Goal: Task Accomplishment & Management: Manage account settings

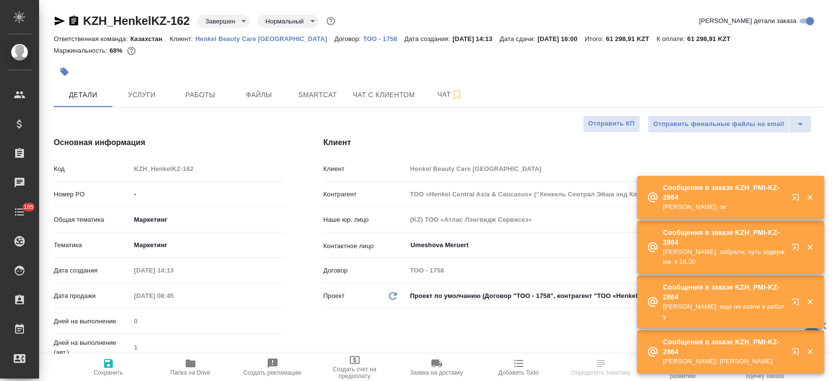
select select "RU"
click at [242, 36] on p "Henkel Beauty Care [GEOGRAPHIC_DATA]" at bounding box center [264, 38] width 139 height 7
type input "Matveeva Anastasia"
type input "Журавлев Денис"
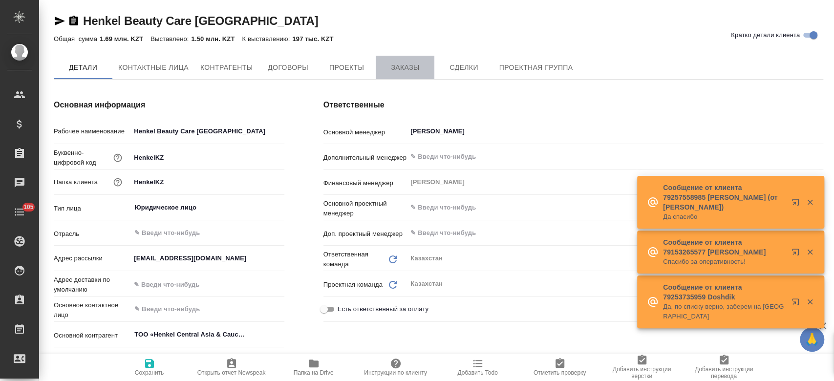
click at [406, 69] on span "Заказы" at bounding box center [404, 68] width 47 height 12
type textarea "x"
type input "(KZ) ТОО «Атлас Лэнгвидж Сервисез»"
type textarea "x"
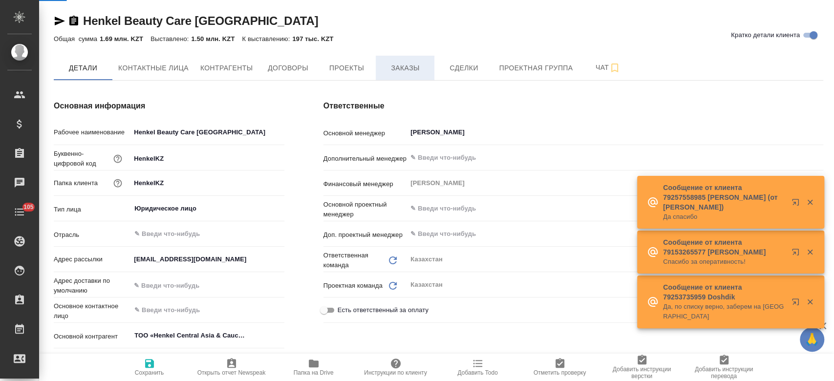
type textarea "x"
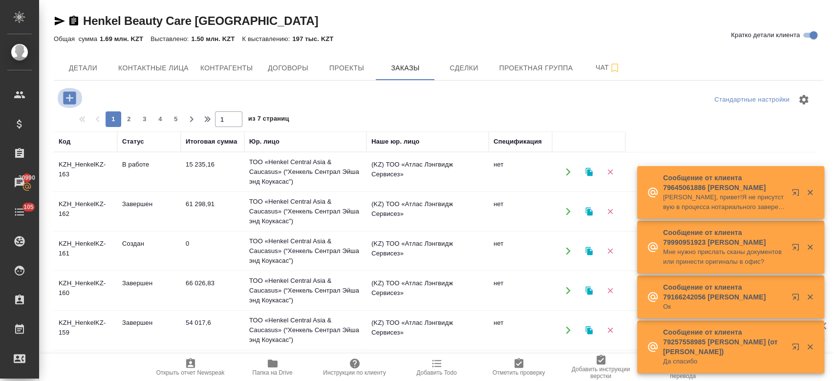
click at [74, 100] on icon "button" at bounding box center [69, 97] width 13 height 13
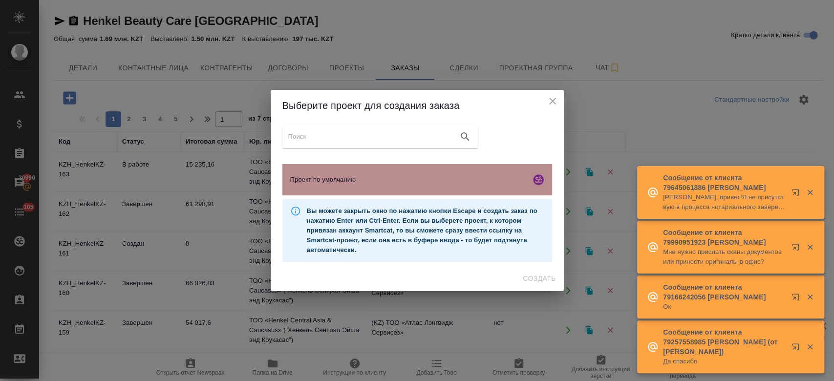
click at [367, 183] on span "Проект по умолчанию" at bounding box center [408, 180] width 236 height 10
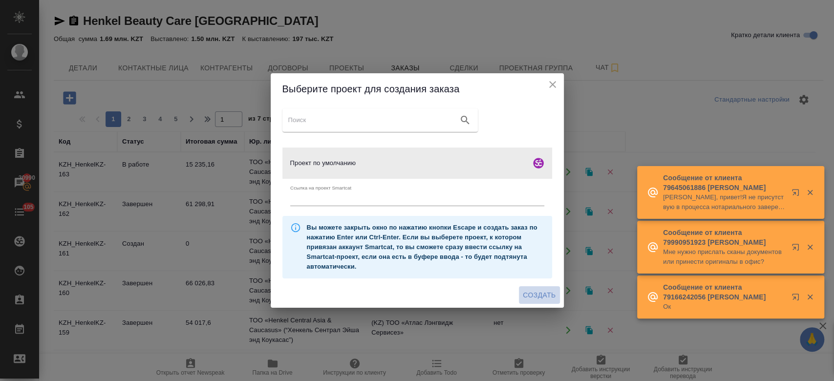
click at [539, 294] on span "Создать" at bounding box center [539, 295] width 33 height 12
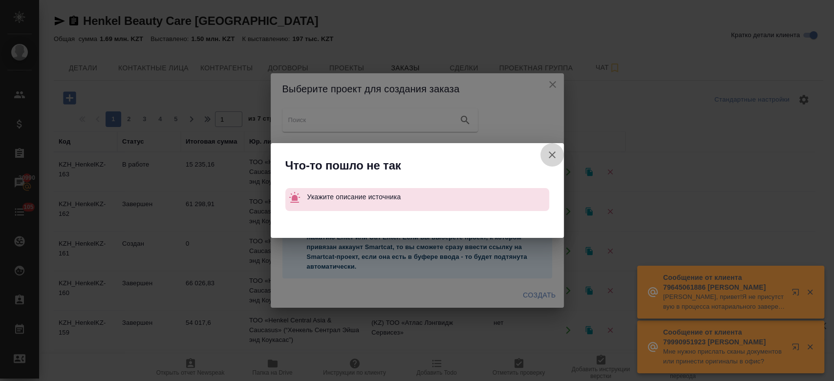
click at [557, 160] on button "Ссылка на проект Smartcat" at bounding box center [551, 154] width 23 height 23
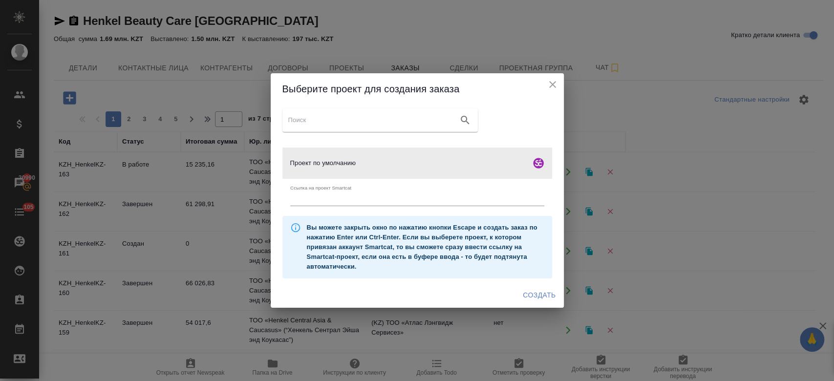
click at [555, 80] on icon "close" at bounding box center [553, 85] width 12 height 12
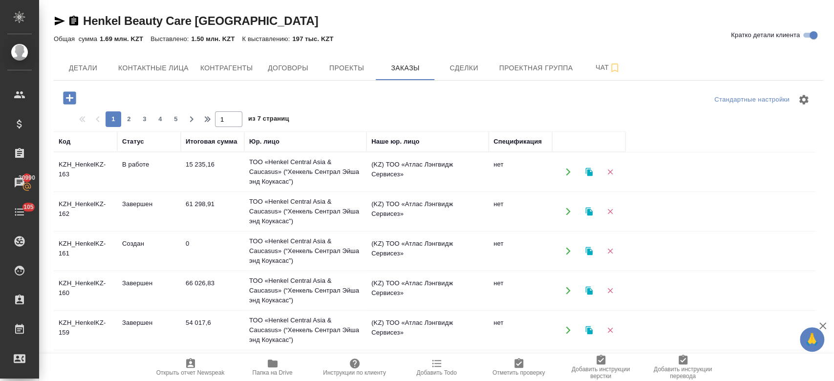
click at [125, 172] on td "В работе" at bounding box center [148, 172] width 63 height 34
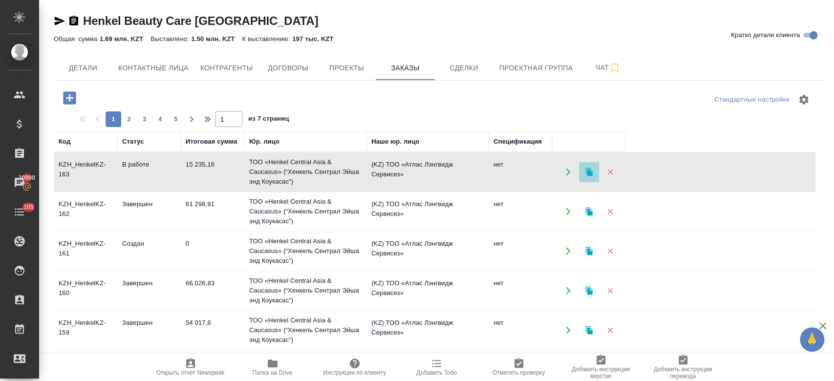
click at [587, 173] on icon "button" at bounding box center [588, 172] width 7 height 8
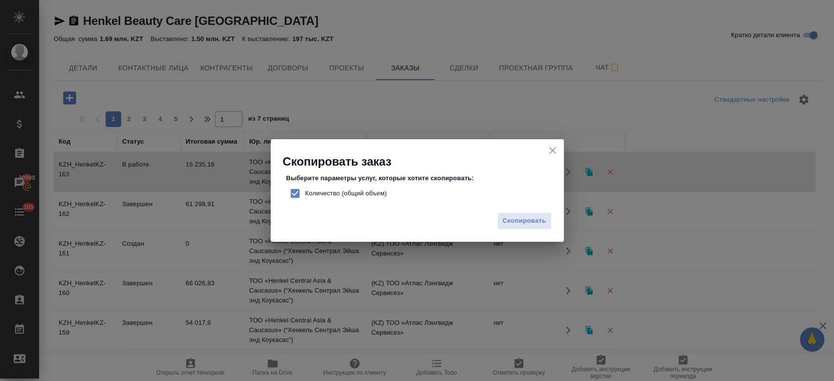
click at [332, 197] on span "Количество (общий объем)" at bounding box center [346, 194] width 82 height 10
click at [305, 197] on input "Количество (общий объем)" at bounding box center [295, 193] width 21 height 21
checkbox input "false"
click at [522, 229] on button "Скопировать" at bounding box center [524, 220] width 54 height 17
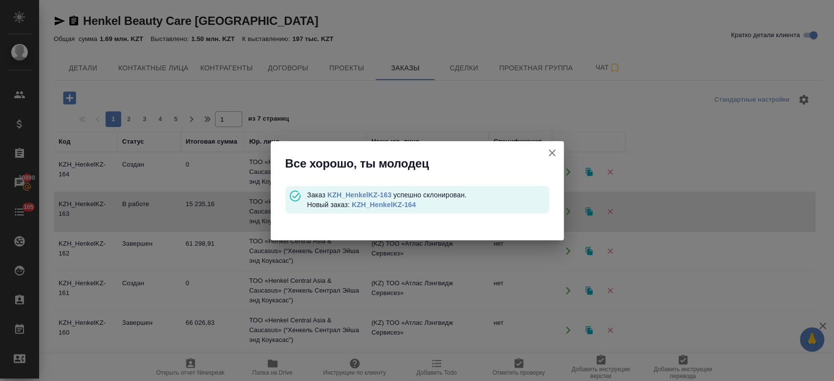
click at [392, 203] on link "KZH_HenkelKZ-164" at bounding box center [384, 205] width 64 height 8
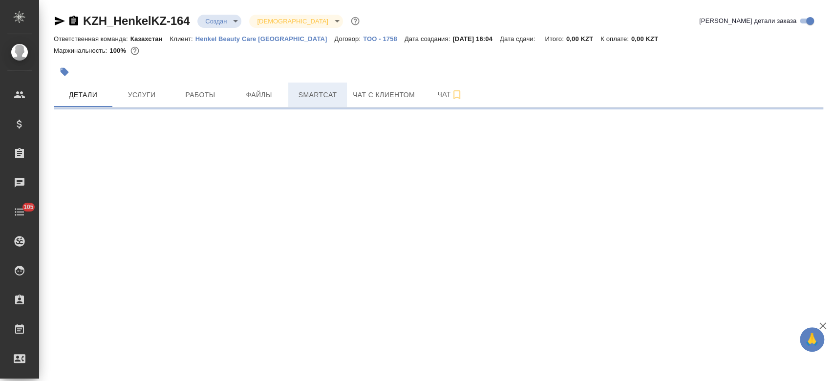
select select "RU"
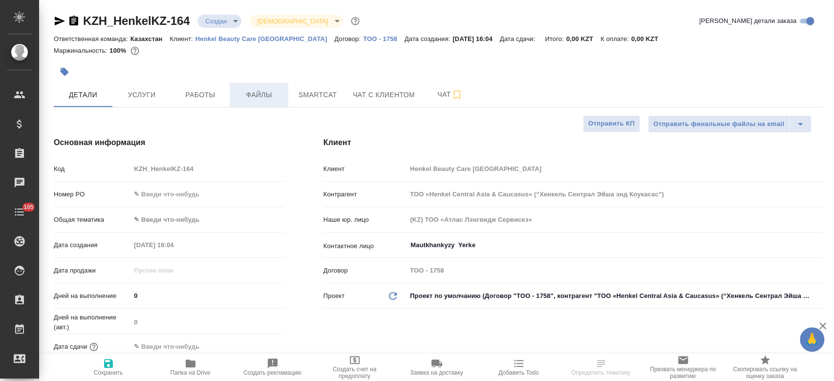
type textarea "x"
click at [271, 98] on span "Файлы" at bounding box center [258, 95] width 47 height 12
type textarea "x"
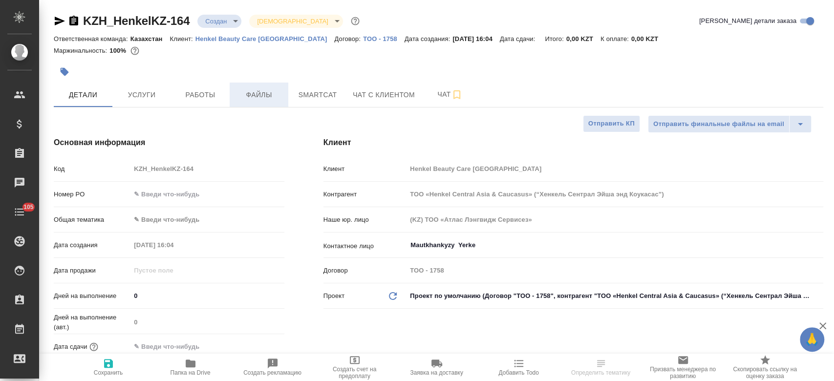
type textarea "x"
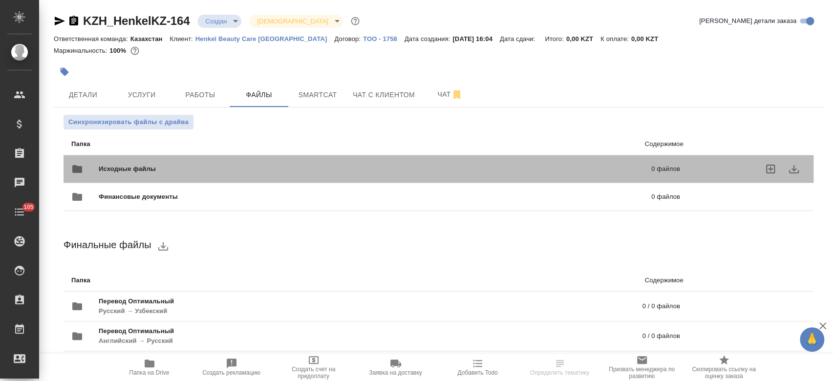
click at [196, 168] on span "Исходные файлы" at bounding box center [251, 169] width 305 height 10
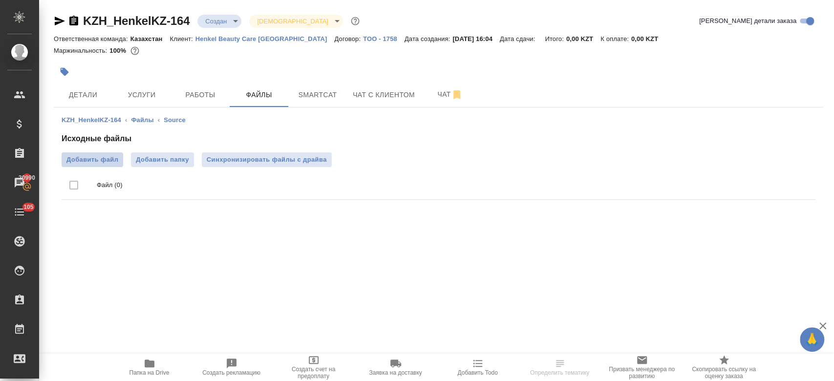
click at [103, 157] on span "Добавить файл" at bounding box center [92, 160] width 52 height 10
click at [0, 0] on input "Добавить файл" at bounding box center [0, 0] width 0 height 0
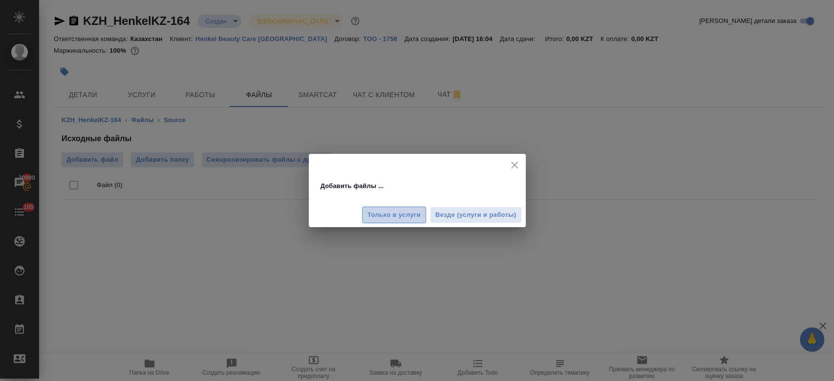
click at [397, 216] on span "Только в услуги" at bounding box center [393, 215] width 53 height 11
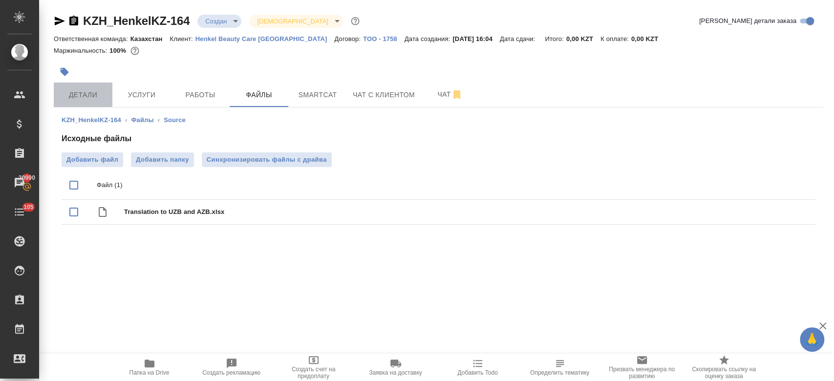
click at [88, 95] on span "Детали" at bounding box center [83, 95] width 47 height 12
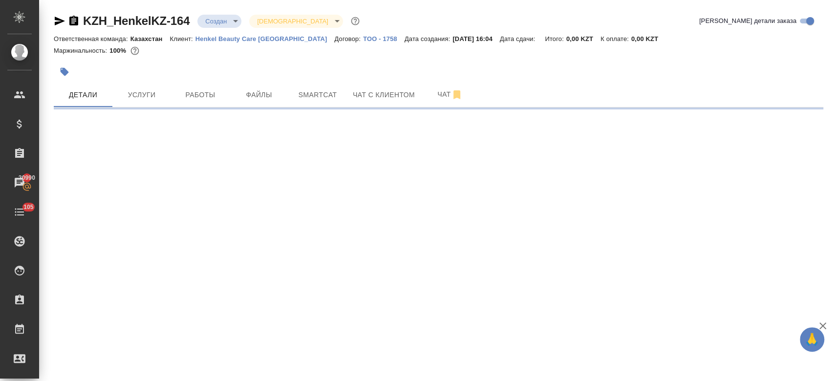
select select "RU"
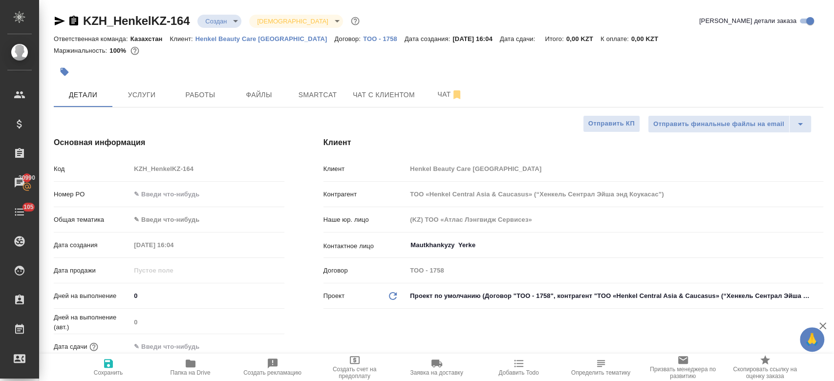
type textarea "x"
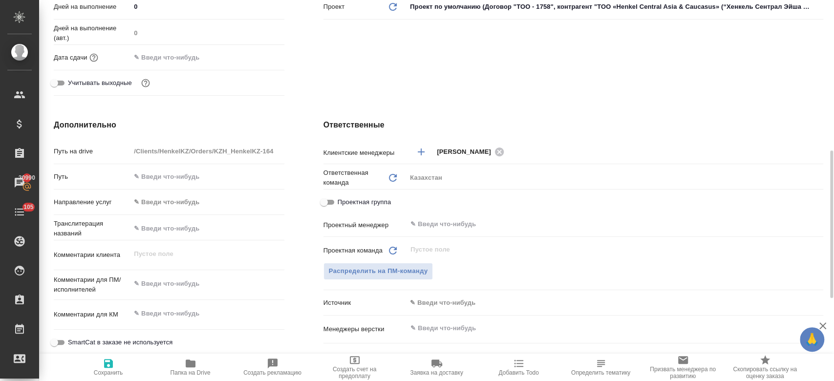
scroll to position [325, 0]
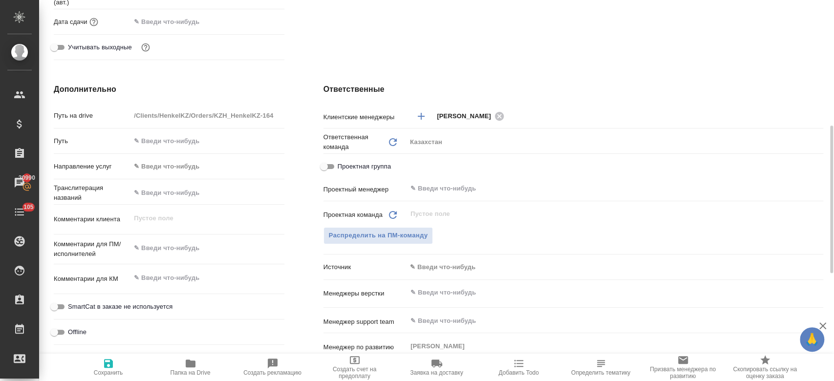
type textarea "x"
click at [187, 252] on textarea at bounding box center [207, 248] width 152 height 17
paste textarea "узбекский и азербайджанский."
type textarea "узбекский и азербайджанский."
type textarea "x"
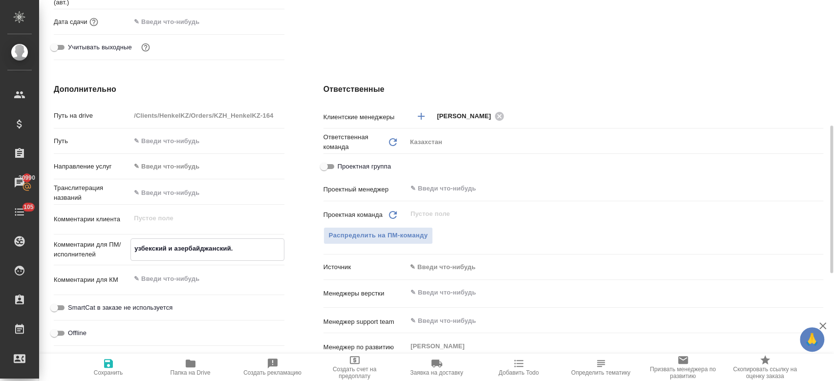
type textarea "x"
click at [134, 249] on textarea "узбекский и азербайджанский." at bounding box center [207, 248] width 152 height 17
type textarea "gузбекский и азербайджанский."
type textarea "x"
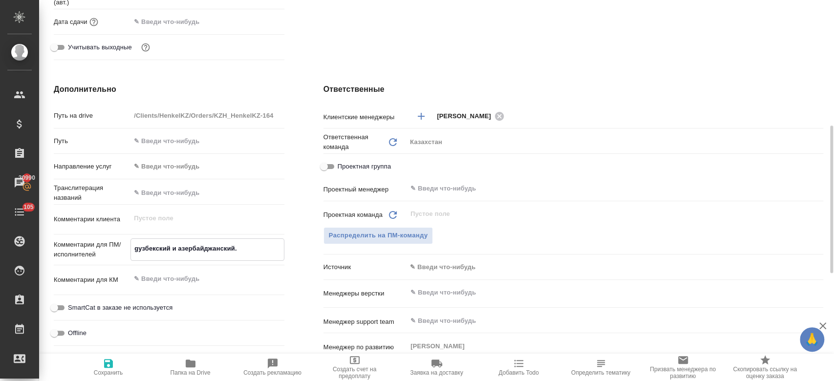
type textarea "gtузбекский и азербайджанский."
type textarea "x"
type textarea "gthtузбекский и азербайджанский."
type textarea "x"
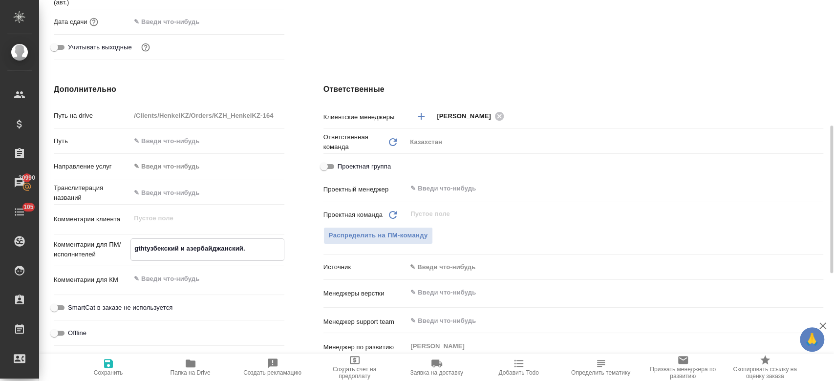
type textarea "x"
type textarea "gthузбекский и азербайджанский."
type textarea "x"
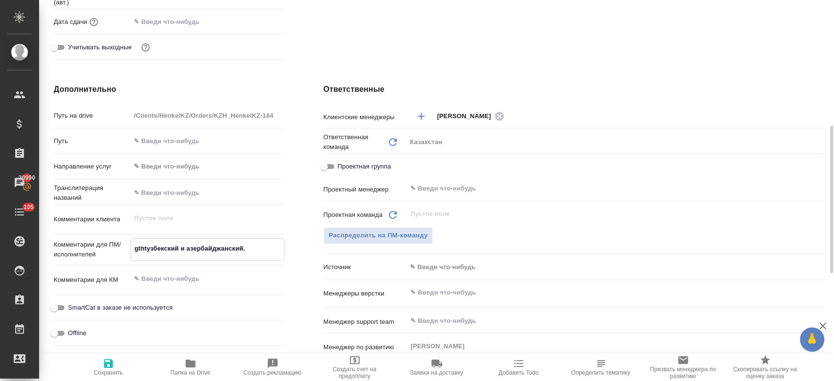
type textarea "x"
type textarea "gtузбекский и азербайджанский."
type textarea "x"
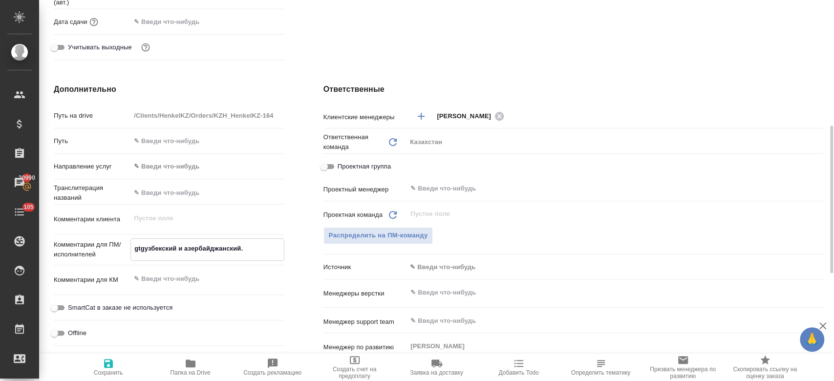
type textarea "gtgtузбекский и азербайджанский."
type textarea "x"
type textarea "gtgthtузбекский и азербайджанский."
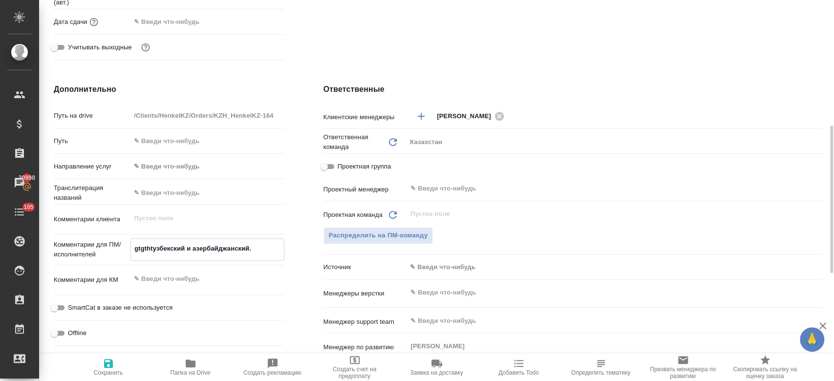
type textarea "x"
type textarea "gtgthузбекский и азербайджанский."
type textarea "x"
type textarea "узбекский и азербайджанский."
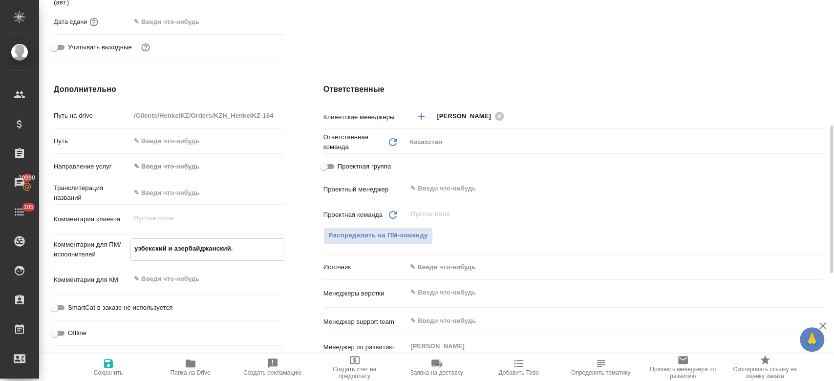
type textarea "x"
type textarea "пеузбекский и азербайджанский."
type textarea "x"
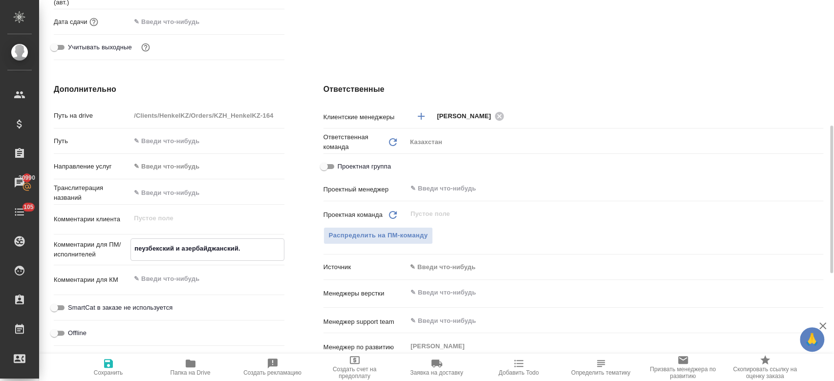
type textarea "x"
type textarea "переузбекский и азербайджанский."
type textarea "x"
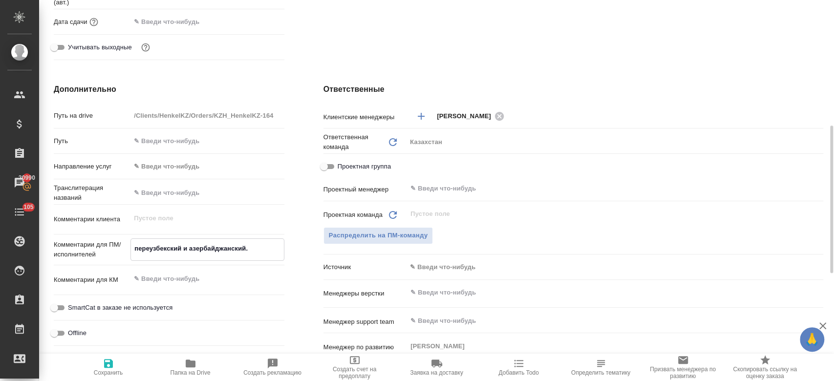
type textarea "x"
type textarea "перевузбекский и азербайджанский."
type textarea "x"
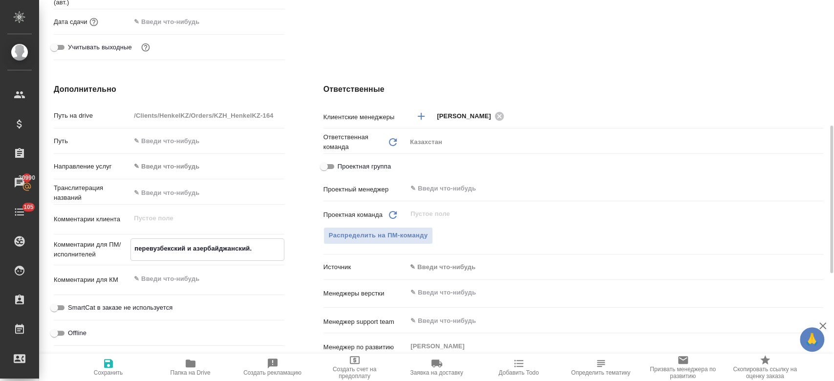
type textarea "перевоузбекский и азербайджанский."
type textarea "x"
type textarea "переводузбекский и азербайджанский."
type textarea "x"
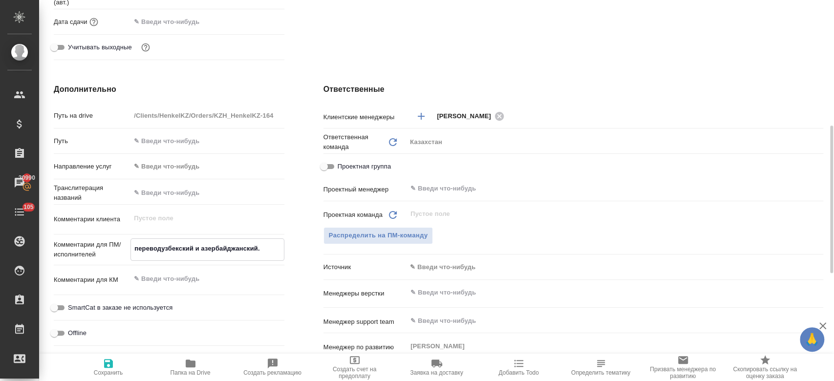
type textarea "перевод узбекский и азербайджанский."
type textarea "x"
type textarea "перевод наузбекский и азербайджанский."
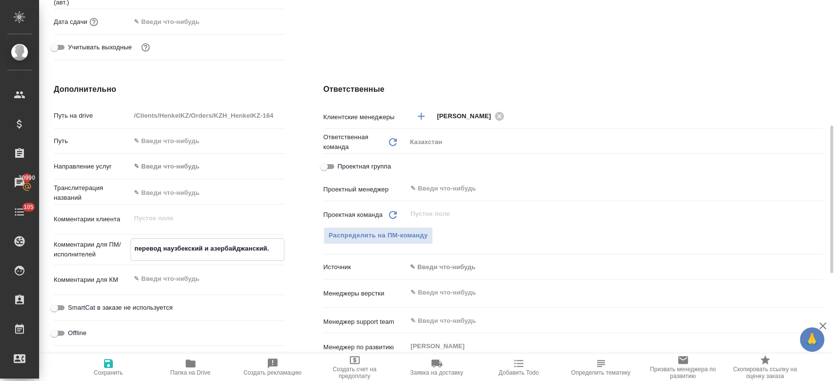
type textarea "x"
type textarea "перевод на узбекский и азербайджанский."
type textarea "x"
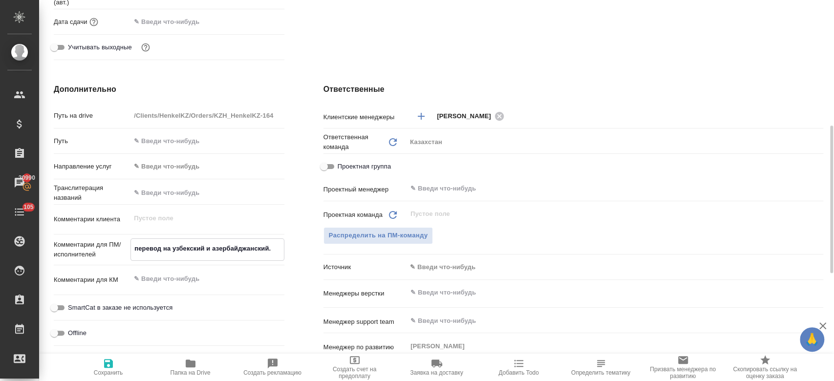
type textarea "x"
type textarea "перевод на узбекский и азербайджанский."
type textarea "x"
click at [114, 363] on span "Сохранить" at bounding box center [108, 367] width 70 height 19
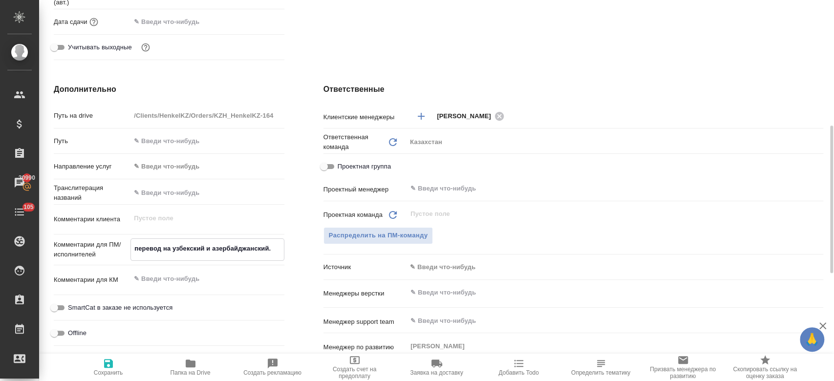
type textarea "x"
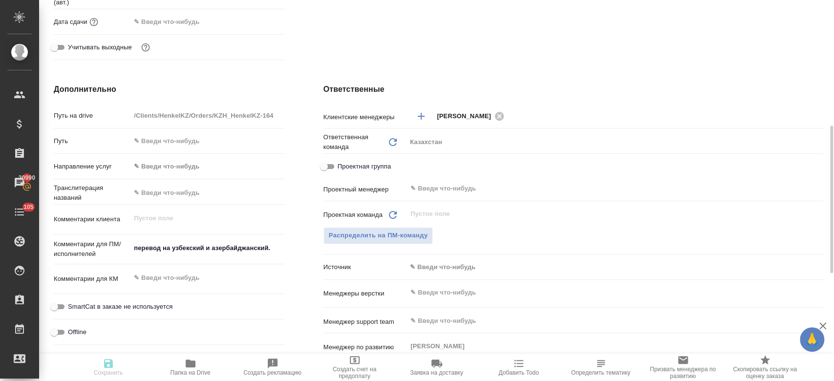
type textarea "x"
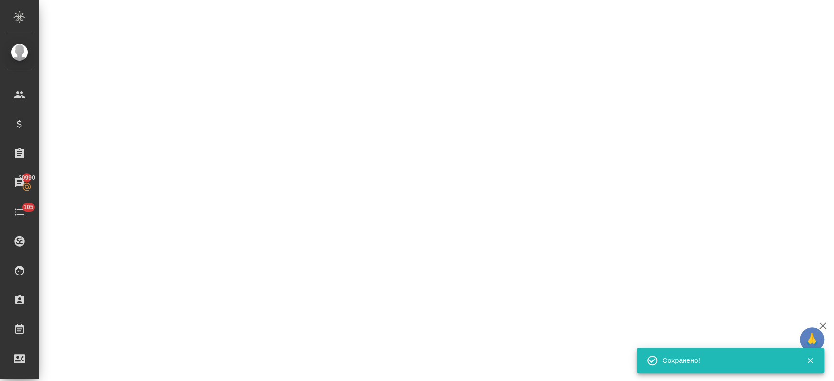
select select "RU"
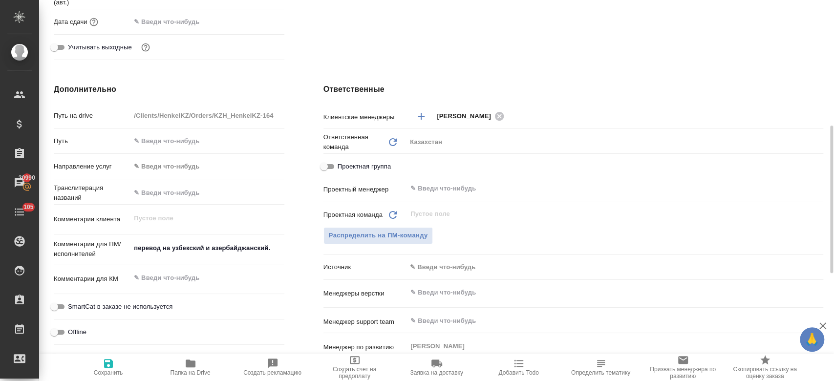
type textarea "x"
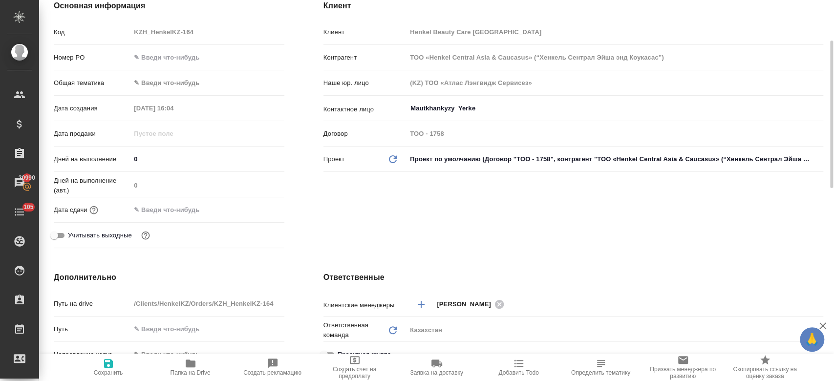
scroll to position [128, 0]
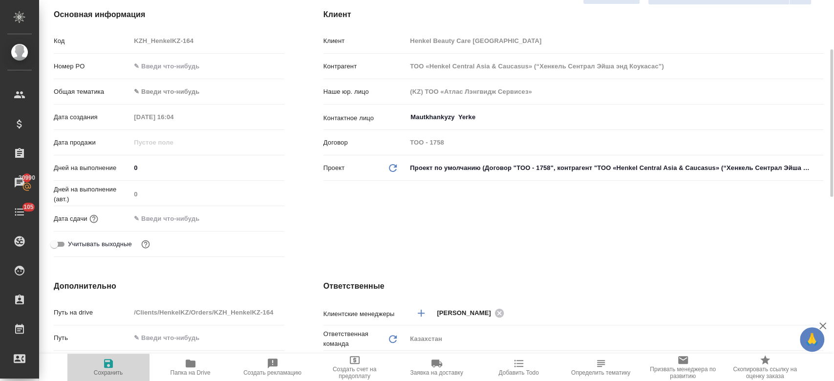
click at [114, 362] on span "Сохранить" at bounding box center [108, 367] width 70 height 19
type textarea "x"
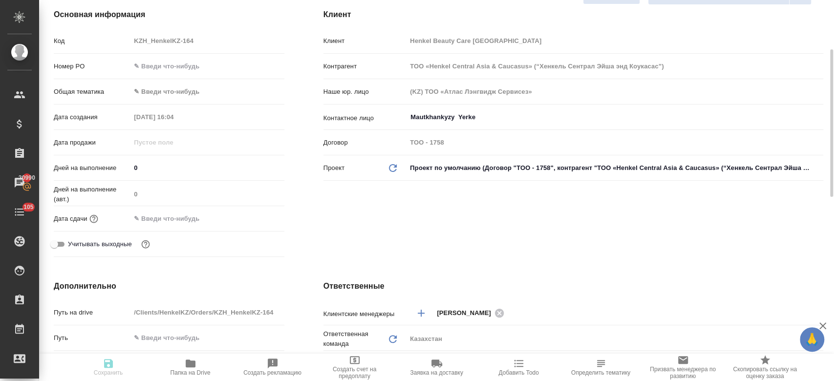
type textarea "x"
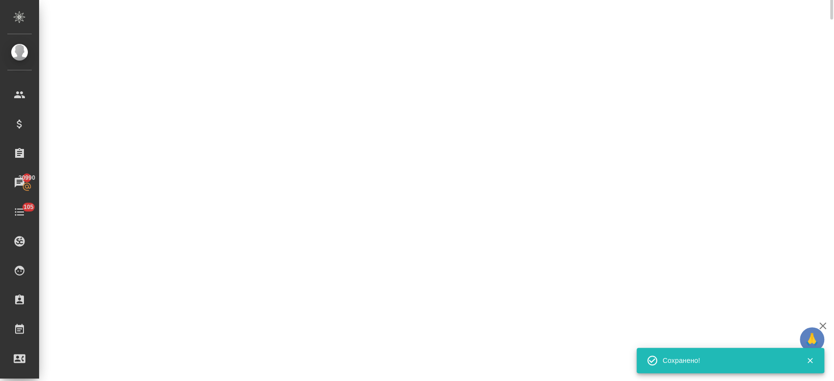
scroll to position [0, 0]
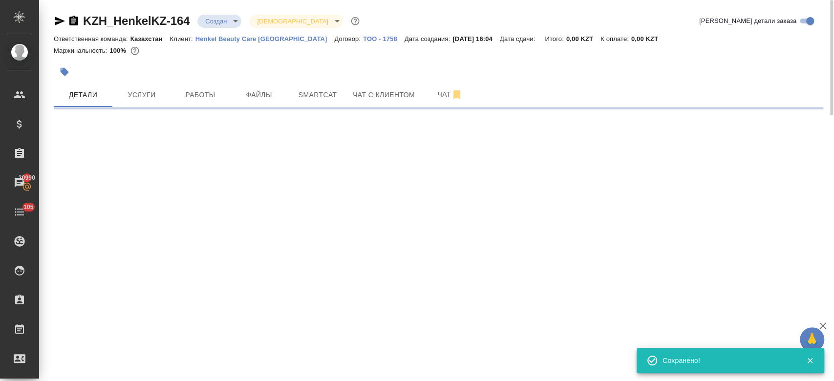
select select "RU"
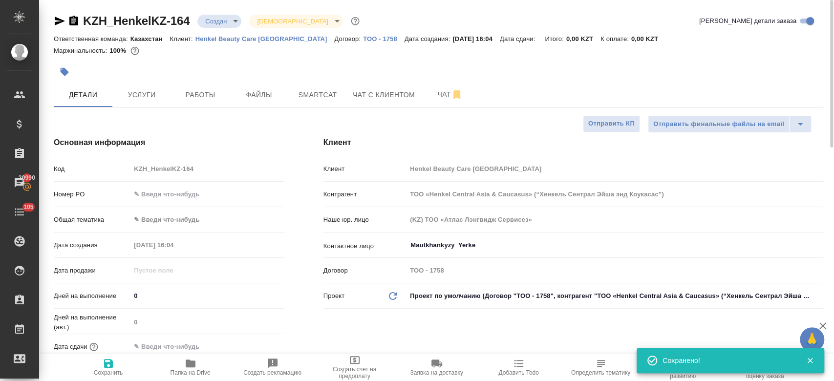
type textarea "x"
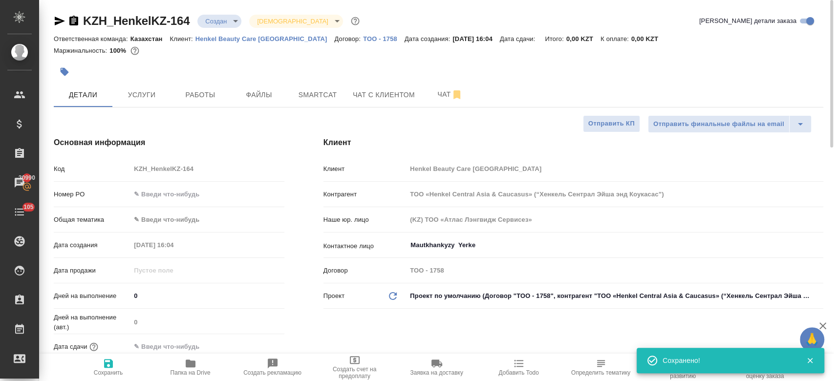
type textarea "x"
click at [427, 236] on div "Mautkhankyzy Yerke ​" at bounding box center [614, 245] width 417 height 18
type textarea "x"
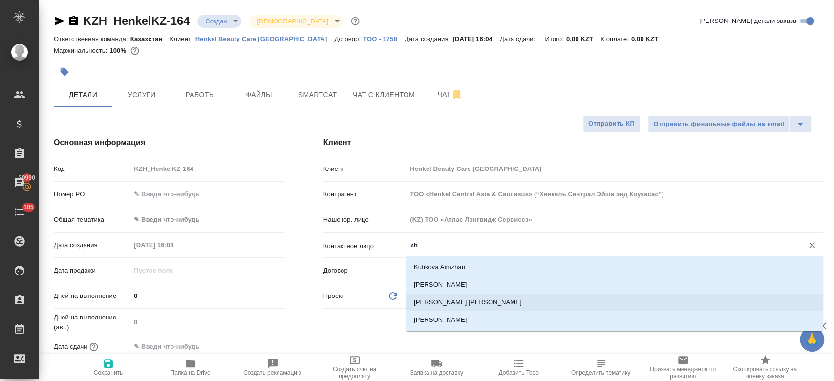
click at [450, 304] on li "Kokumbayeva Zhibek" at bounding box center [614, 303] width 417 height 18
type input "Kokumbayeva Zhibek"
type textarea "x"
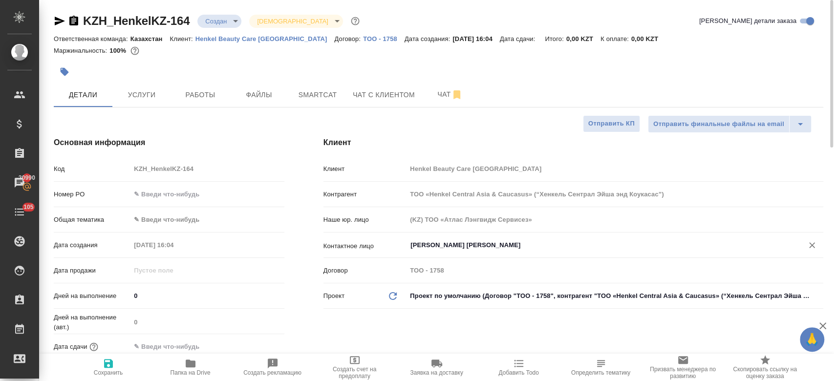
type input "Kokumbayeva Zhibek"
click at [94, 373] on span "Сохранить" at bounding box center [108, 372] width 29 height 7
type textarea "x"
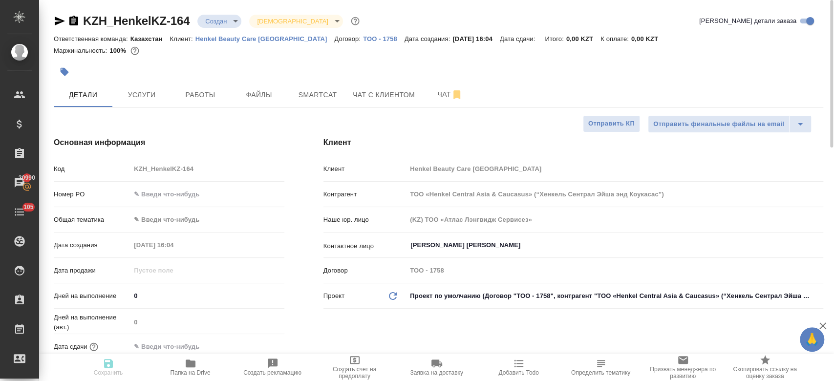
type textarea "x"
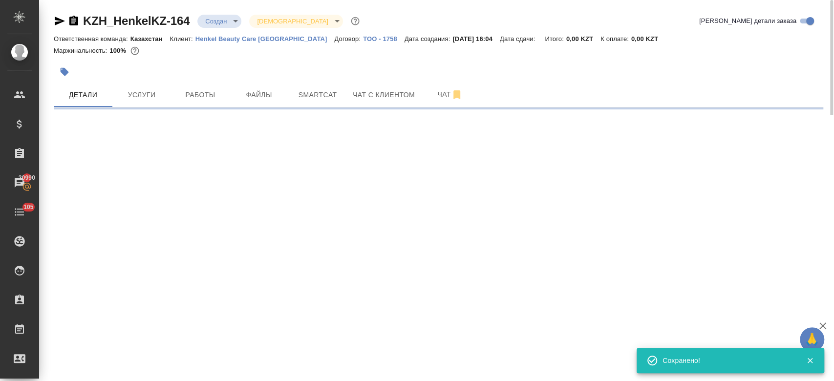
select select "RU"
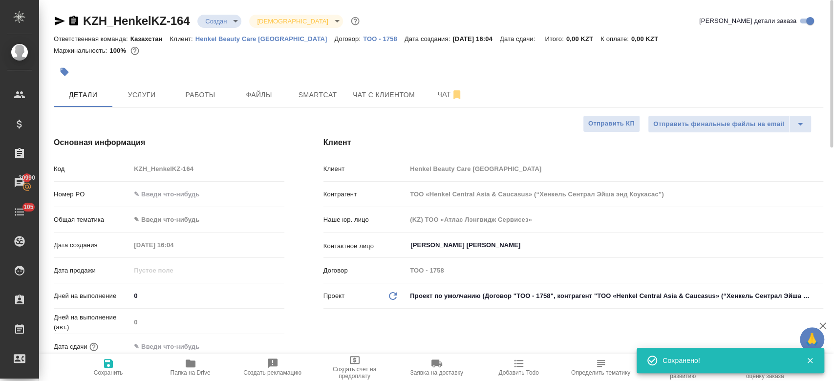
type textarea "x"
click at [203, 58] on div at bounding box center [438, 58] width 769 height 2
click at [149, 94] on span "Услуги" at bounding box center [141, 95] width 47 height 12
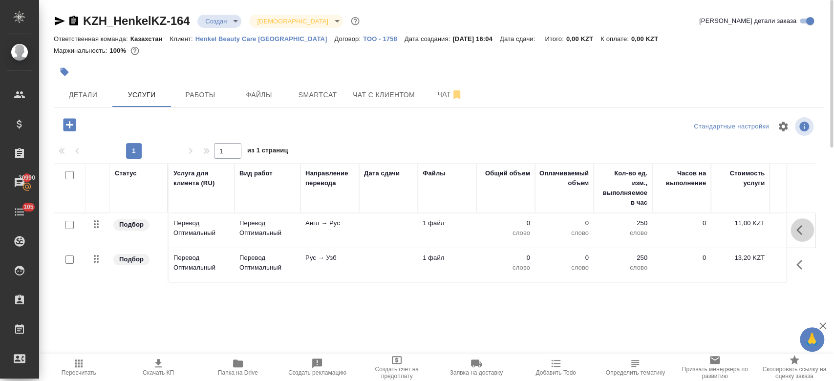
click at [802, 225] on icon "button" at bounding box center [802, 230] width 12 height 12
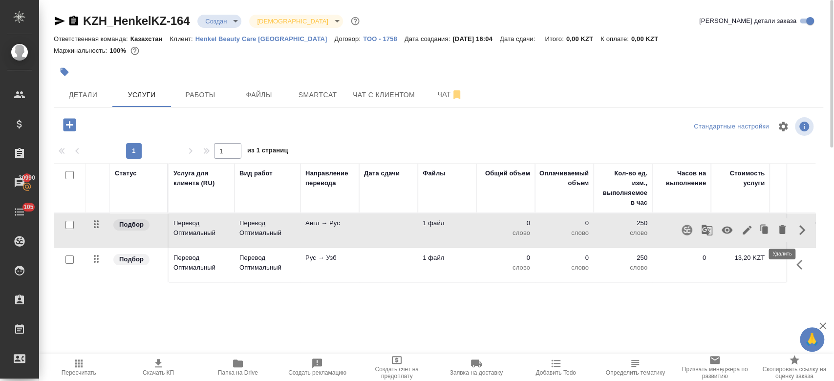
click at [779, 227] on icon "button" at bounding box center [782, 229] width 7 height 9
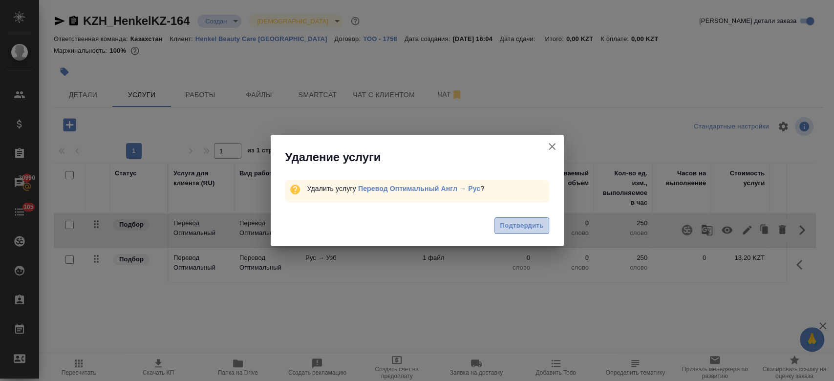
click at [531, 232] on button "Подтвердить" at bounding box center [521, 225] width 54 height 17
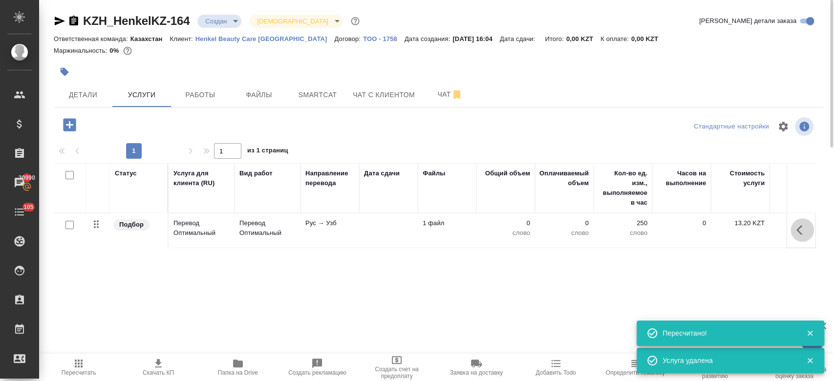
click at [797, 229] on icon "button" at bounding box center [799, 230] width 6 height 10
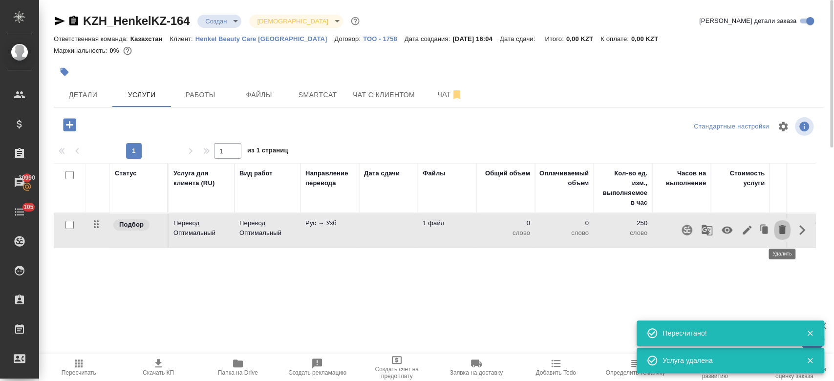
click at [786, 231] on icon "button" at bounding box center [782, 230] width 12 height 12
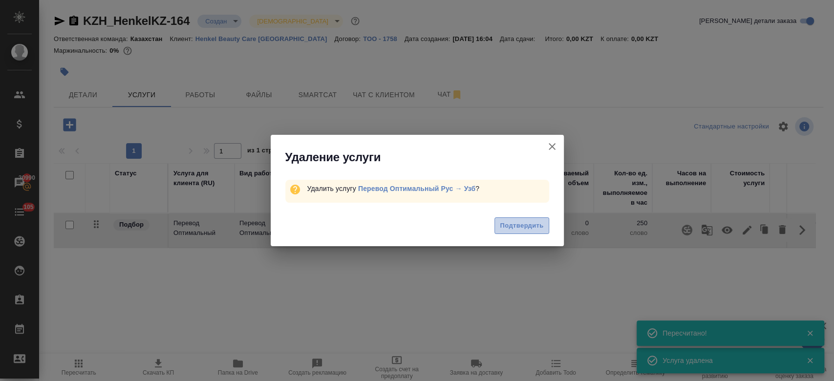
click at [519, 227] on span "Подтвердить" at bounding box center [521, 225] width 43 height 11
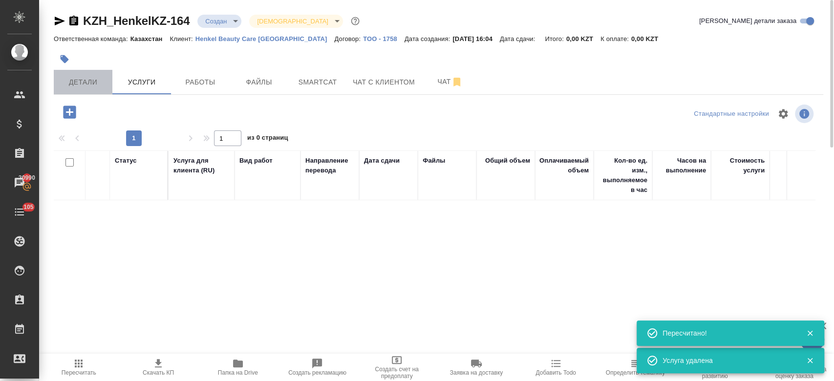
click at [95, 85] on span "Детали" at bounding box center [83, 82] width 47 height 12
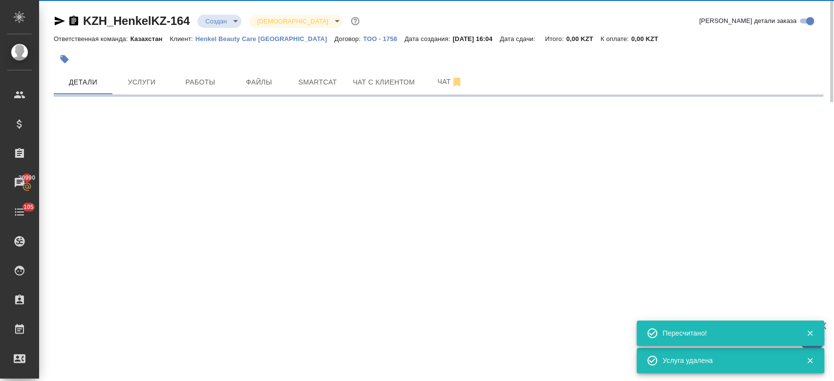
select select "RU"
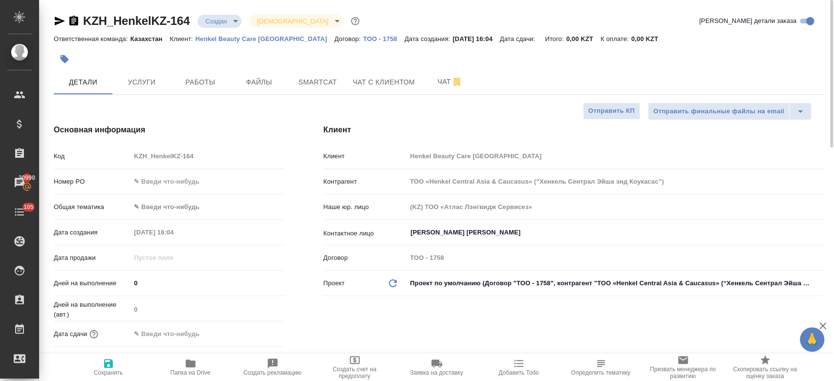
type textarea "x"
click at [142, 82] on span "Услуги" at bounding box center [141, 82] width 47 height 12
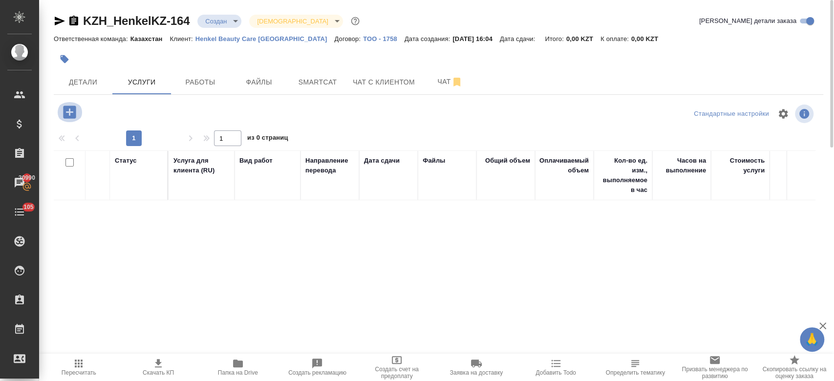
click at [71, 118] on icon "button" at bounding box center [69, 111] width 13 height 13
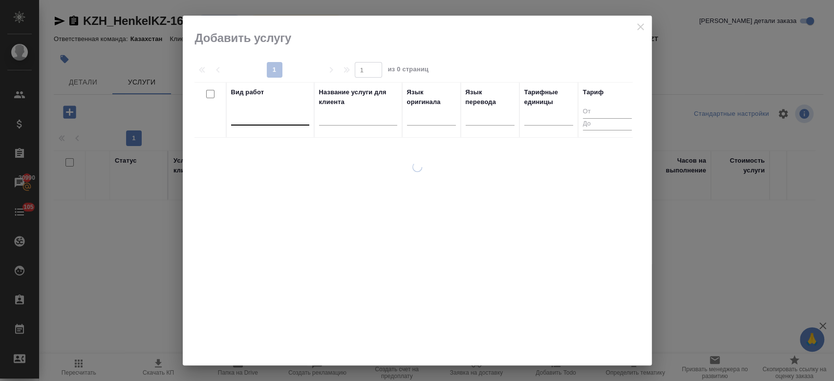
click at [277, 113] on div at bounding box center [270, 115] width 78 height 14
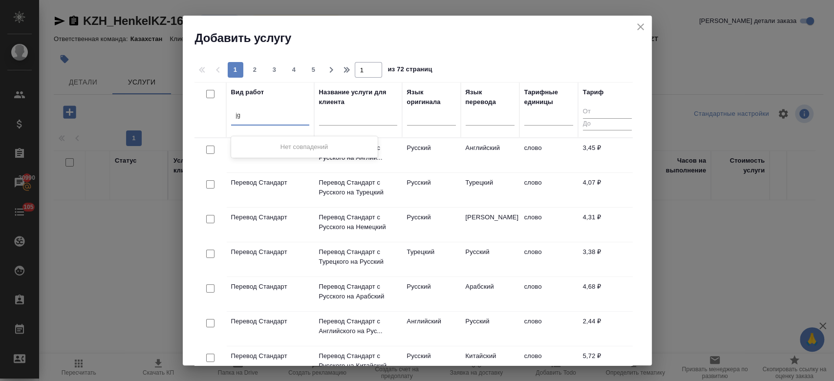
type input "j"
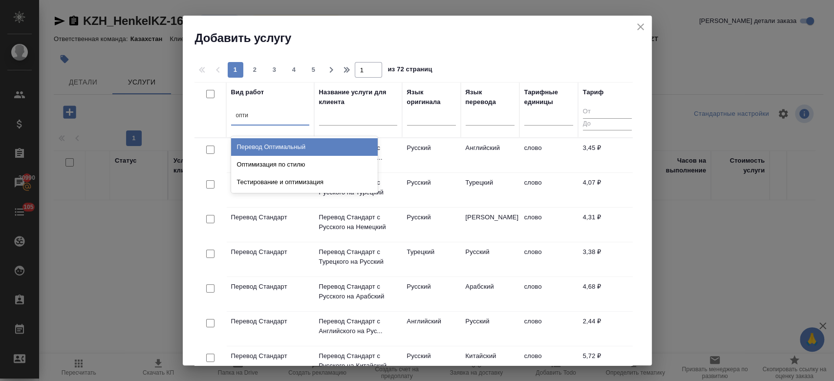
type input "оптим"
click at [286, 144] on div "Перевод Оптимальный" at bounding box center [304, 147] width 147 height 18
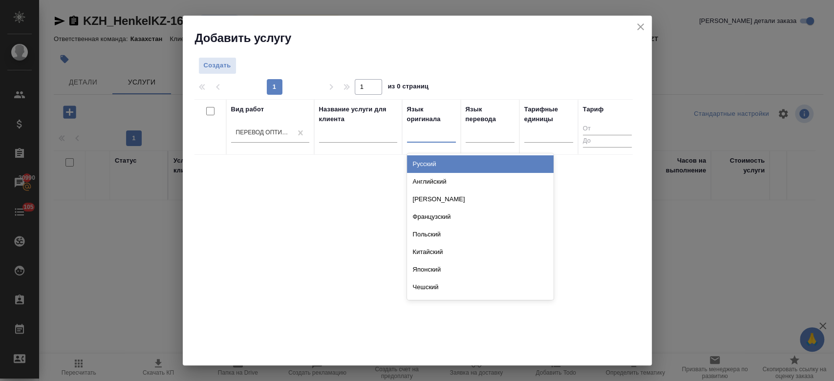
click at [435, 133] on div at bounding box center [431, 133] width 49 height 14
type input "рус"
click at [437, 165] on div "Русский" at bounding box center [480, 164] width 147 height 18
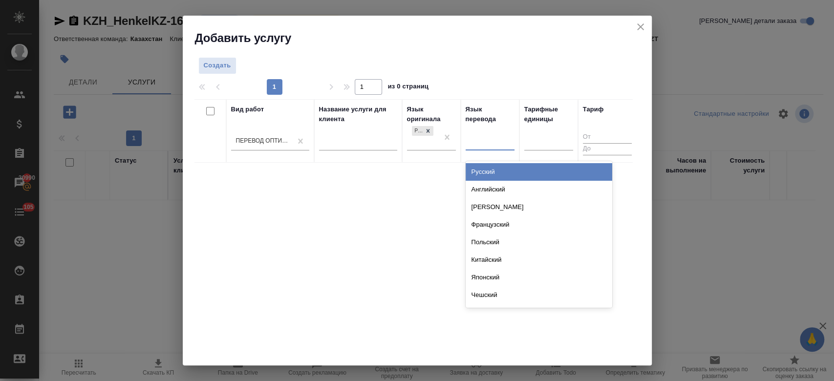
click at [483, 147] on div at bounding box center [489, 141] width 49 height 14
type input "узб"
click at [479, 175] on div "Узбекский" at bounding box center [538, 172] width 147 height 18
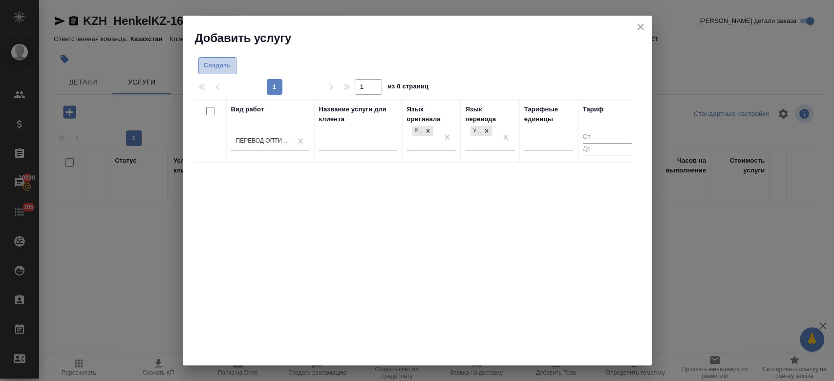
click at [220, 61] on span "Создать" at bounding box center [217, 65] width 27 height 11
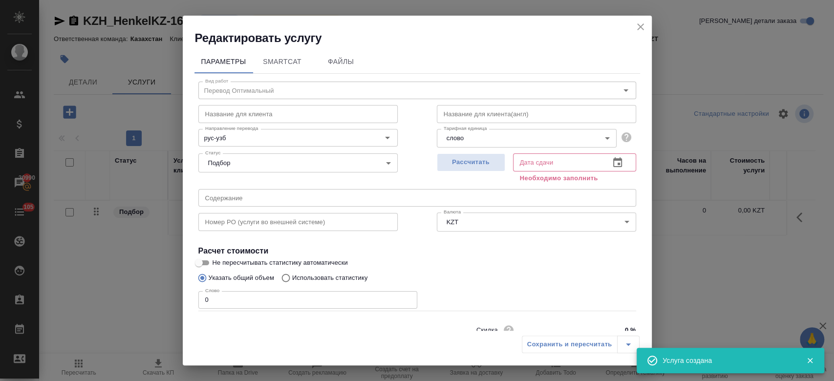
scroll to position [42, 0]
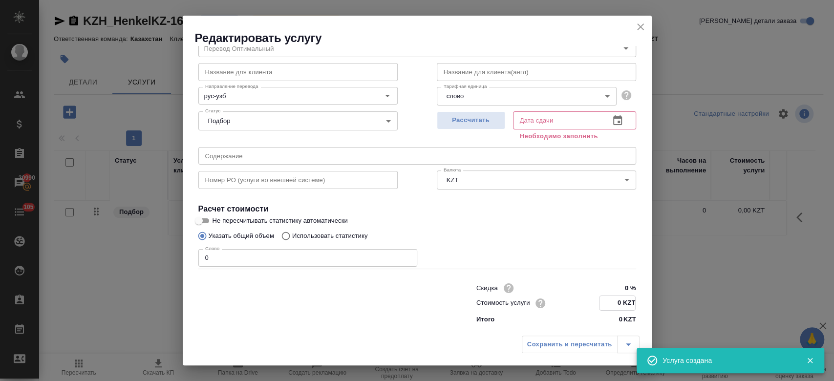
click at [612, 300] on input "0 KZT" at bounding box center [617, 303] width 36 height 14
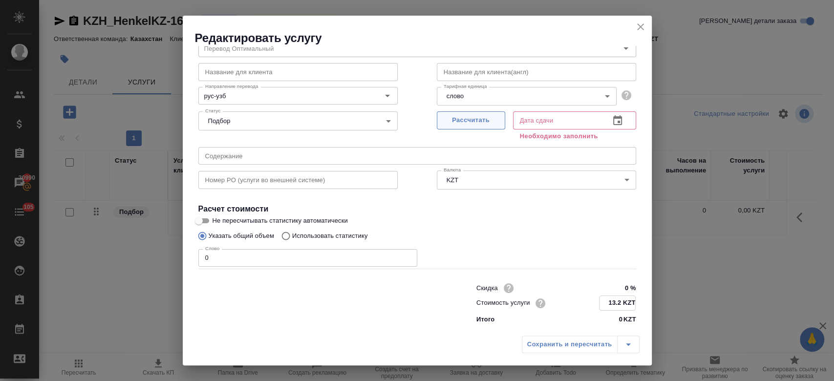
type input "13.2 KZT"
click at [489, 126] on span "Рассчитать" at bounding box center [471, 120] width 58 height 11
type input "10.10.2025 16:06"
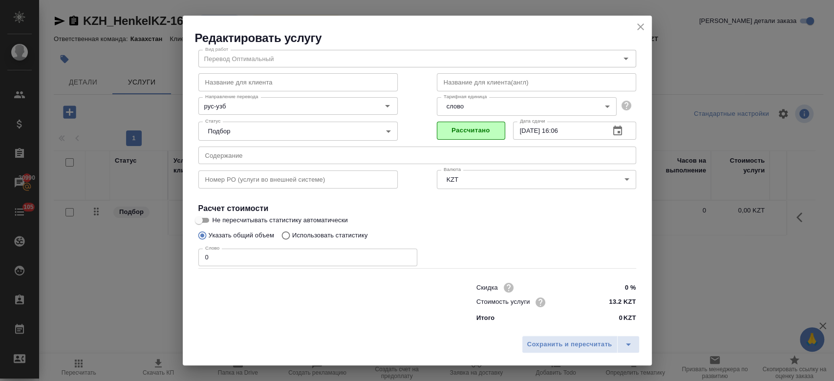
scroll to position [31, 0]
click at [556, 343] on span "Сохранить и пересчитать" at bounding box center [569, 344] width 85 height 11
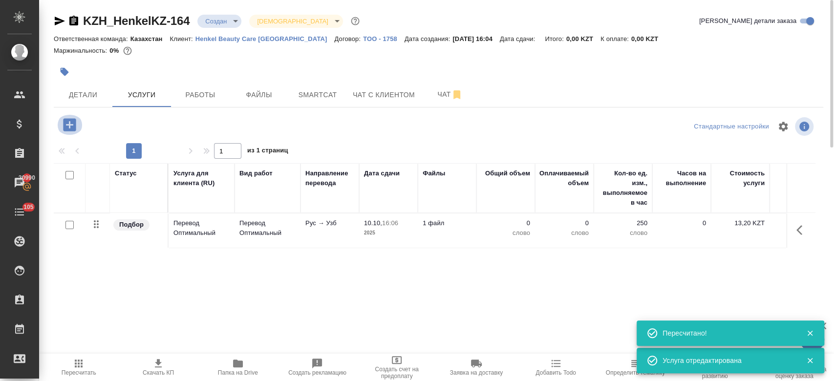
click at [70, 120] on icon "button" at bounding box center [69, 124] width 13 height 13
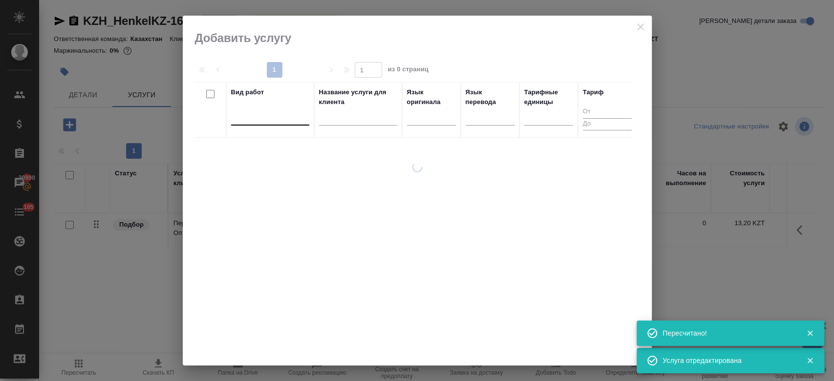
click at [286, 116] on div at bounding box center [270, 115] width 78 height 14
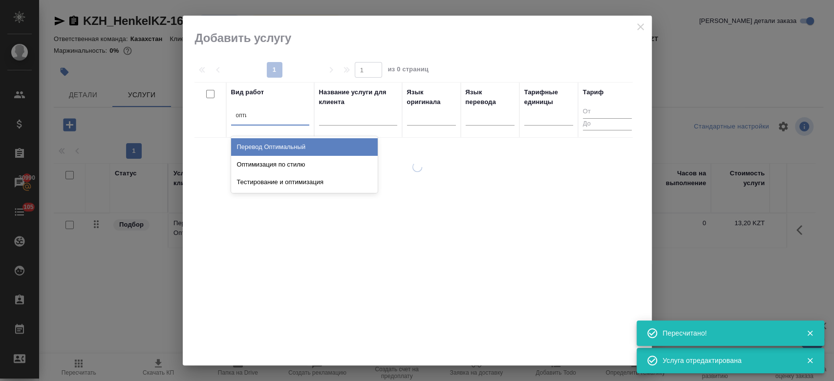
type input "оптим"
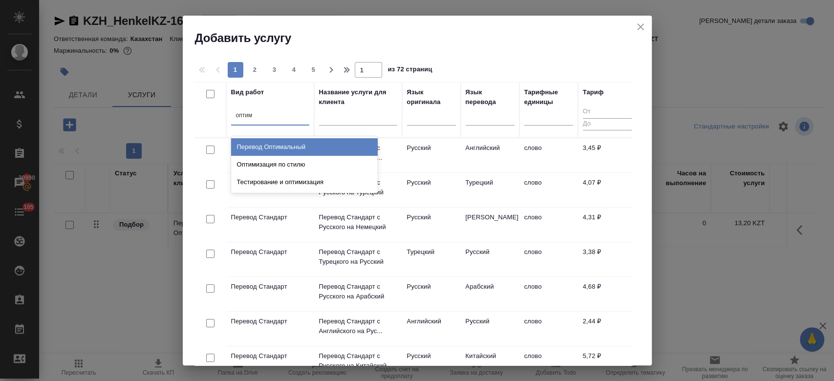
click at [296, 152] on div "Перевод Оптимальный" at bounding box center [304, 147] width 147 height 18
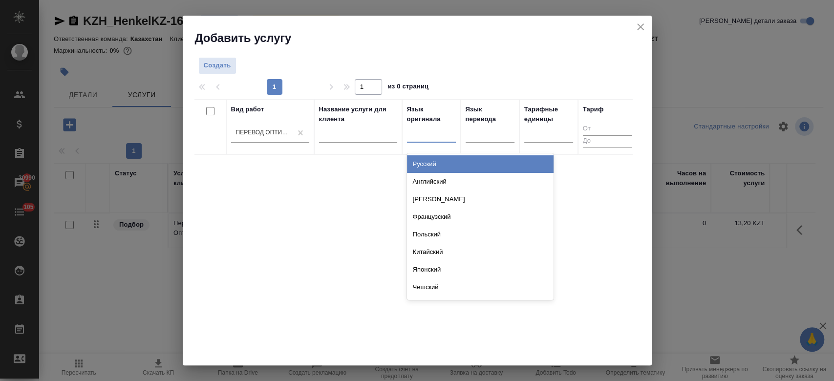
click at [438, 129] on div at bounding box center [431, 133] width 49 height 14
type input "рус"
click at [453, 161] on div "Русский" at bounding box center [480, 164] width 147 height 18
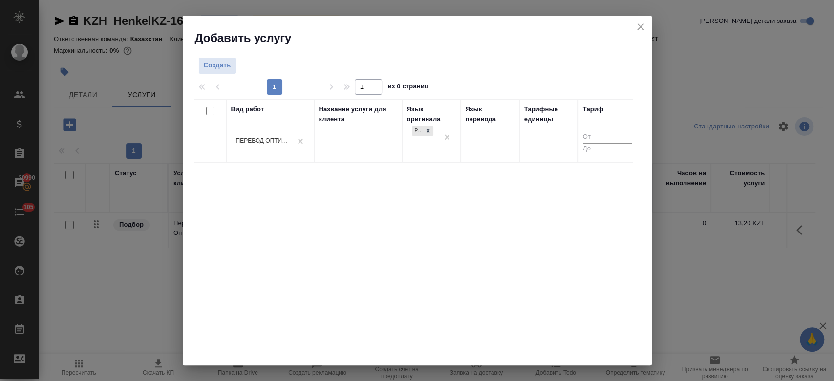
click at [490, 131] on div "Язык перевода" at bounding box center [489, 131] width 49 height 53
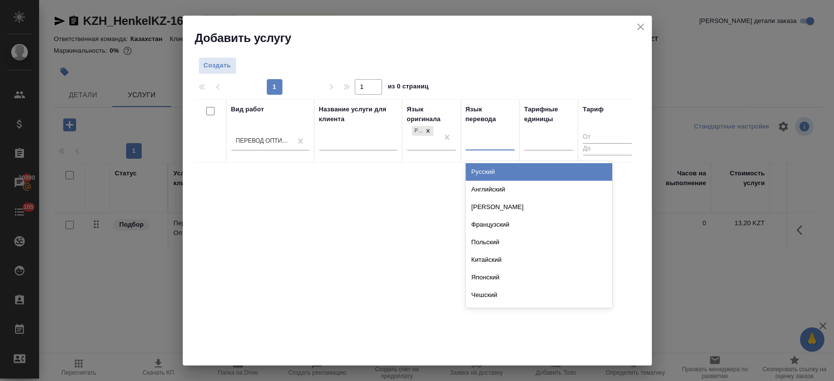
click at [487, 141] on div at bounding box center [489, 141] width 49 height 14
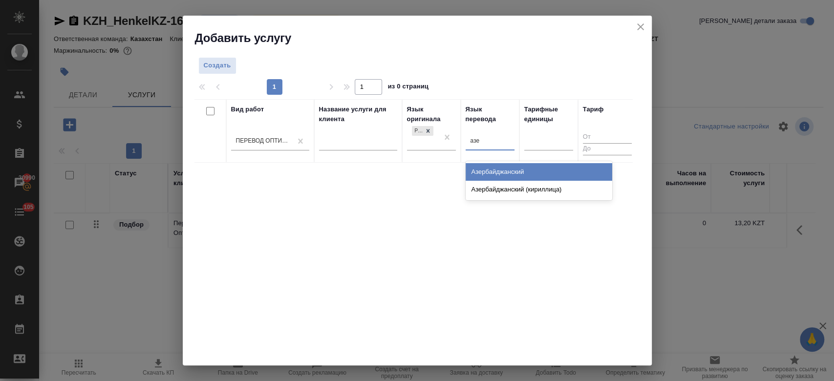
type input "азер"
click at [485, 170] on div "Азербайджанский" at bounding box center [538, 172] width 147 height 18
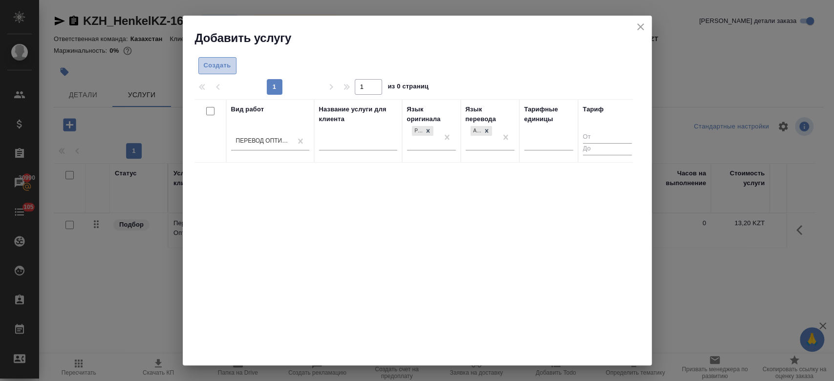
click at [204, 61] on span "Создать" at bounding box center [217, 65] width 27 height 11
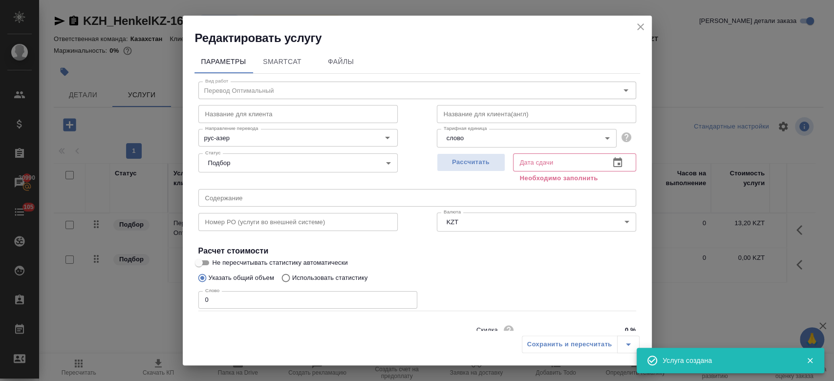
scroll to position [42, 0]
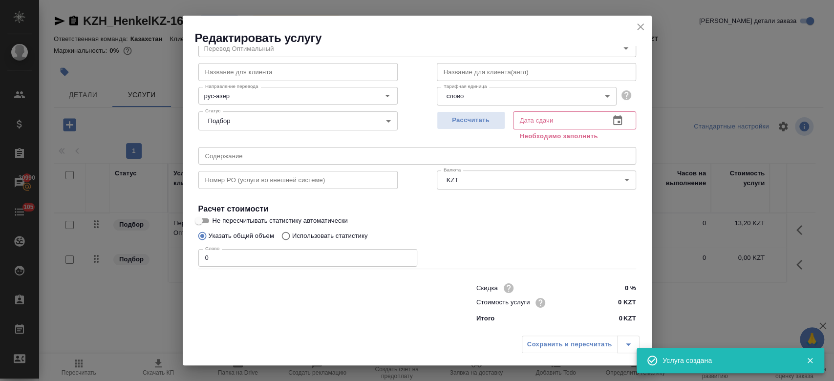
click at [618, 295] on input "0 KZT" at bounding box center [617, 302] width 37 height 14
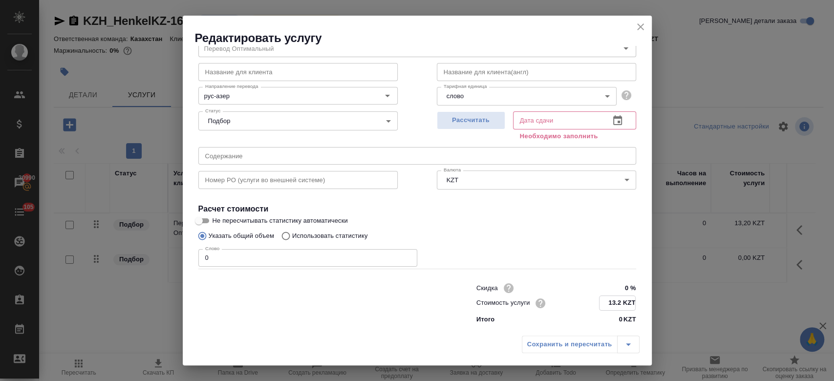
type input "13.2 KZT"
click at [485, 107] on div "Рассчитать" at bounding box center [471, 124] width 68 height 35
click at [478, 121] on span "Рассчитать" at bounding box center [471, 120] width 58 height 11
type input "10.10.2025 16:07"
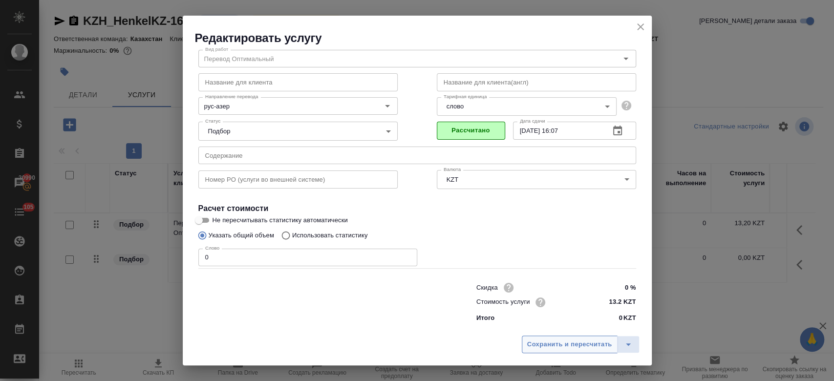
scroll to position [31, 0]
click at [559, 341] on span "Сохранить и пересчитать" at bounding box center [569, 344] width 85 height 11
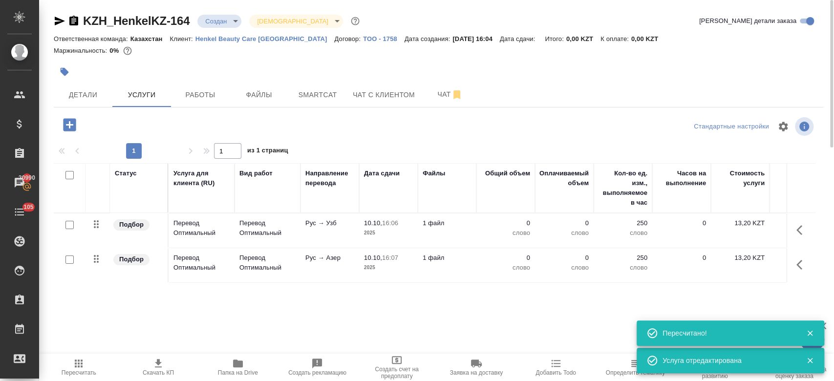
click at [67, 225] on input "checkbox" at bounding box center [69, 225] width 8 height 8
checkbox input "true"
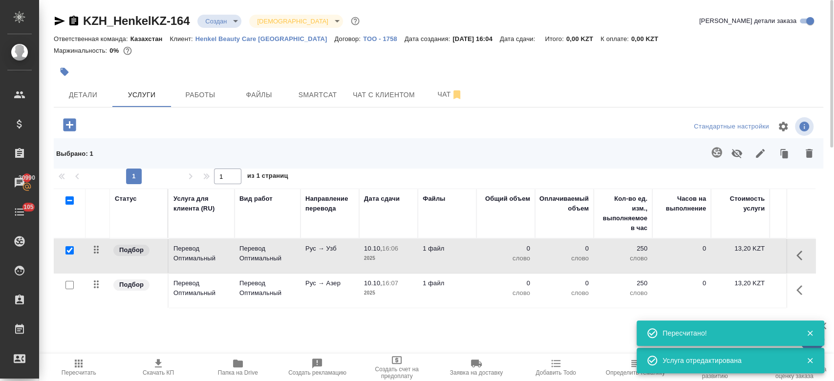
click at [64, 285] on div at bounding box center [70, 285] width 22 height 14
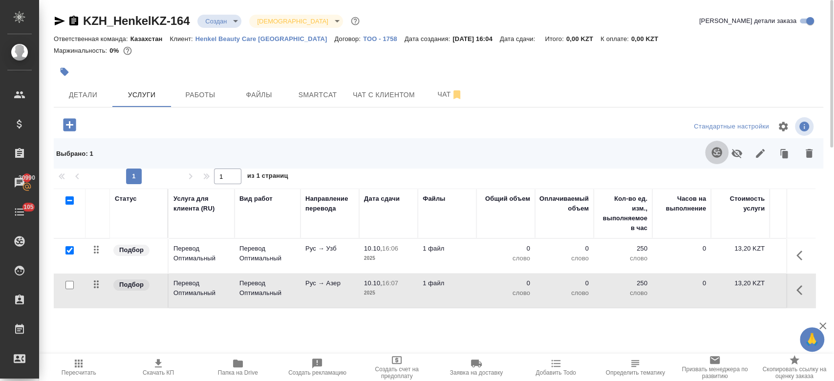
click at [712, 159] on button "button" at bounding box center [716, 152] width 23 height 23
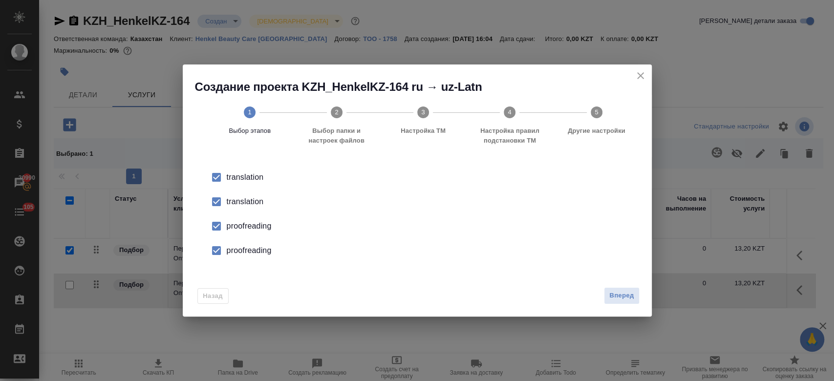
click at [240, 200] on div "translation" at bounding box center [427, 202] width 401 height 12
click at [239, 228] on div "proofreading" at bounding box center [427, 226] width 401 height 12
click at [241, 255] on div "proofreading" at bounding box center [427, 251] width 401 height 12
click at [607, 300] on button "Вперед" at bounding box center [621, 295] width 35 height 17
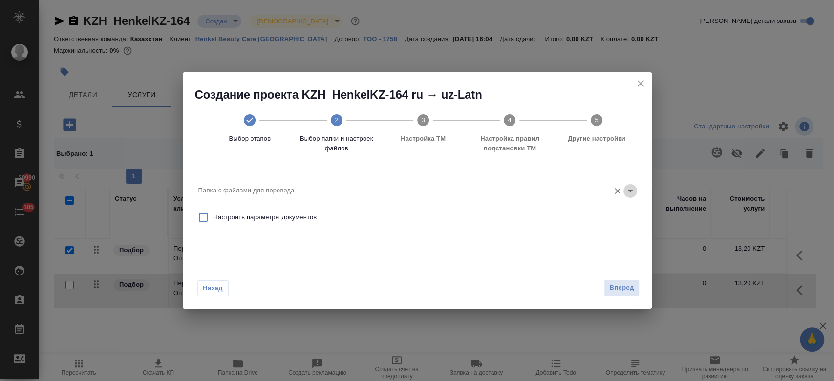
click at [631, 189] on icon "Open" at bounding box center [630, 191] width 12 height 12
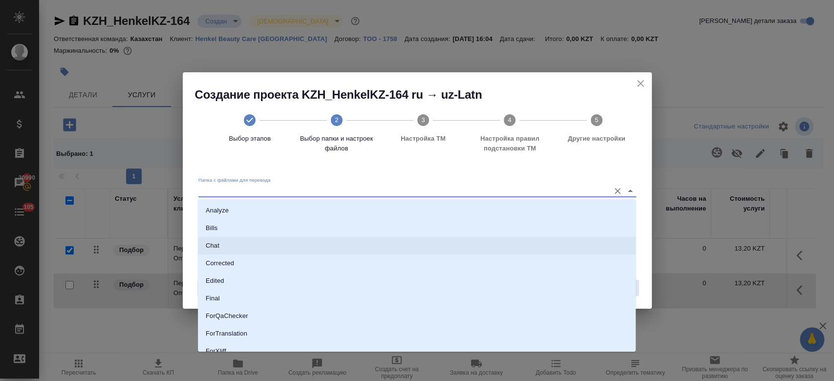
scroll to position [79, 0]
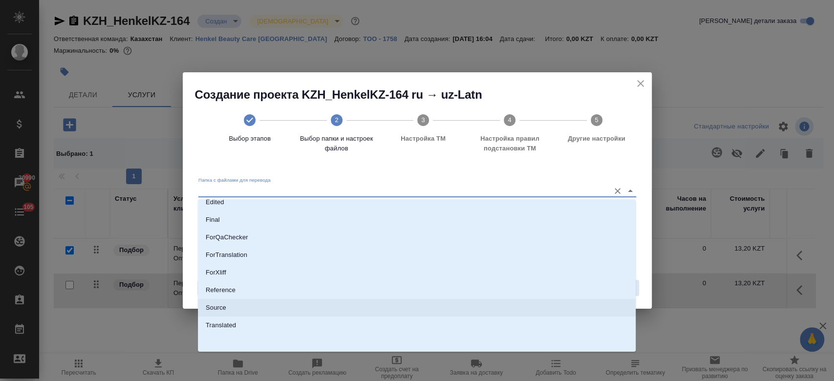
click at [407, 303] on li "Source" at bounding box center [417, 308] width 438 height 18
type input "Source"
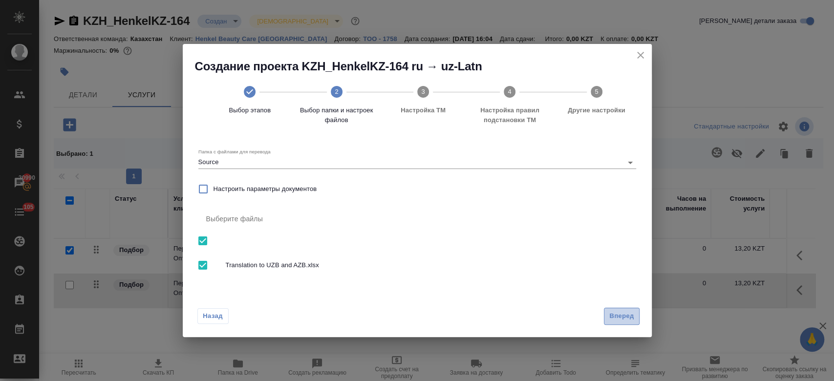
click at [620, 316] on span "Вперед" at bounding box center [621, 316] width 24 height 11
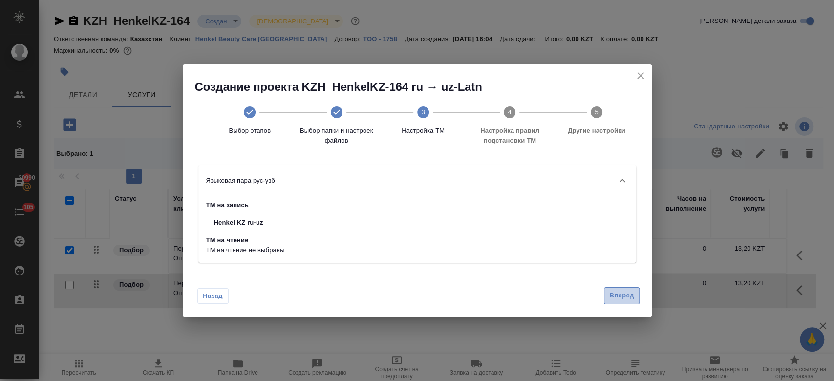
click at [635, 302] on button "Вперед" at bounding box center [621, 295] width 35 height 17
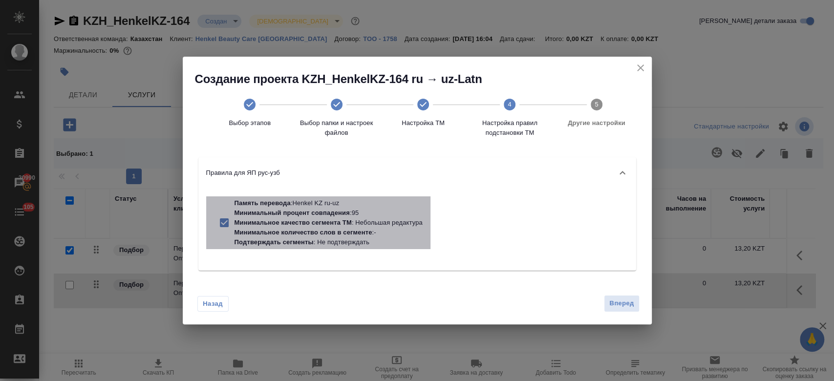
click at [305, 224] on p "Минимальное качество сегмента ТМ" at bounding box center [292, 222] width 117 height 7
checkbox input "false"
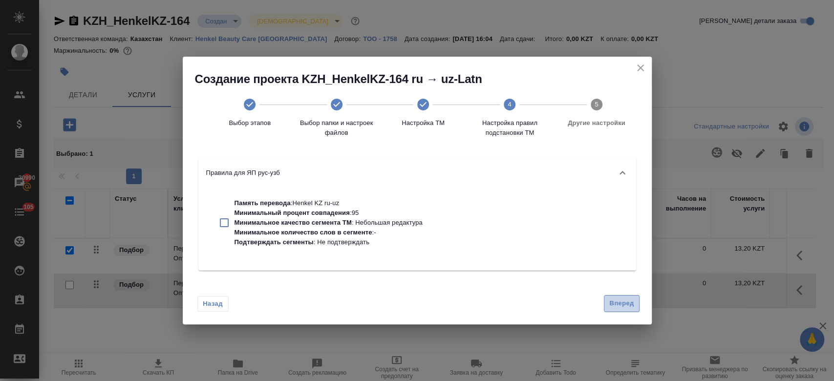
click at [632, 310] on button "Вперед" at bounding box center [621, 303] width 35 height 17
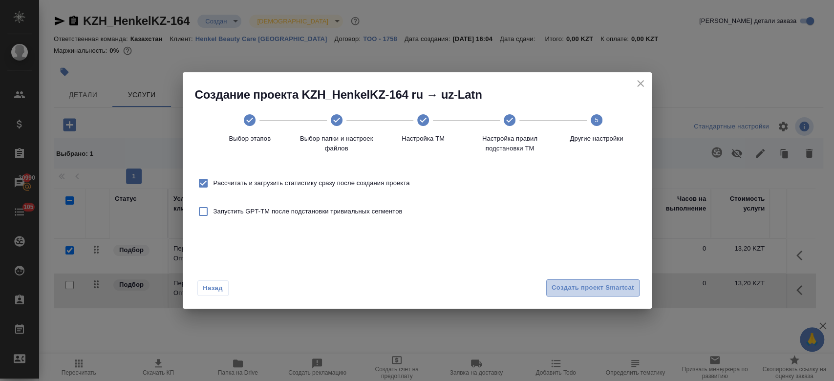
click at [601, 286] on span "Создать проект Smartcat" at bounding box center [592, 287] width 83 height 11
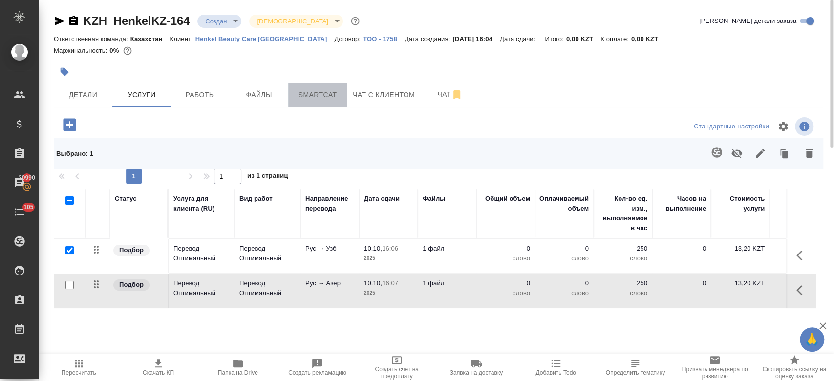
click at [319, 96] on span "Smartcat" at bounding box center [317, 95] width 47 height 12
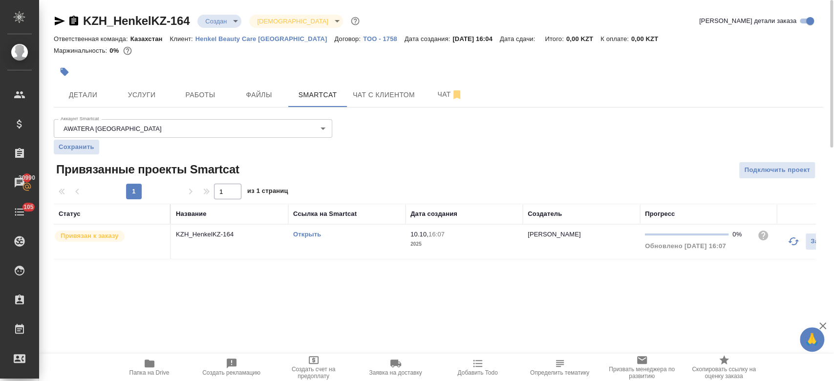
click at [305, 234] on link "Открыть" at bounding box center [307, 234] width 28 height 7
click at [147, 94] on span "Услуги" at bounding box center [141, 95] width 47 height 12
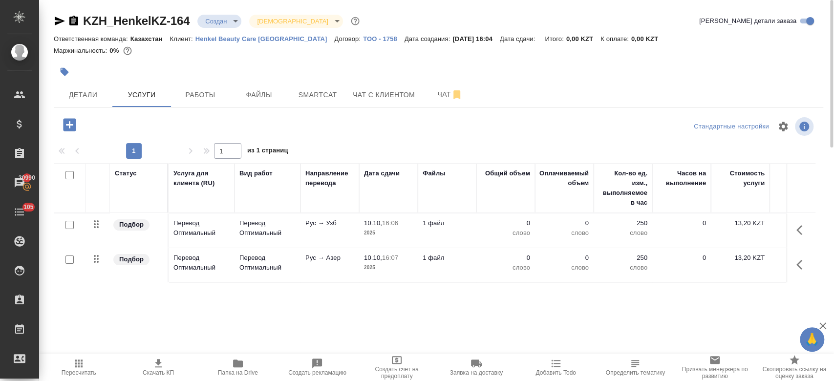
click at [336, 226] on p "Рус → Узб" at bounding box center [329, 223] width 49 height 10
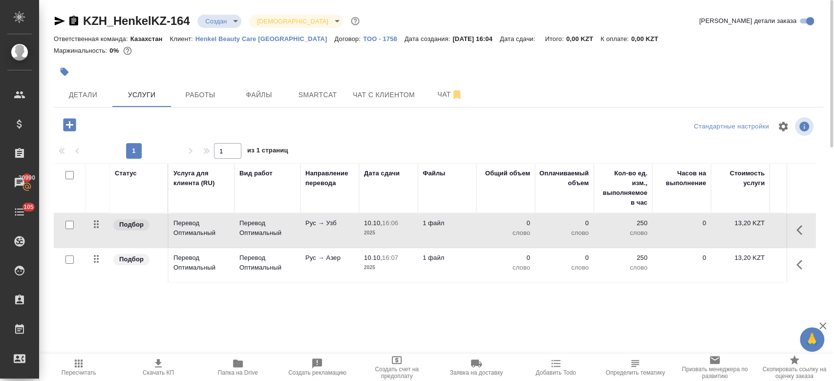
click at [336, 226] on p "Рус → Узб" at bounding box center [329, 223] width 49 height 10
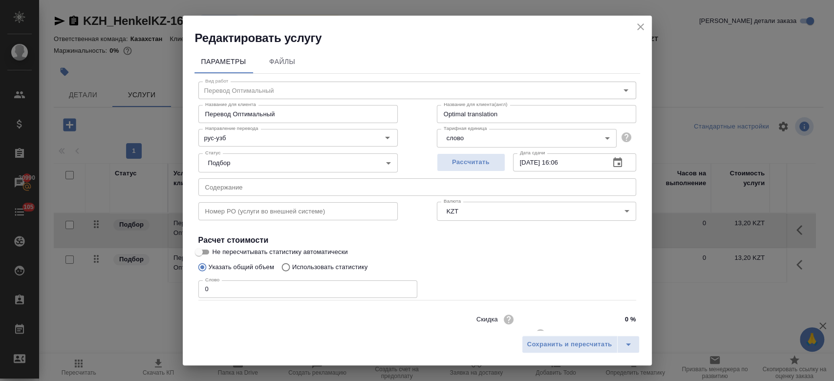
scroll to position [31, 0]
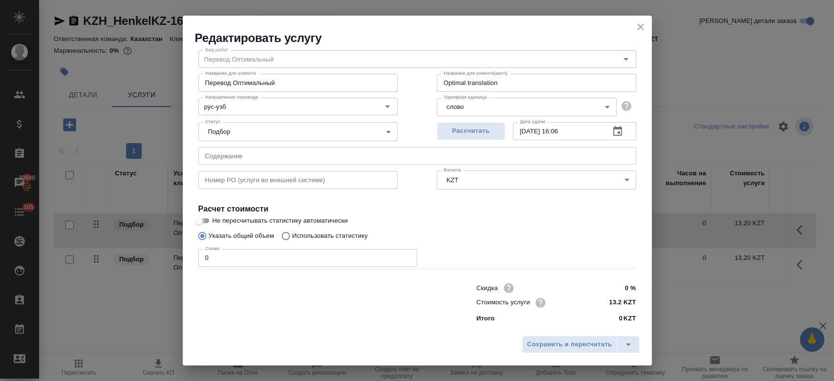
click at [203, 223] on input "Не пересчитывать статистику автоматически" at bounding box center [198, 221] width 35 height 12
checkbox input "true"
click at [232, 260] on input "0" at bounding box center [307, 258] width 219 height 18
type input "250"
click at [567, 348] on span "Сохранить и пересчитать" at bounding box center [569, 344] width 85 height 11
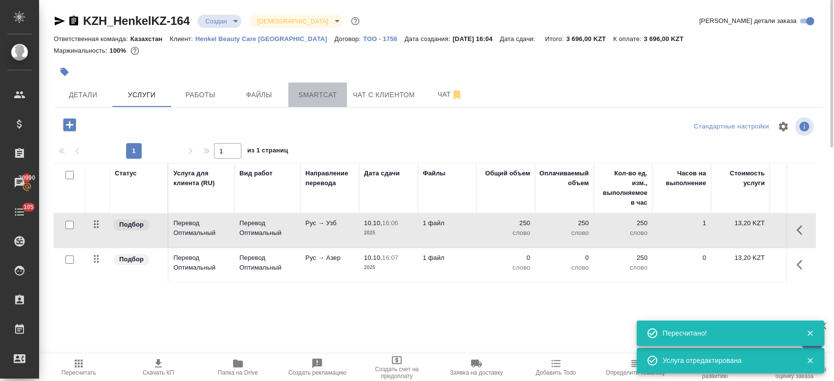
click at [322, 91] on span "Smartcat" at bounding box center [317, 95] width 47 height 12
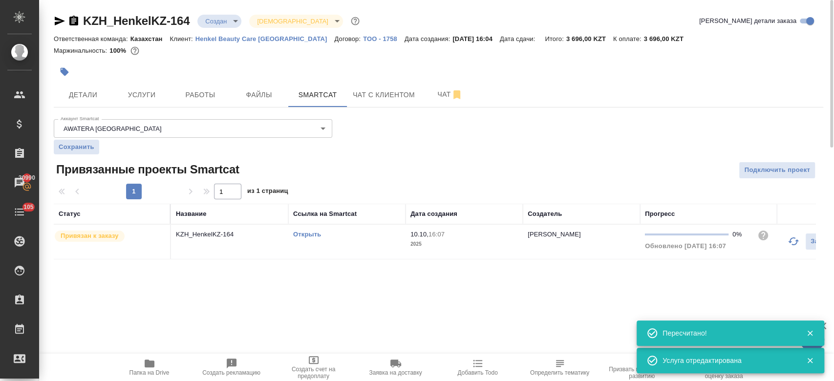
click at [317, 233] on link "Открыть" at bounding box center [307, 234] width 28 height 7
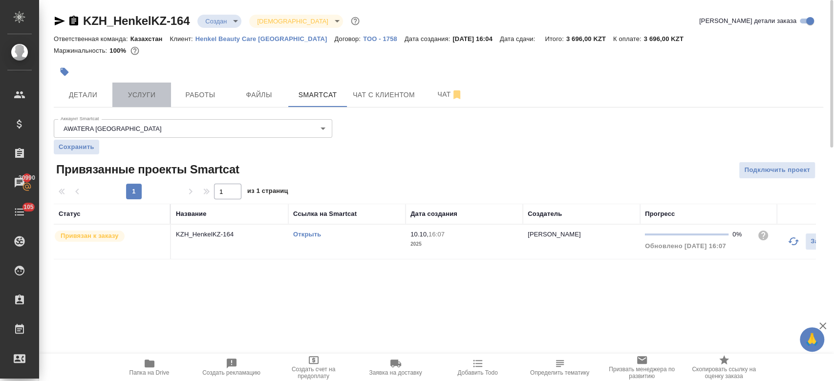
click at [140, 95] on span "Услуги" at bounding box center [141, 95] width 47 height 12
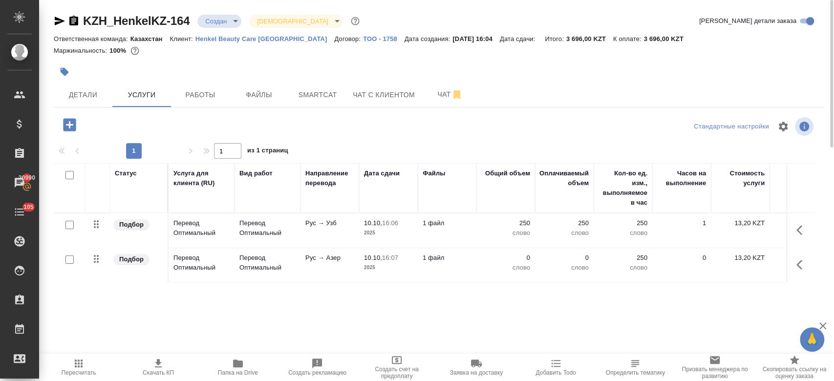
click at [69, 225] on input "checkbox" at bounding box center [69, 225] width 8 height 8
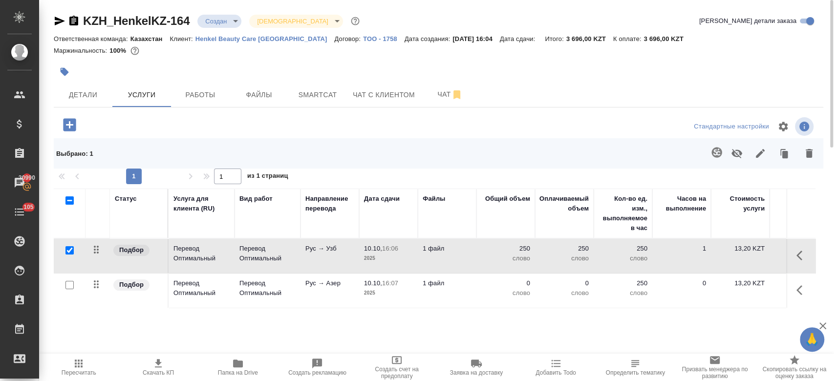
click at [70, 248] on input "checkbox" at bounding box center [69, 250] width 8 height 8
checkbox input "false"
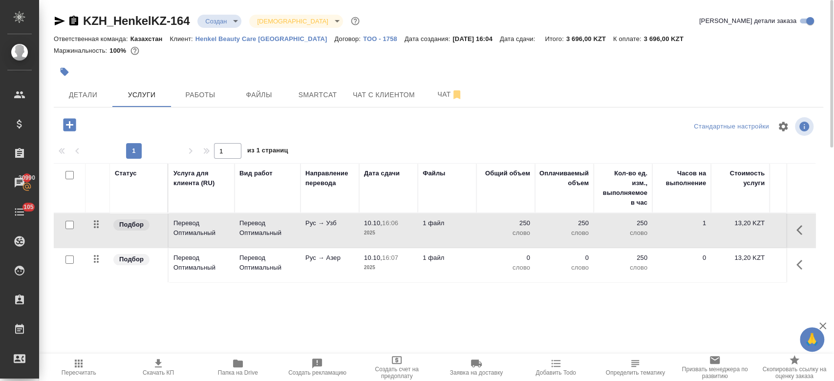
click at [69, 264] on div at bounding box center [70, 260] width 22 height 14
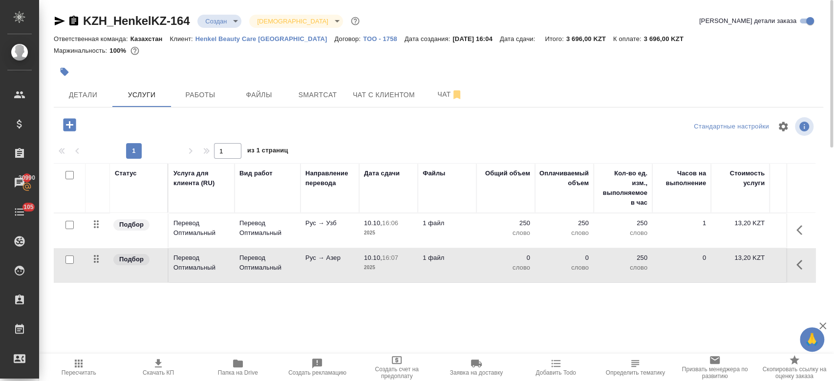
click at [68, 260] on input "checkbox" at bounding box center [69, 259] width 8 height 8
checkbox input "true"
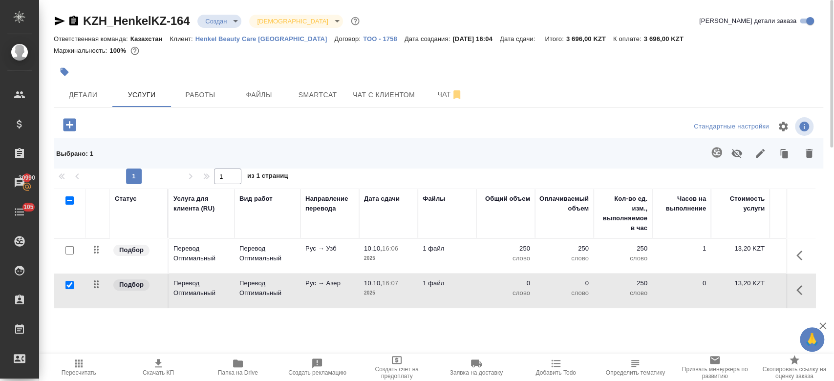
click at [68, 260] on td at bounding box center [70, 256] width 32 height 34
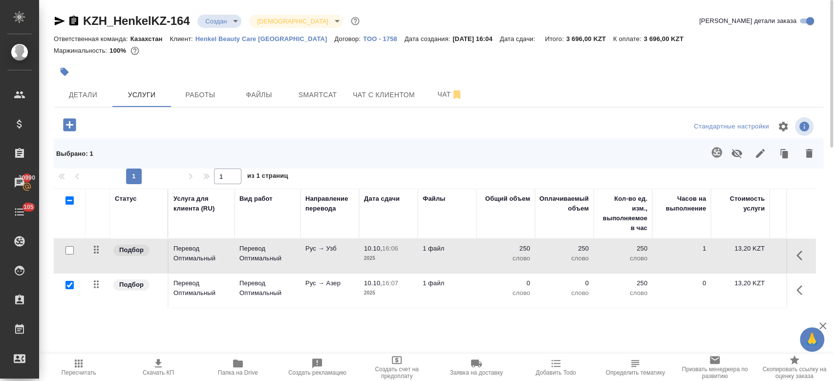
click at [66, 250] on input "checkbox" at bounding box center [69, 250] width 8 height 8
checkbox input "true"
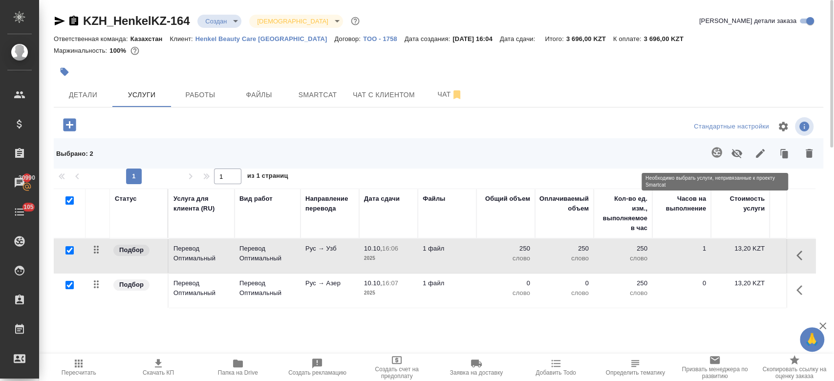
click at [720, 154] on span at bounding box center [715, 153] width 20 height 25
click at [719, 154] on span at bounding box center [715, 153] width 20 height 25
click at [715, 154] on span at bounding box center [715, 153] width 20 height 25
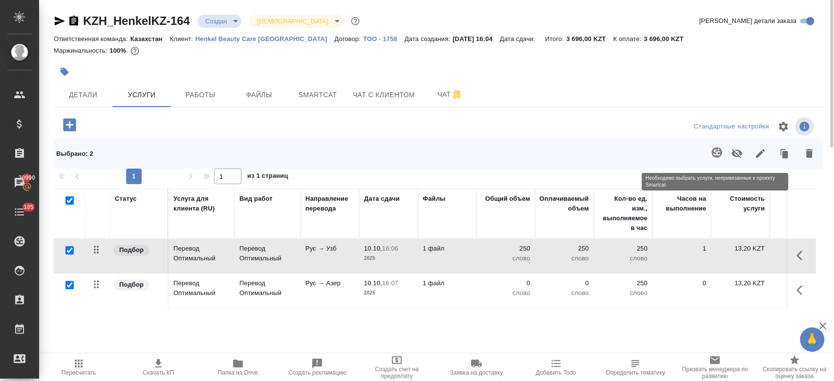
click at [715, 154] on span at bounding box center [715, 153] width 20 height 25
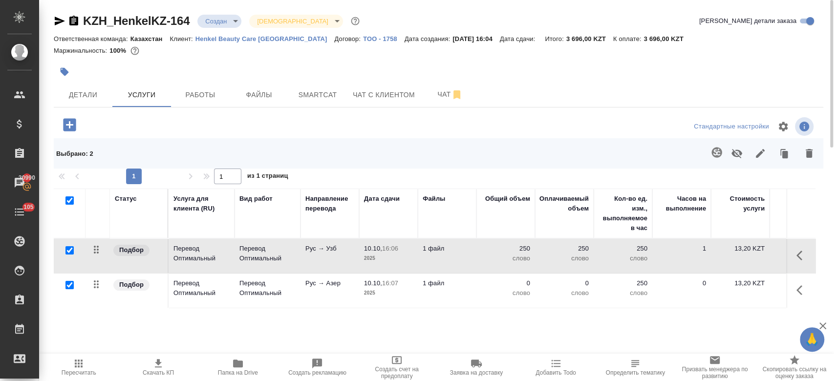
click at [71, 250] on input "checkbox" at bounding box center [69, 250] width 8 height 8
checkbox input "false"
click at [717, 152] on icon "button" at bounding box center [716, 152] width 10 height 10
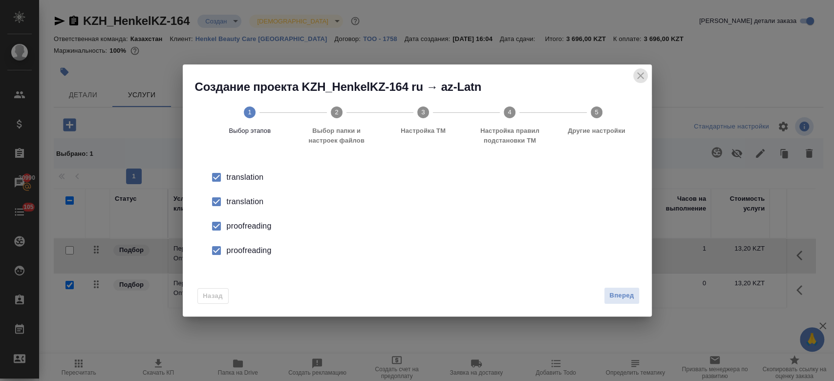
click at [640, 77] on icon "close" at bounding box center [640, 76] width 12 height 12
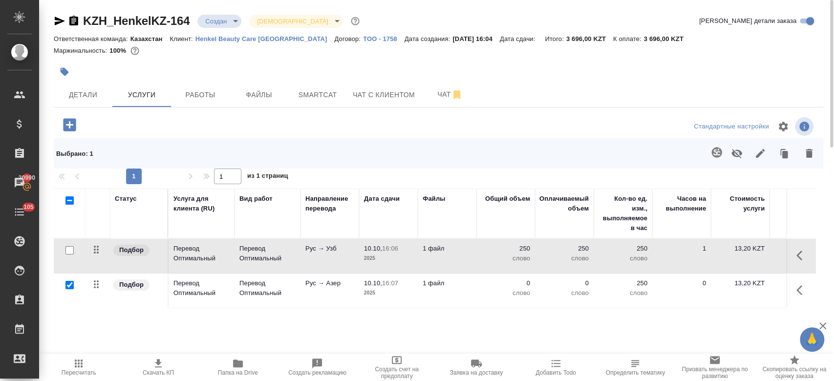
click at [69, 283] on input "checkbox" at bounding box center [69, 285] width 8 height 8
checkbox input "false"
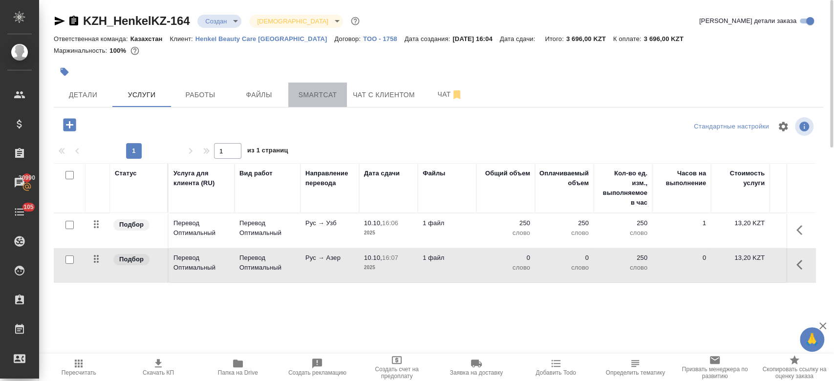
click at [319, 96] on span "Smartcat" at bounding box center [317, 95] width 47 height 12
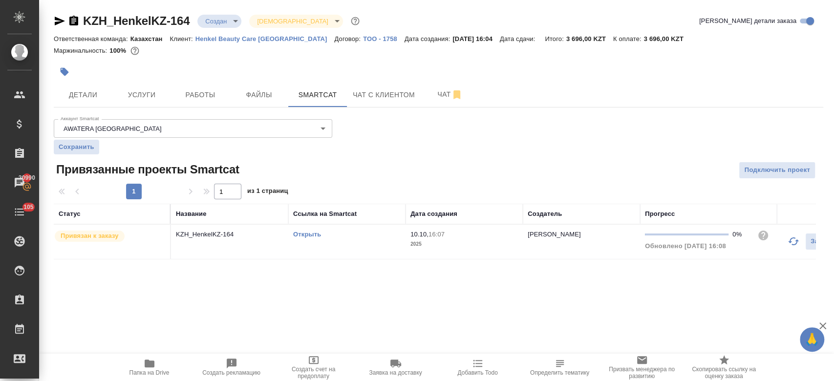
scroll to position [0, 78]
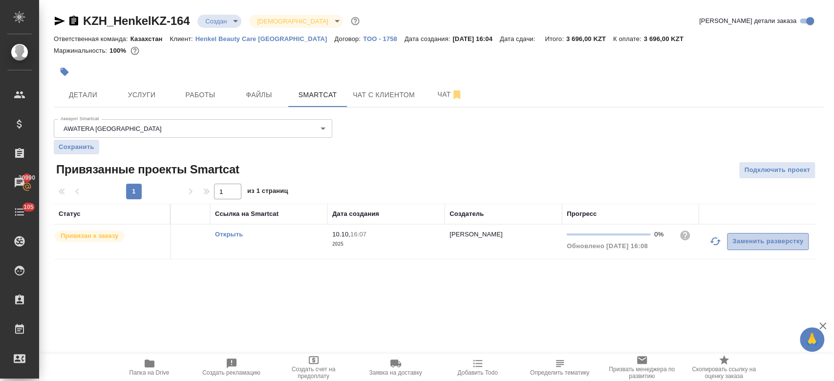
click at [752, 241] on span "Заменить разверстку" at bounding box center [767, 241] width 71 height 11
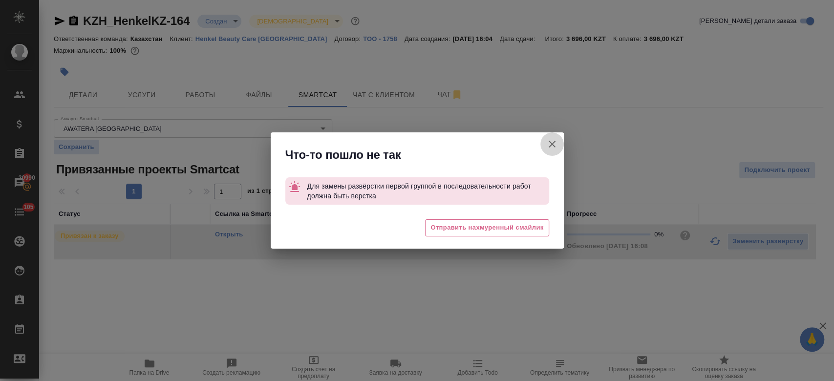
click at [558, 147] on button "Аккаунт Smartcat" at bounding box center [551, 143] width 23 height 23
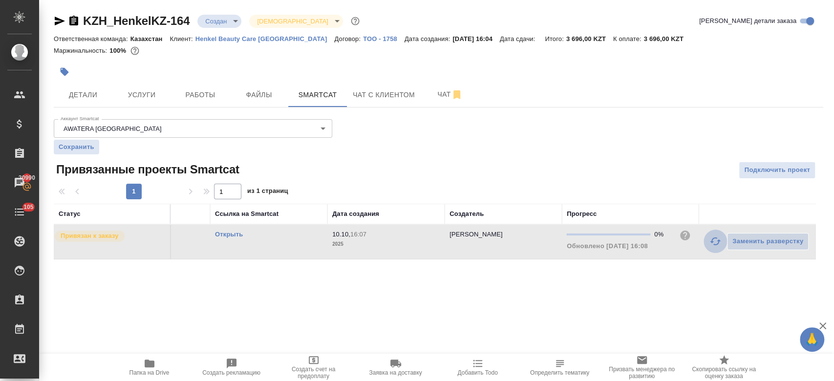
click at [717, 240] on icon "button" at bounding box center [715, 241] width 12 height 12
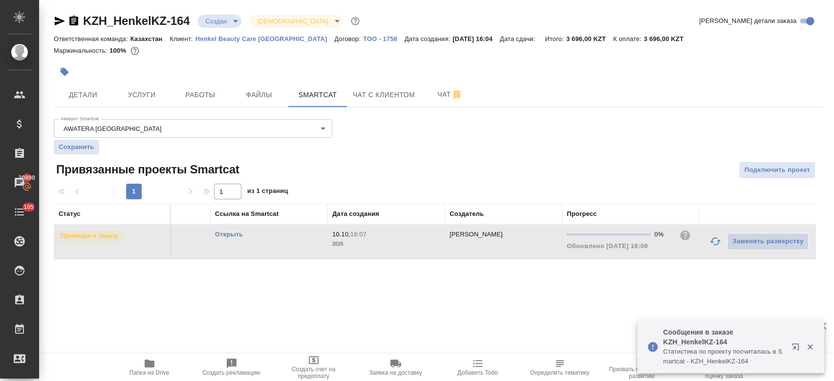
scroll to position [0, 0]
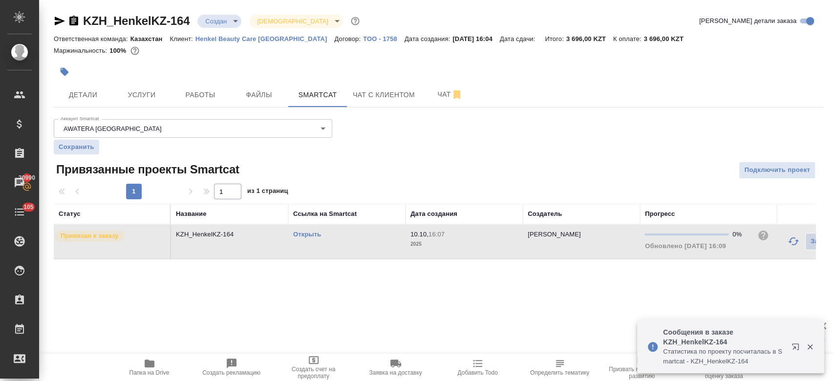
click at [113, 232] on p "Привязан к заказу" at bounding box center [90, 236] width 58 height 10
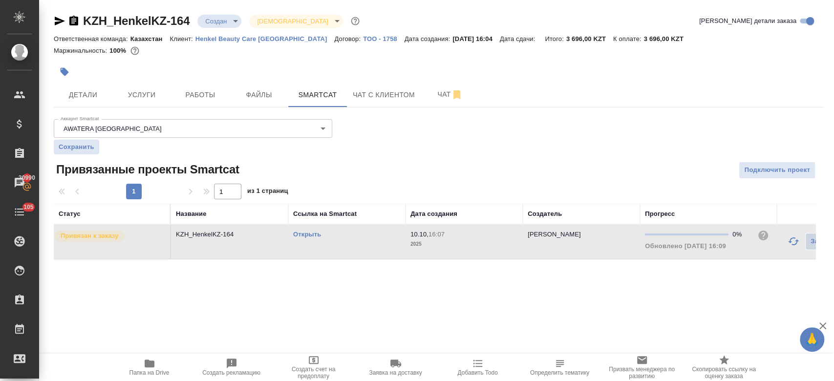
click at [304, 234] on link "Открыть" at bounding box center [307, 234] width 28 height 7
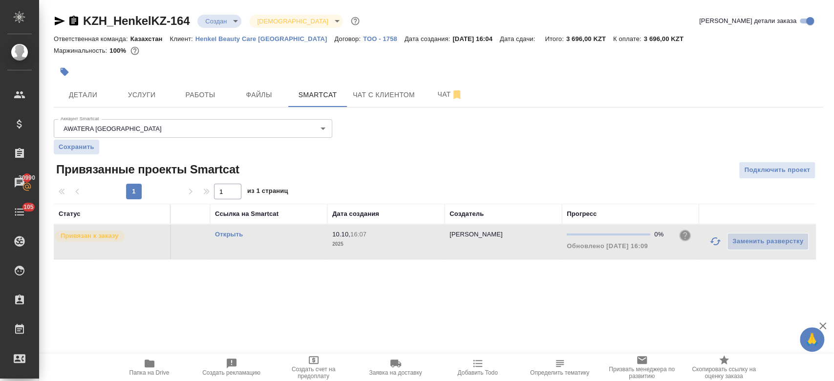
click at [684, 235] on icon "button" at bounding box center [685, 236] width 12 height 12
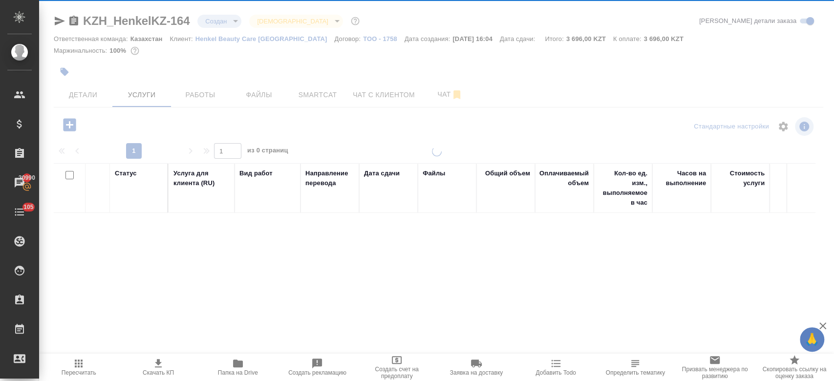
click at [573, 280] on div "Статус Услуга для клиента (RU) Вид работ Направление перевода Дата сдачи Файлы …" at bounding box center [434, 268] width 761 height 210
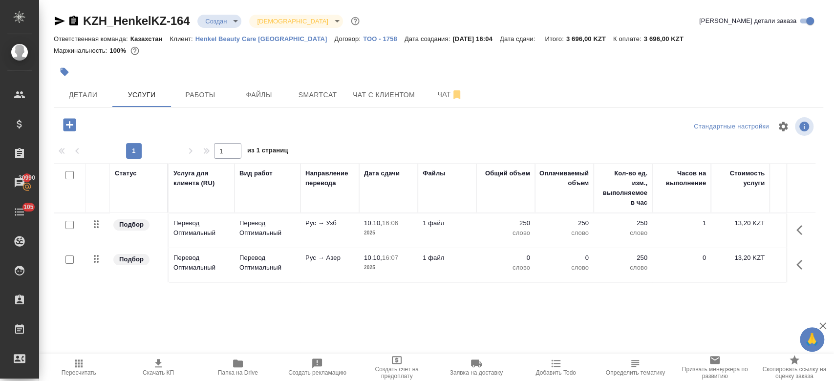
click at [351, 330] on div "Статус Услуга для клиента (RU) Вид работ Направление перевода Дата сдачи Файлы …" at bounding box center [434, 268] width 761 height 210
click at [314, 86] on button "Smartcat" at bounding box center [317, 95] width 59 height 24
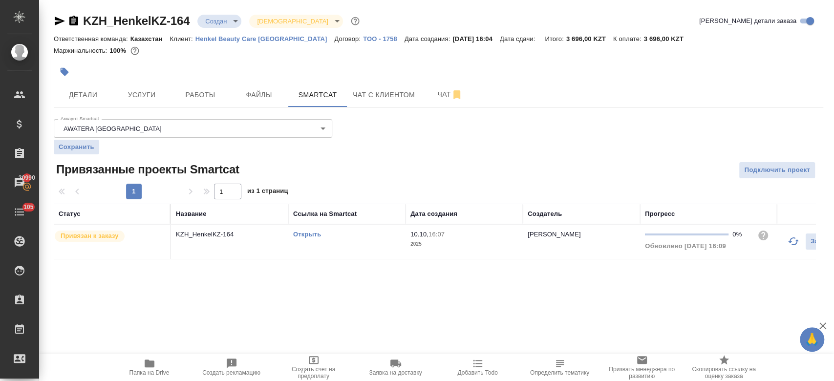
click at [106, 234] on p "Привязан к заказу" at bounding box center [90, 236] width 58 height 10
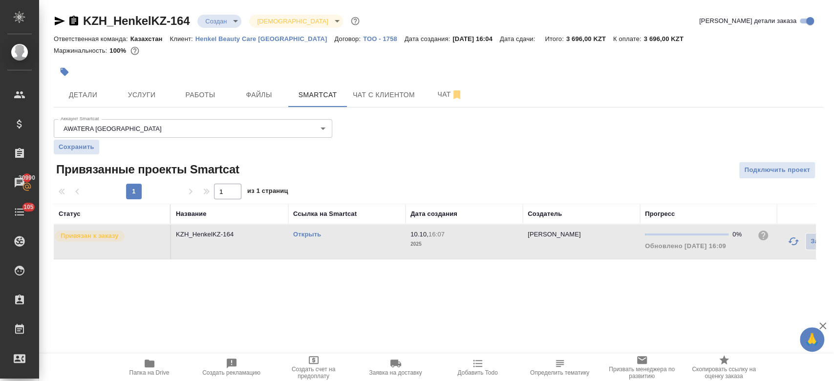
click at [106, 234] on p "Привязан к заказу" at bounding box center [90, 236] width 58 height 10
drag, startPoint x: 107, startPoint y: 234, endPoint x: 371, endPoint y: 241, distance: 264.3
click at [371, 241] on tr "Привязан к заказу KZH_HenkelKZ-164 Открыть 10.10, 16:07 2025 Кошербаева Назерке…" at bounding box center [474, 242] width 840 height 35
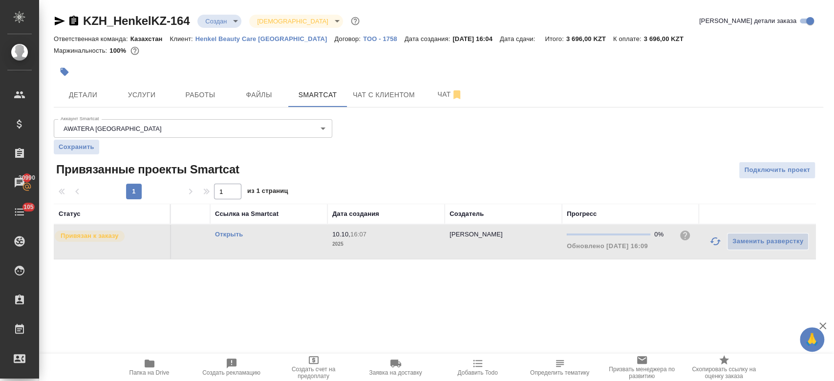
click at [643, 233] on div at bounding box center [609, 234] width 84 height 2
click at [621, 234] on div at bounding box center [609, 234] width 84 height 2
drag, startPoint x: 231, startPoint y: 234, endPoint x: 180, endPoint y: 245, distance: 51.9
click at [180, 245] on td "KZH_HenkelKZ-164" at bounding box center [151, 242] width 117 height 34
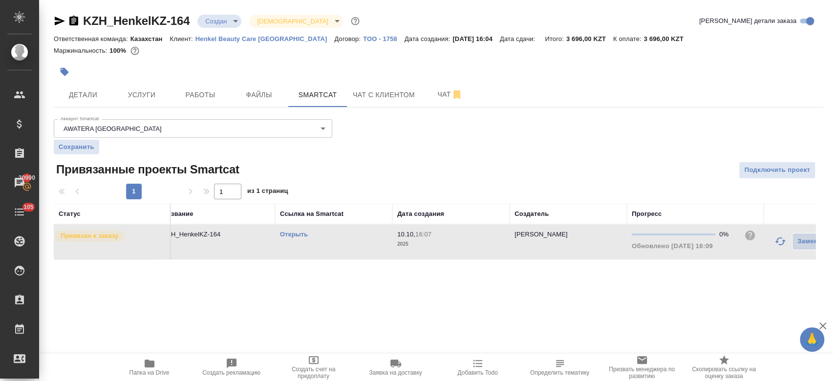
scroll to position [0, 0]
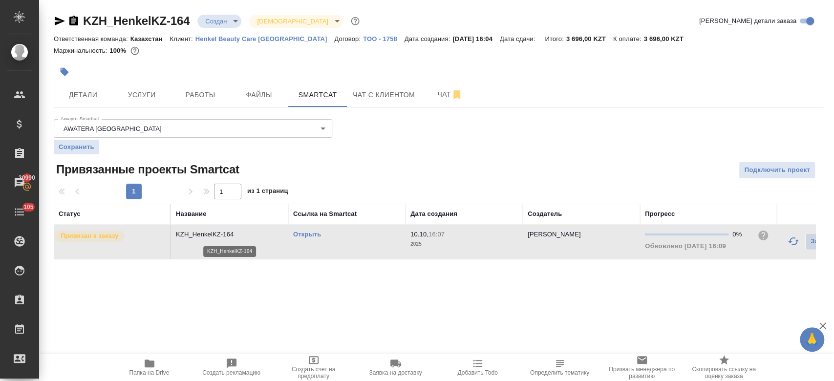
click at [197, 230] on p "KZH_HenkelKZ-164" at bounding box center [229, 235] width 107 height 10
click at [311, 232] on link "Открыть" at bounding box center [307, 234] width 28 height 7
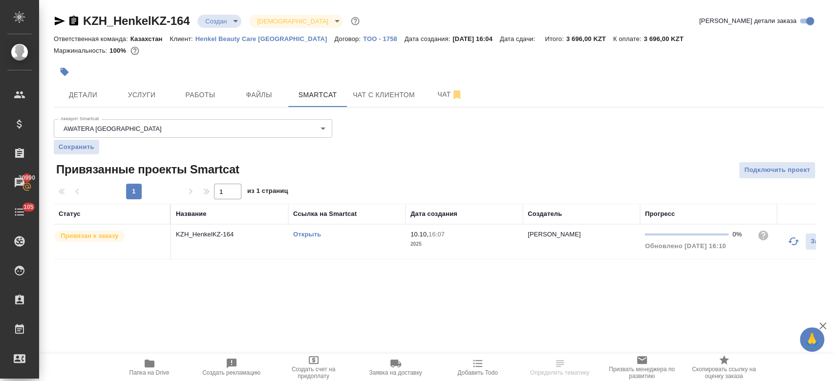
scroll to position [0, 78]
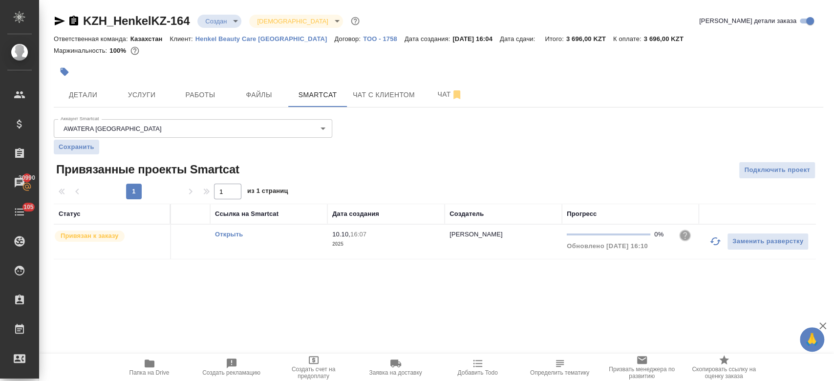
click at [686, 232] on icon "button" at bounding box center [685, 236] width 10 height 10
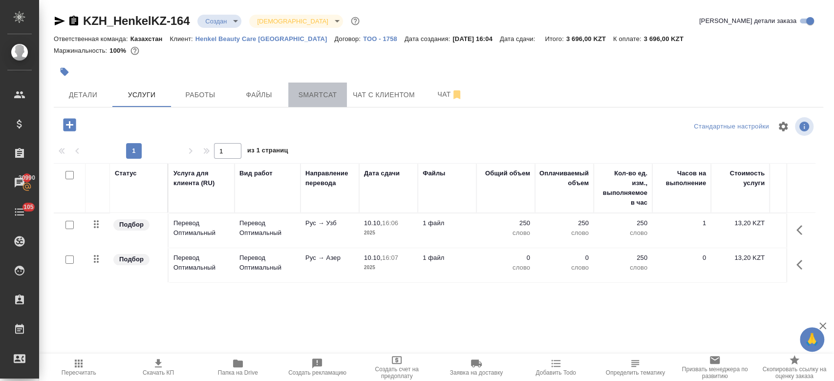
click at [316, 91] on span "Smartcat" at bounding box center [317, 95] width 47 height 12
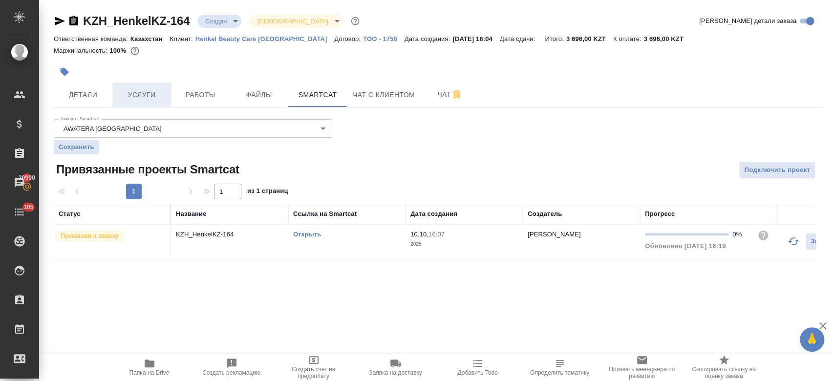
click at [143, 93] on span "Услуги" at bounding box center [141, 95] width 47 height 12
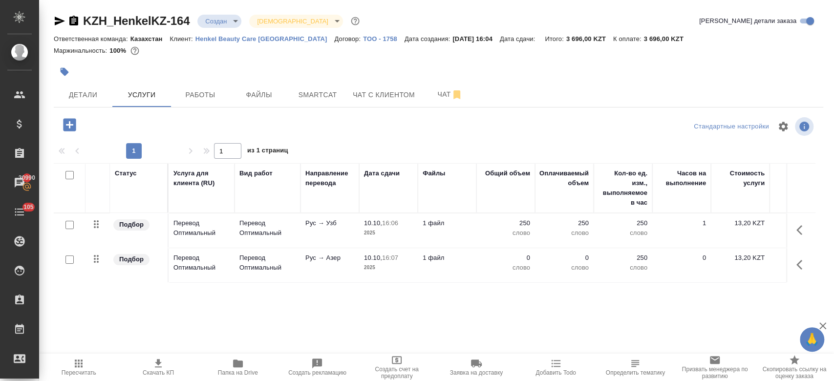
click at [70, 225] on input "checkbox" at bounding box center [69, 225] width 8 height 8
checkbox input "true"
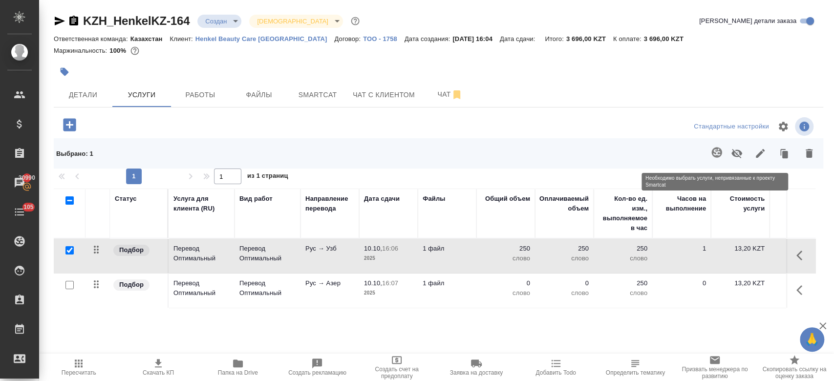
click at [715, 154] on span at bounding box center [715, 153] width 20 height 25
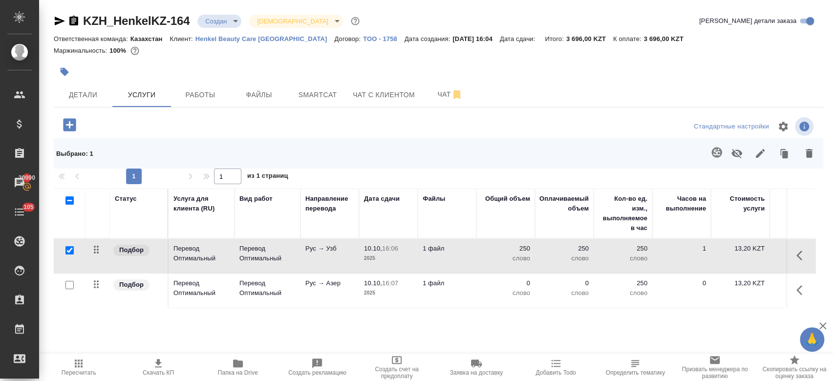
click at [254, 335] on div "Статус Услуга для клиента (RU) Вид работ Направление перевода Дата сдачи Файлы …" at bounding box center [434, 294] width 761 height 210
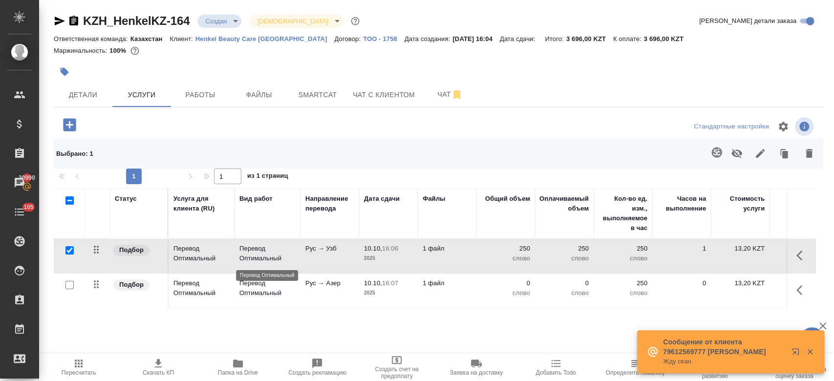
drag, startPoint x: 274, startPoint y: 262, endPoint x: 236, endPoint y: 257, distance: 37.9
click at [236, 257] on td "Перевод Оптимальный" at bounding box center [267, 256] width 66 height 34
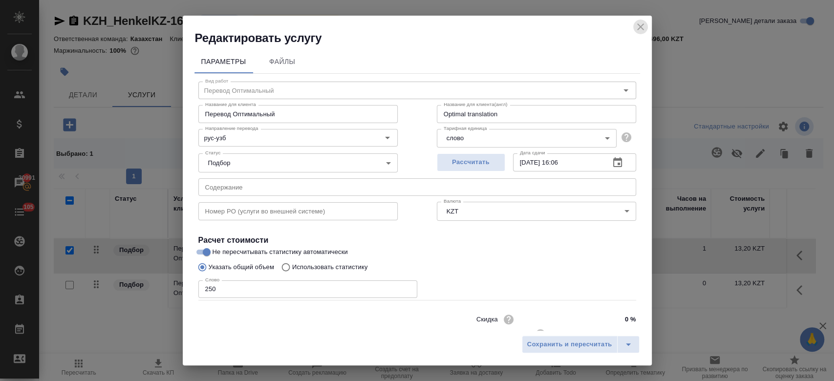
click at [643, 32] on icon "close" at bounding box center [640, 27] width 12 height 12
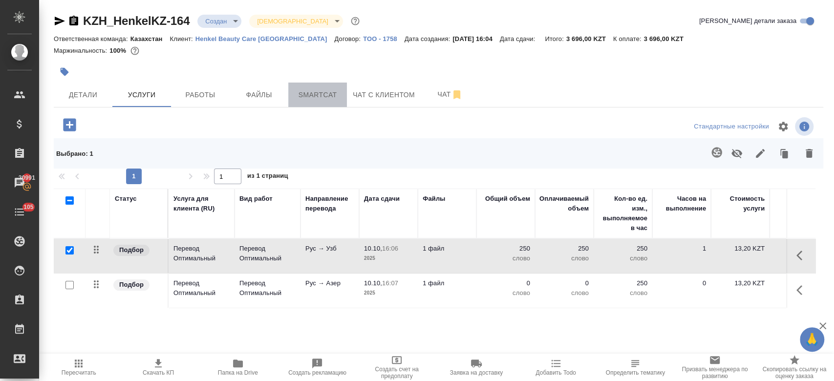
click at [311, 89] on span "Smartcat" at bounding box center [317, 95] width 47 height 12
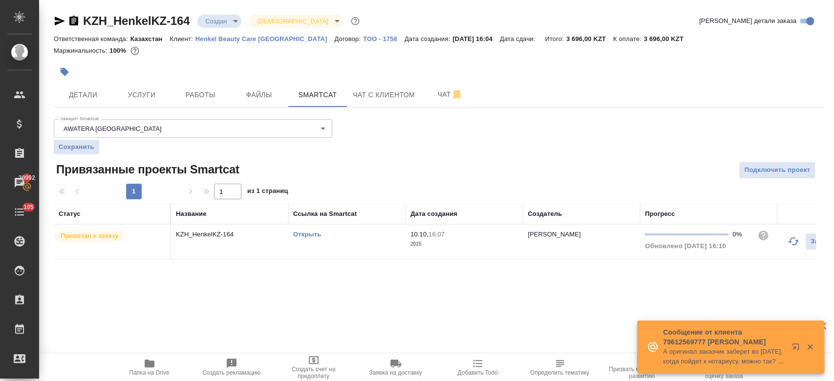
click at [175, 174] on span "Привязанные проекты Smartcat" at bounding box center [147, 170] width 186 height 16
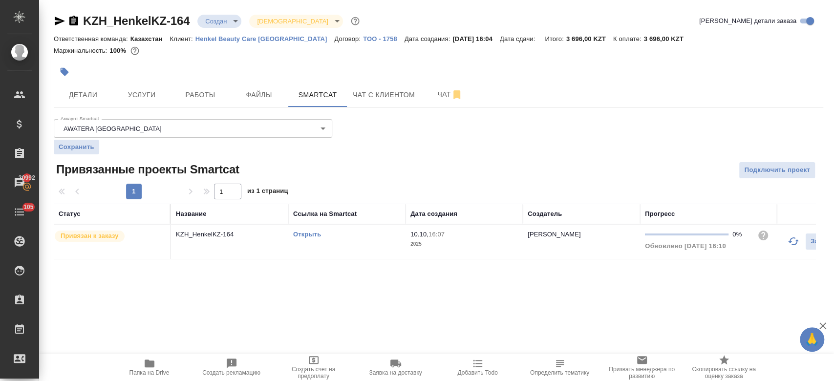
scroll to position [0, 78]
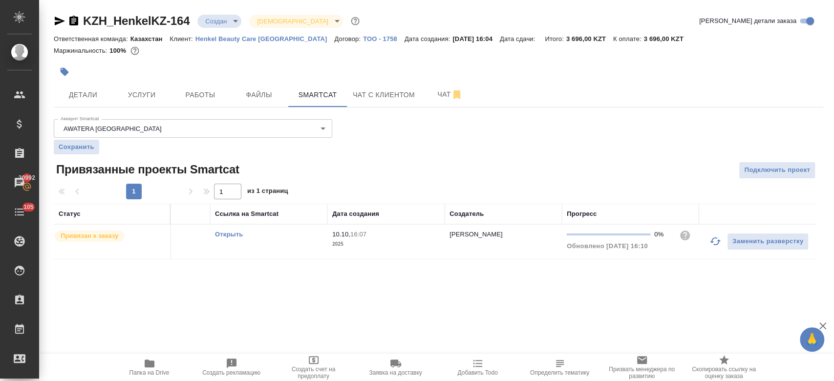
drag, startPoint x: 701, startPoint y: 242, endPoint x: 230, endPoint y: 234, distance: 470.9
drag, startPoint x: 230, startPoint y: 234, endPoint x: 223, endPoint y: 234, distance: 6.8
click at [223, 234] on link "Открыть" at bounding box center [229, 234] width 28 height 7
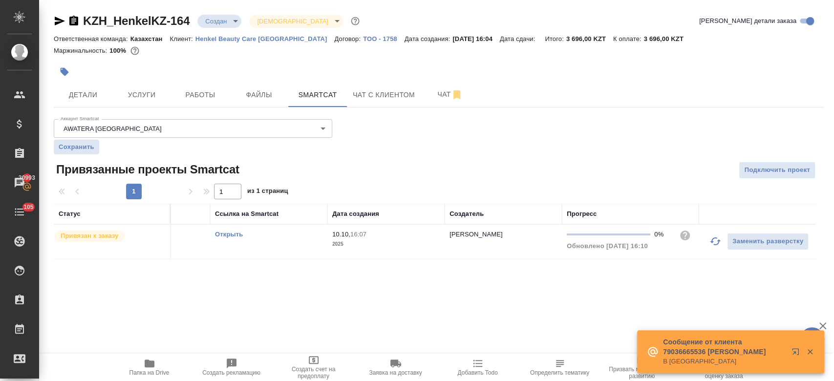
scroll to position [0, 0]
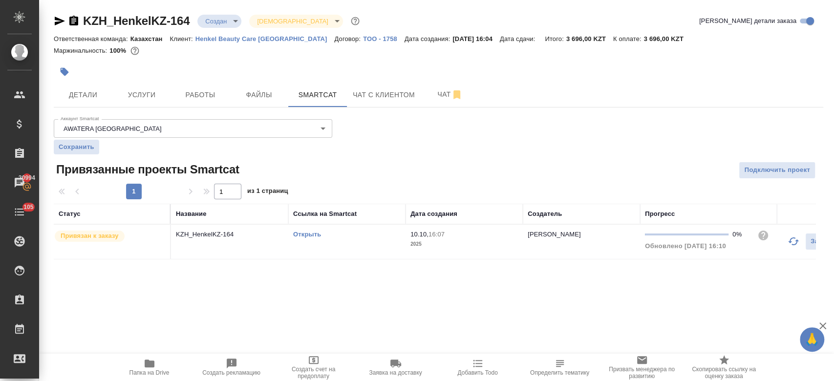
click at [112, 233] on p "Привязан к заказу" at bounding box center [90, 236] width 58 height 10
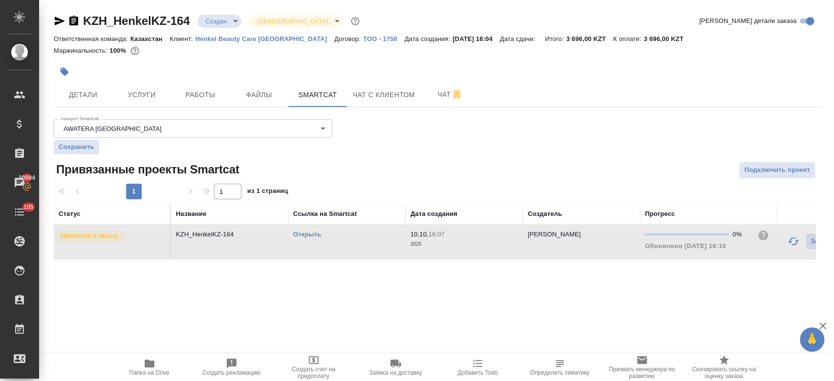
click at [112, 233] on p "Привязан к заказу" at bounding box center [90, 236] width 58 height 10
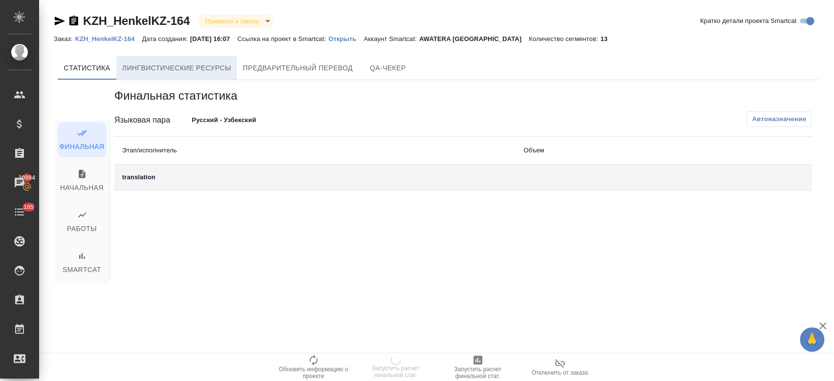
click at [179, 72] on span "Лингвистические ресурсы" at bounding box center [176, 68] width 109 height 12
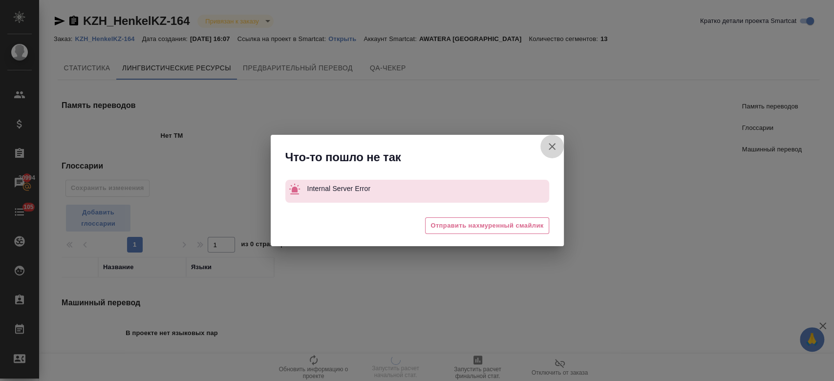
click at [549, 149] on icon "button" at bounding box center [551, 146] width 7 height 7
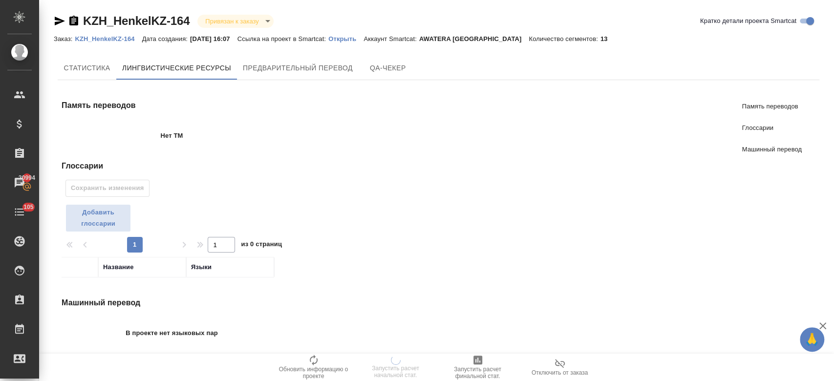
scroll to position [7, 0]
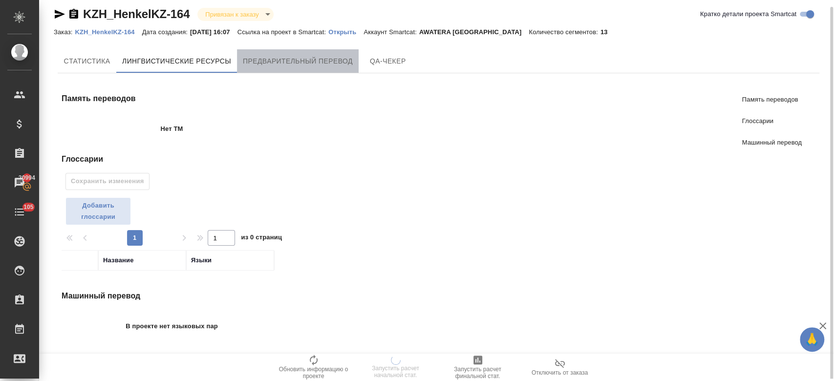
click at [296, 72] on button "Предварительный перевод" at bounding box center [298, 60] width 122 height 23
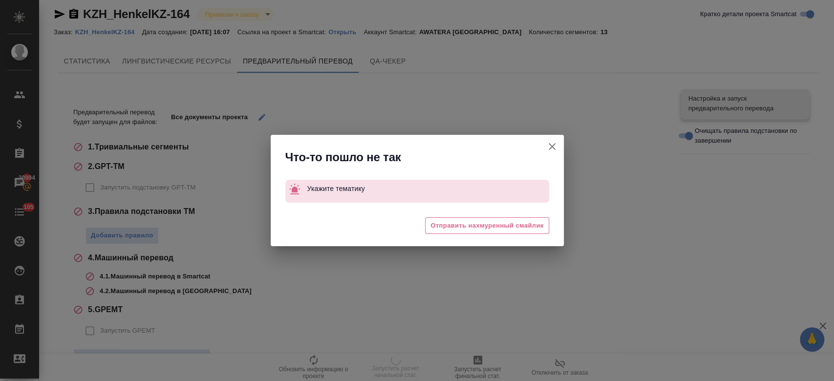
click at [394, 63] on div "Что-то пошло не так Укажите тематику 🥲 Отправить нахмуренный смайлик" at bounding box center [417, 190] width 834 height 381
click at [552, 148] on icon "button" at bounding box center [552, 147] width 12 height 12
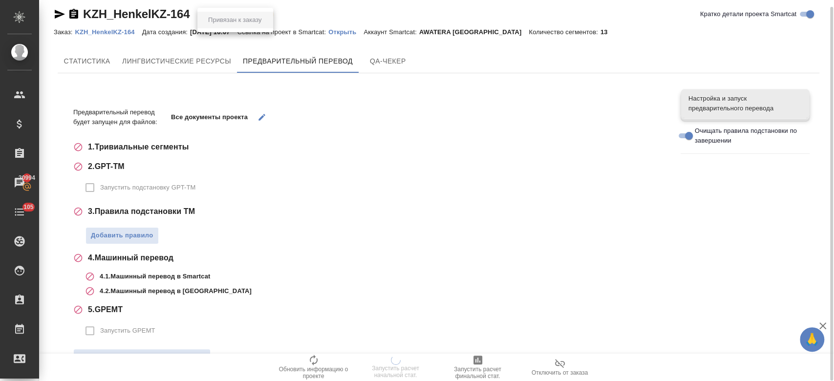
click at [243, 19] on body "🙏 .cls-1 fill:#fff; AWATERA Kosherbayeva Nazerke Клиенты Спецификации Заказы 20…" at bounding box center [417, 190] width 834 height 381
click at [284, 37] on div at bounding box center [417, 190] width 834 height 381
click at [101, 61] on span "Cтатистика" at bounding box center [86, 61] width 47 height 12
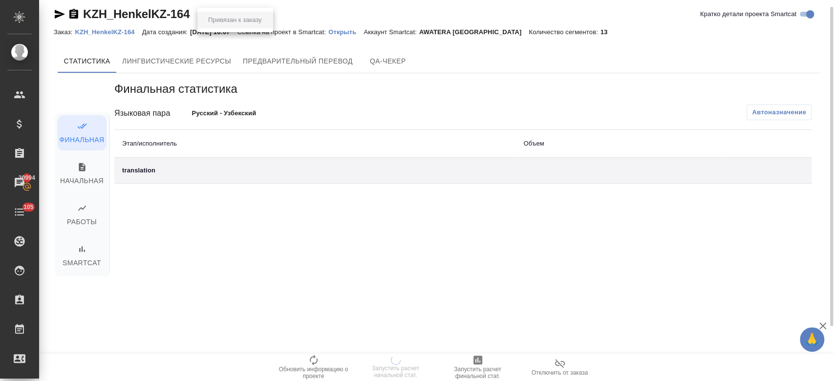
click at [239, 13] on body "🙏 .cls-1 fill:#fff; AWATERA Kosherbayeva Nazerke Клиенты Спецификации Заказы 20…" at bounding box center [417, 190] width 834 height 381
click at [238, 37] on div at bounding box center [417, 190] width 834 height 381
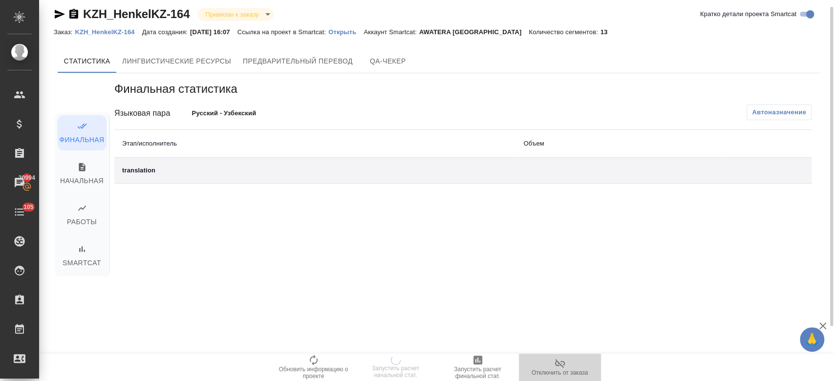
click at [569, 372] on span "Отключить от заказа" at bounding box center [559, 372] width 57 height 7
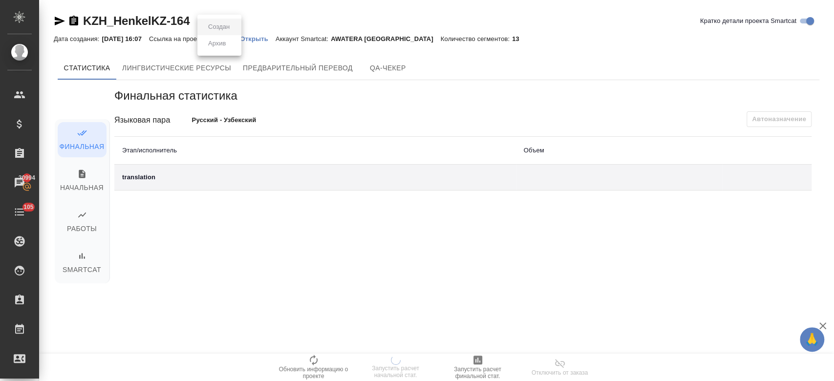
click at [227, 22] on body "🙏 .cls-1 fill:#fff; AWATERA Kosherbayeva Nazerke Клиенты Спецификации Заказы 20…" at bounding box center [417, 190] width 834 height 381
click at [273, 16] on div at bounding box center [417, 190] width 834 height 381
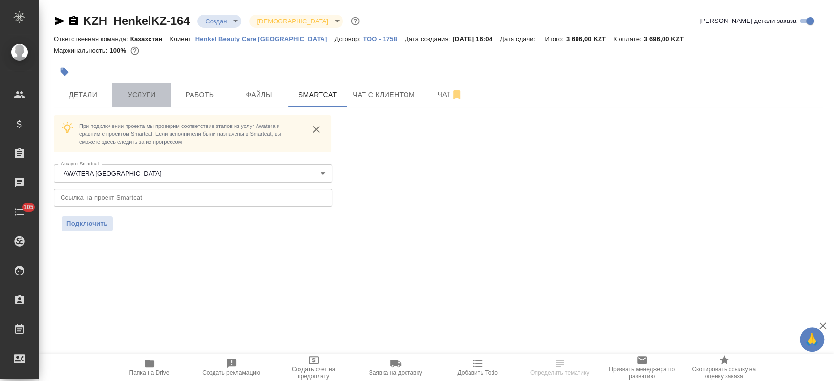
click at [141, 100] on span "Услуги" at bounding box center [141, 95] width 47 height 12
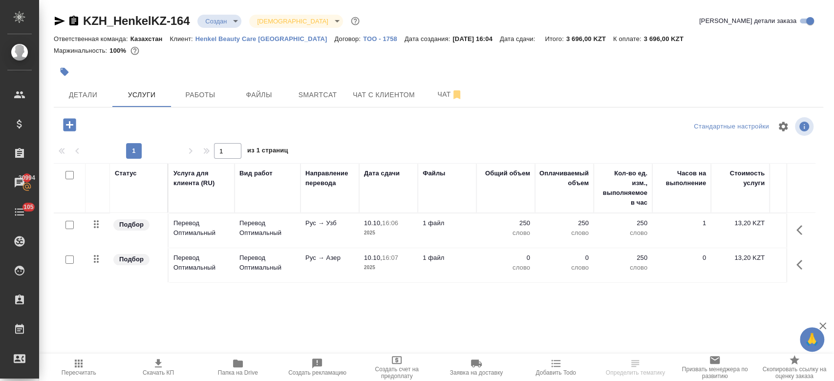
click at [72, 226] on input "checkbox" at bounding box center [69, 225] width 8 height 8
checkbox input "true"
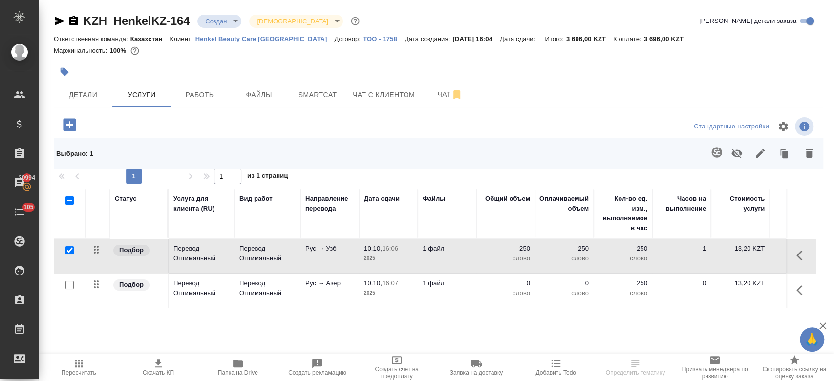
click at [72, 281] on input "checkbox" at bounding box center [69, 285] width 8 height 8
checkbox input "true"
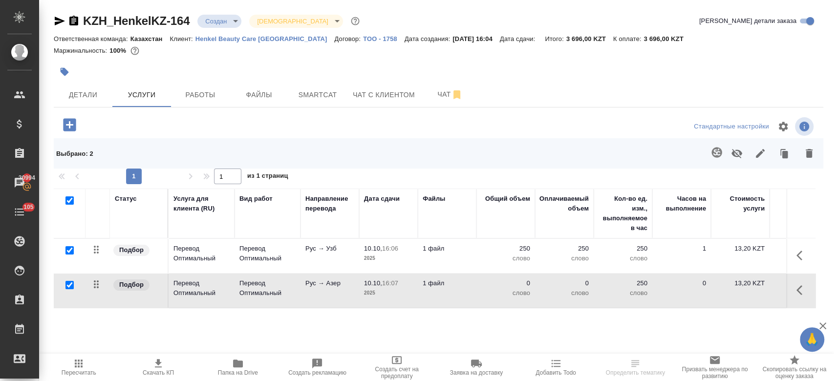
click at [713, 76] on div at bounding box center [438, 71] width 769 height 21
click at [715, 150] on icon "button" at bounding box center [716, 152] width 10 height 10
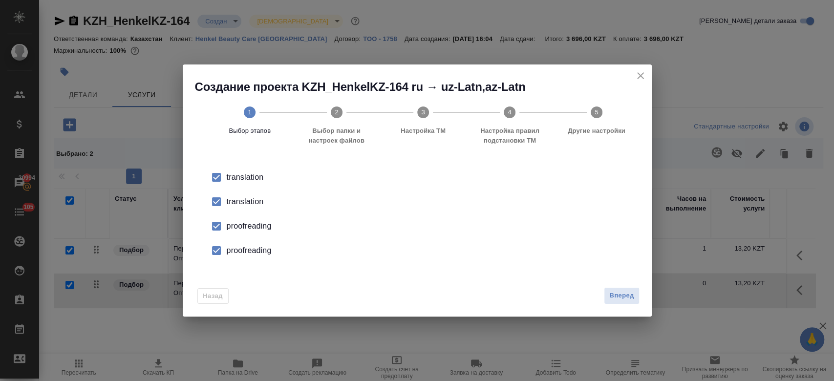
click at [246, 205] on div "translation" at bounding box center [427, 202] width 401 height 12
click at [246, 222] on div "proofreading" at bounding box center [427, 226] width 401 height 12
click at [246, 250] on div "proofreading" at bounding box center [427, 251] width 401 height 12
click at [625, 303] on button "Вперед" at bounding box center [621, 295] width 35 height 17
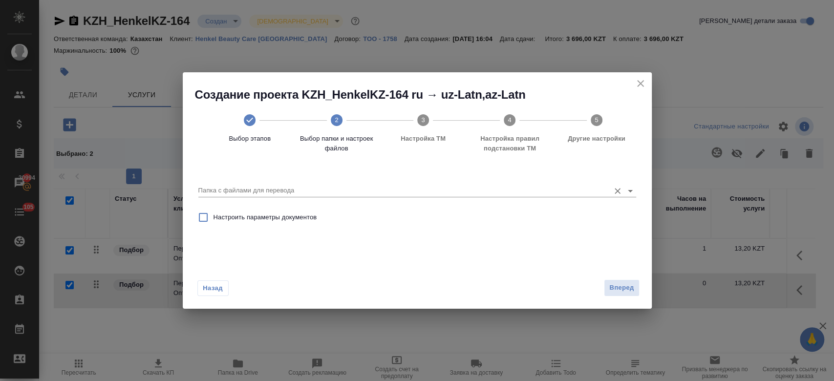
click at [629, 192] on icon "Open" at bounding box center [630, 191] width 12 height 12
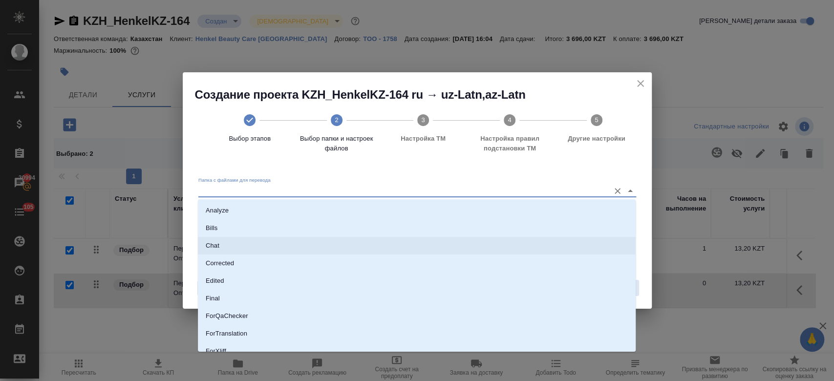
scroll to position [79, 0]
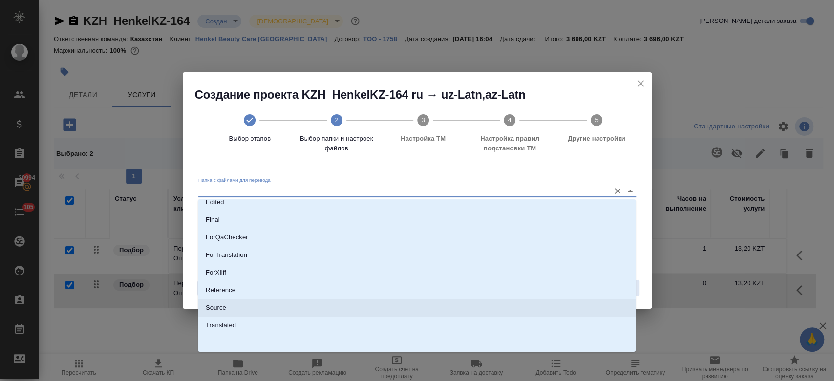
click at [442, 307] on li "Source" at bounding box center [417, 308] width 438 height 18
type input "Source"
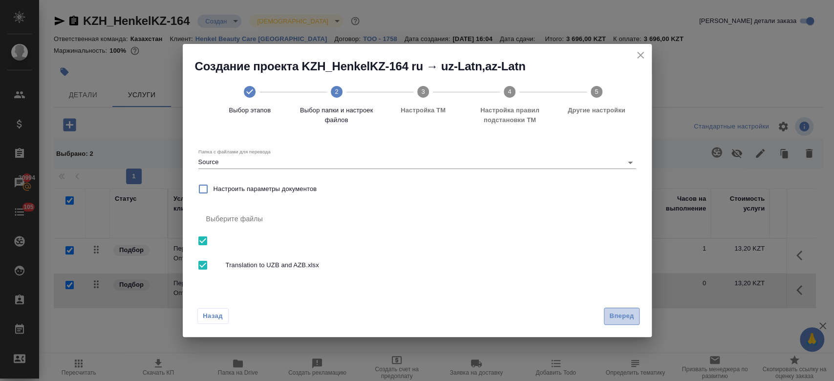
click at [623, 321] on span "Вперед" at bounding box center [621, 316] width 24 height 11
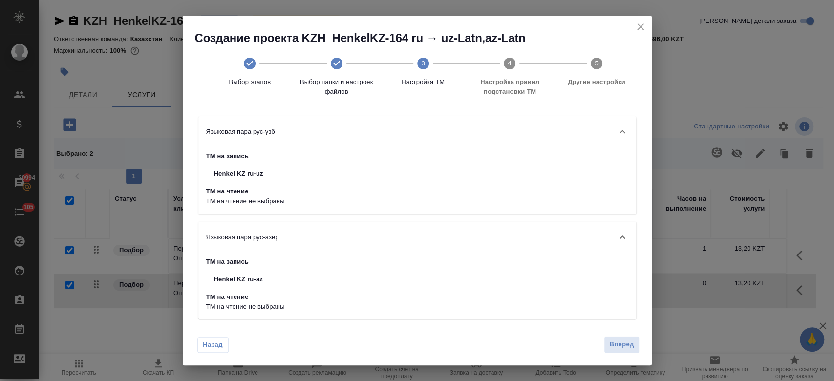
scroll to position [7, 0]
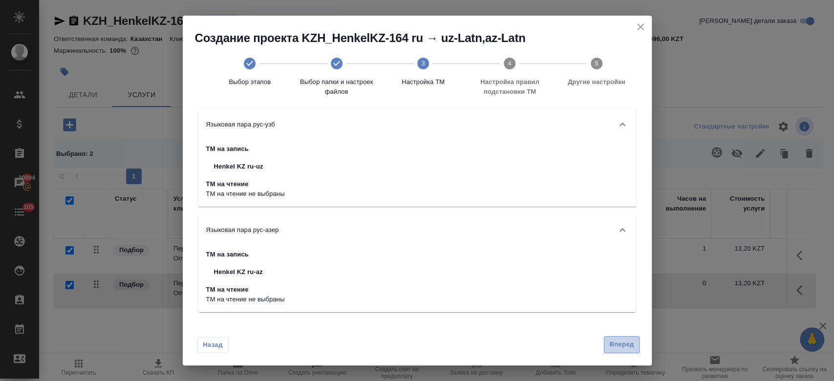
click at [612, 341] on span "Вперед" at bounding box center [621, 344] width 24 height 11
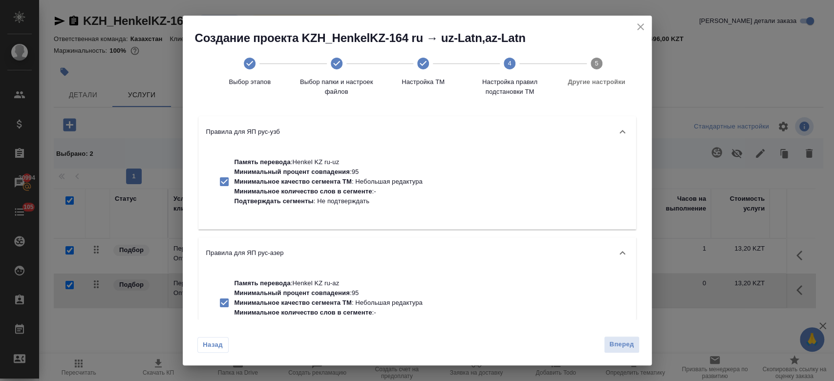
click at [355, 182] on p "Минимальное качество сегмента ТМ : Небольшая редактура" at bounding box center [328, 182] width 188 height 10
checkbox input "false"
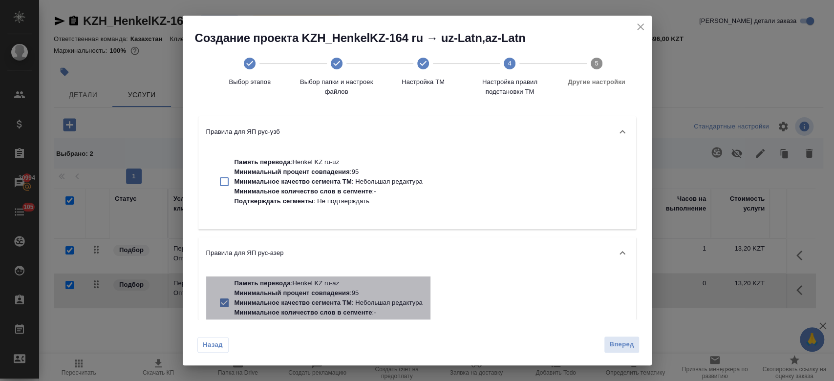
click at [342, 279] on p "Память перевода : Henkel KZ ru-az" at bounding box center [328, 283] width 188 height 10
checkbox input "false"
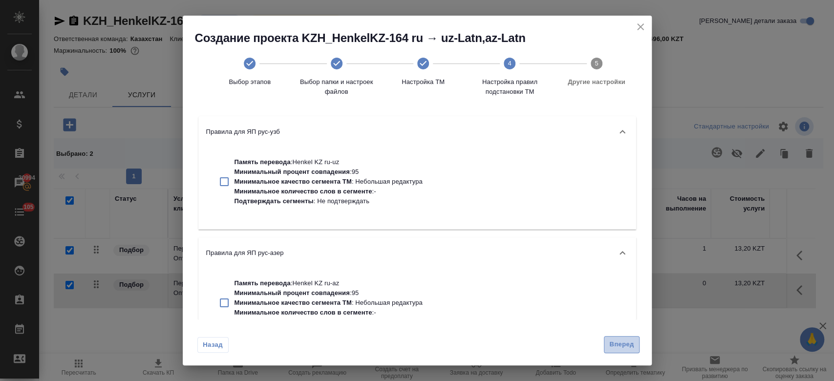
click at [613, 348] on span "Вперед" at bounding box center [621, 344] width 24 height 11
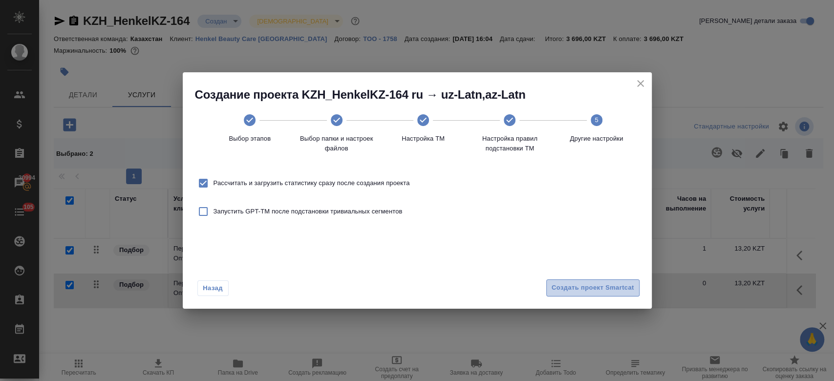
click at [585, 295] on button "Создать проект Smartcat" at bounding box center [592, 287] width 93 height 17
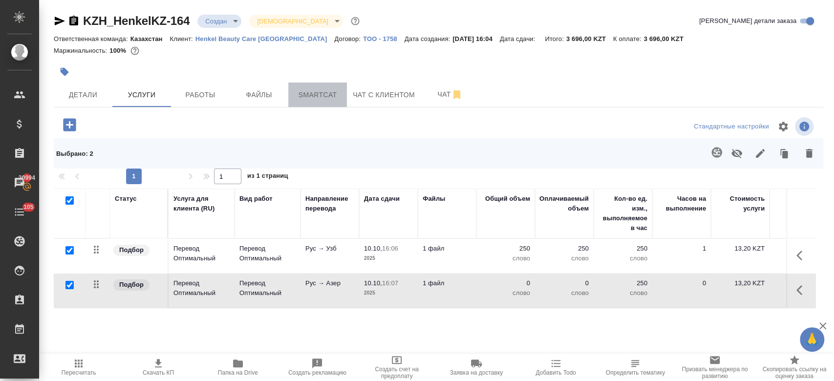
click at [321, 106] on button "Smartcat" at bounding box center [317, 95] width 59 height 24
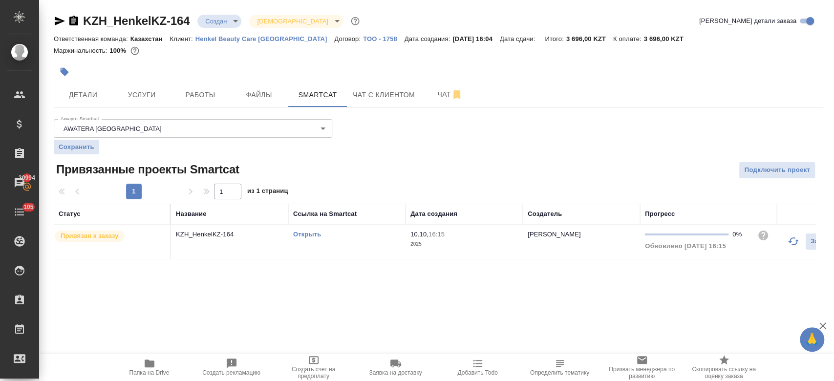
click at [308, 233] on link "Открыть" at bounding box center [307, 234] width 28 height 7
click at [145, 85] on button "Услуги" at bounding box center [141, 95] width 59 height 24
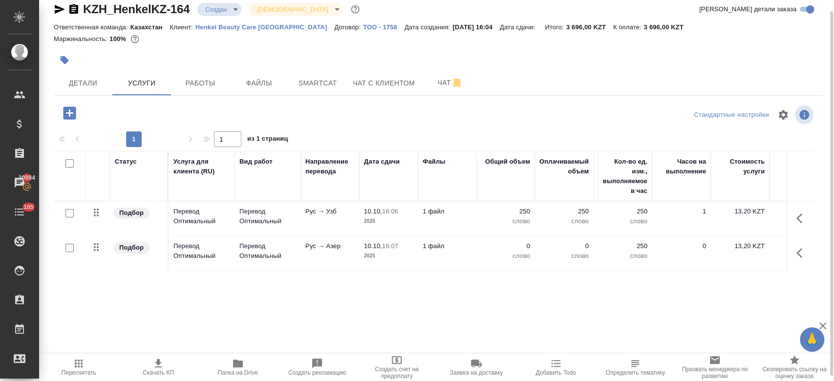
scroll to position [0, 159]
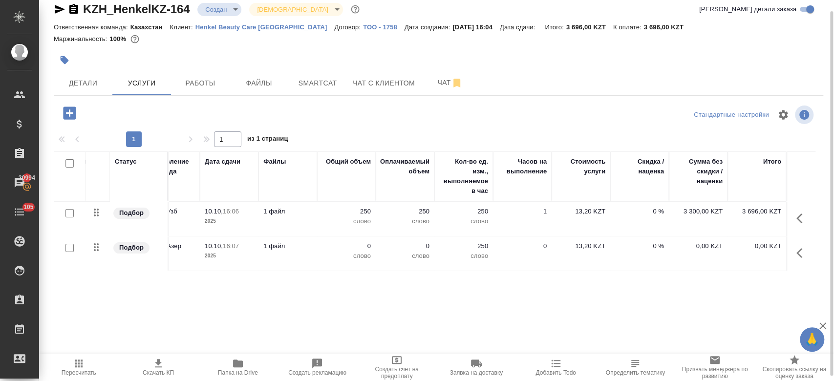
click at [244, 252] on p "2025" at bounding box center [229, 256] width 49 height 10
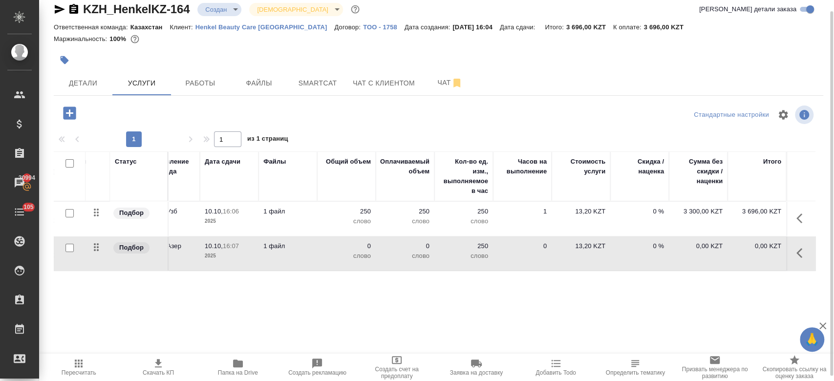
click at [244, 252] on p "2025" at bounding box center [229, 256] width 49 height 10
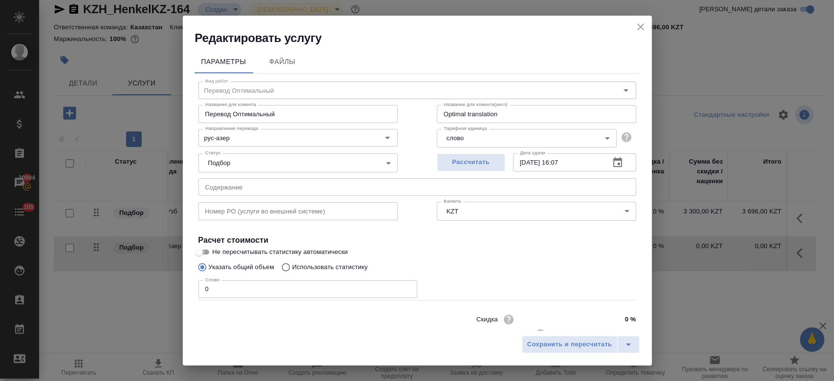
click at [209, 247] on input "Не пересчитывать статистику автоматически" at bounding box center [198, 252] width 35 height 12
checkbox input "true"
click at [219, 291] on input "0" at bounding box center [307, 289] width 219 height 18
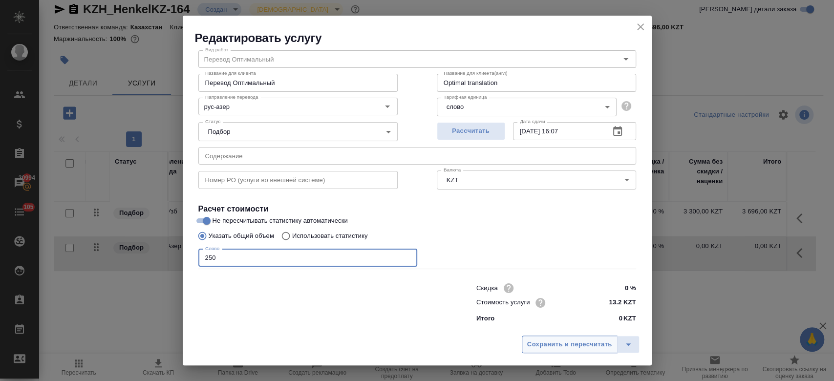
type input "250"
click at [564, 346] on span "Сохранить и пересчитать" at bounding box center [569, 344] width 85 height 11
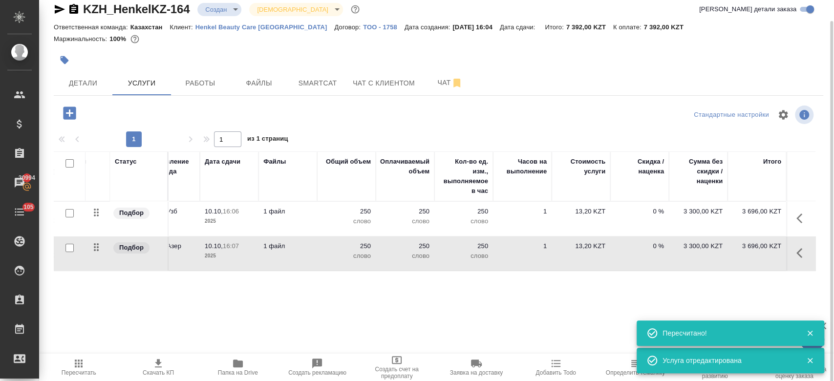
scroll to position [17, 0]
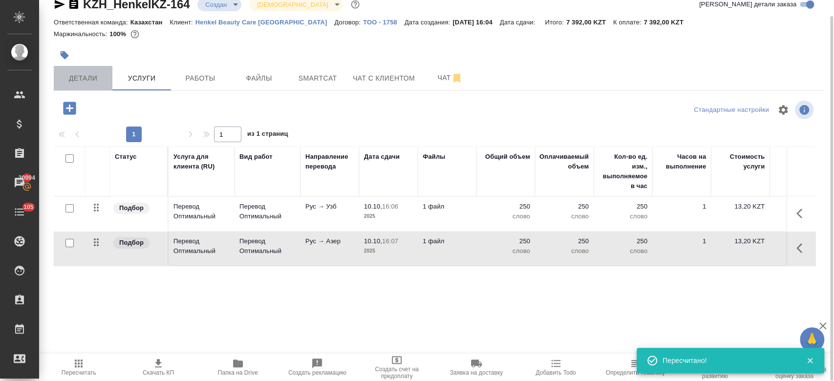
click at [84, 88] on button "Детали" at bounding box center [83, 78] width 59 height 24
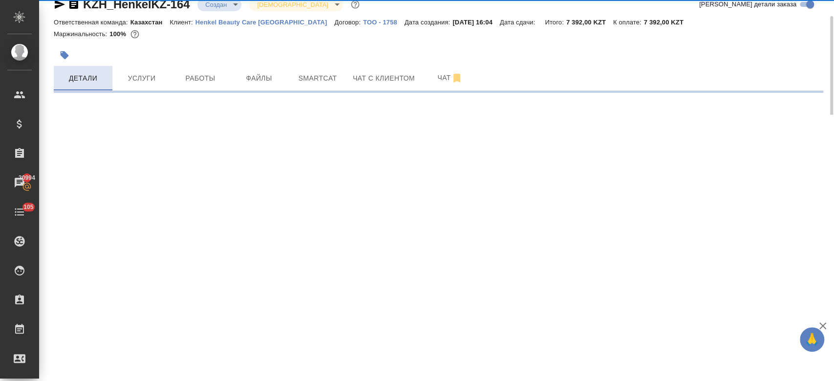
select select "RU"
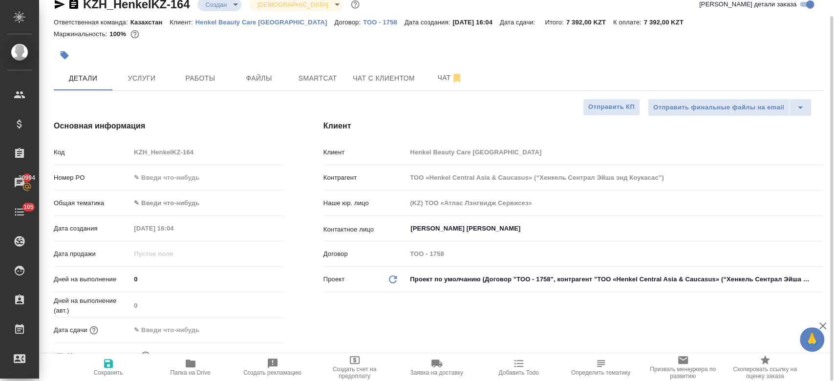
type textarea "x"
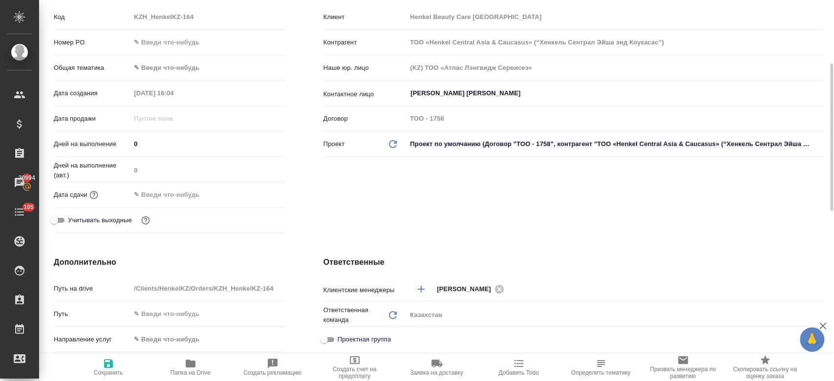
scroll to position [156, 0]
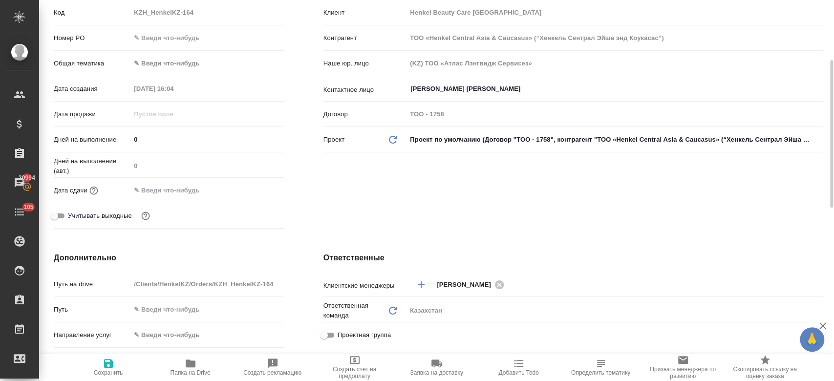
click at [191, 193] on input "text" at bounding box center [172, 190] width 85 height 14
click at [369, 191] on div "Клиент Клиент Henkel Beauty Care Kazakhstan Контрагент ТОО «Henkel Central Asia…" at bounding box center [573, 106] width 539 height 291
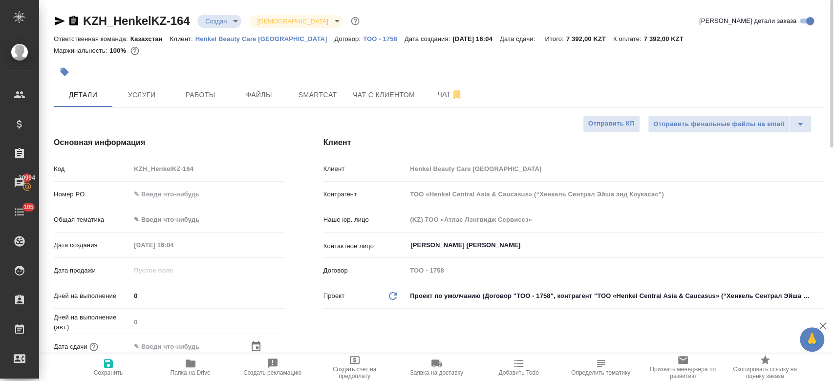
click at [303, 72] on div at bounding box center [310, 71] width 513 height 21
type textarea "x"
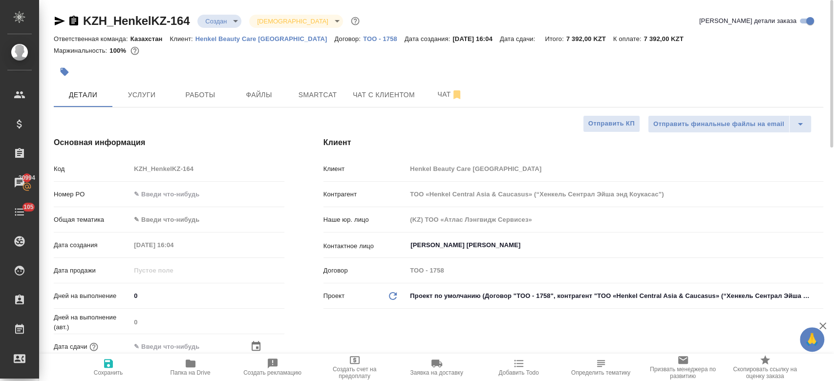
type textarea "x"
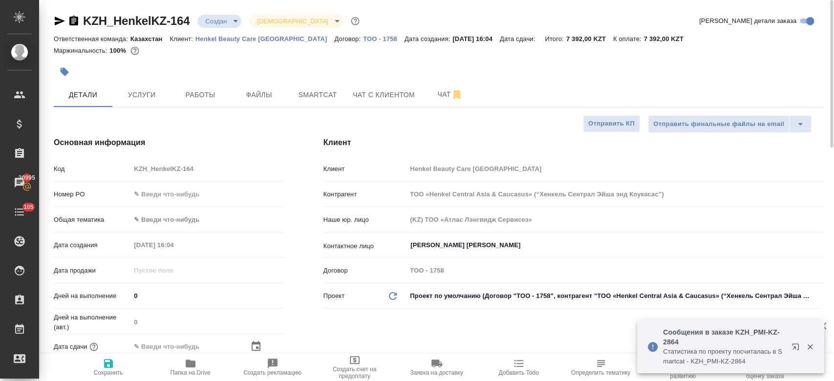
type textarea "x"
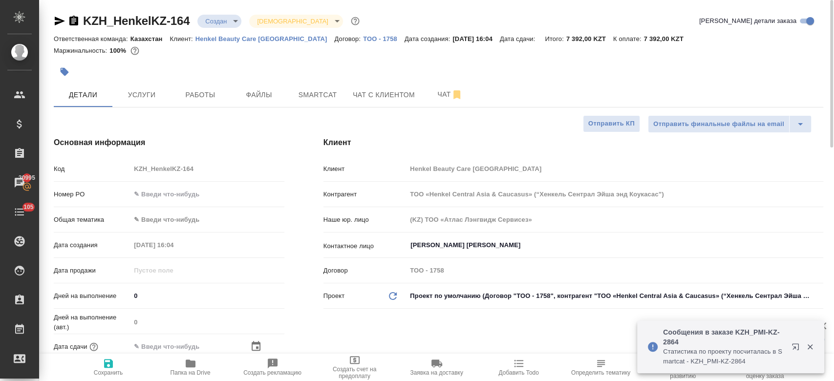
type textarea "x"
click at [330, 67] on div at bounding box center [310, 71] width 513 height 21
type textarea "x"
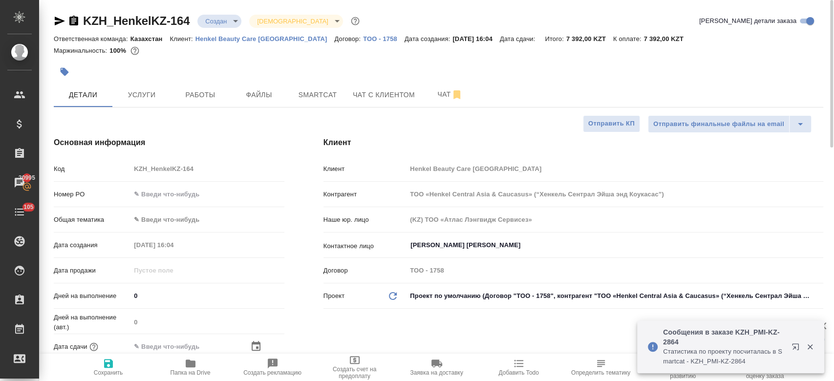
type textarea "x"
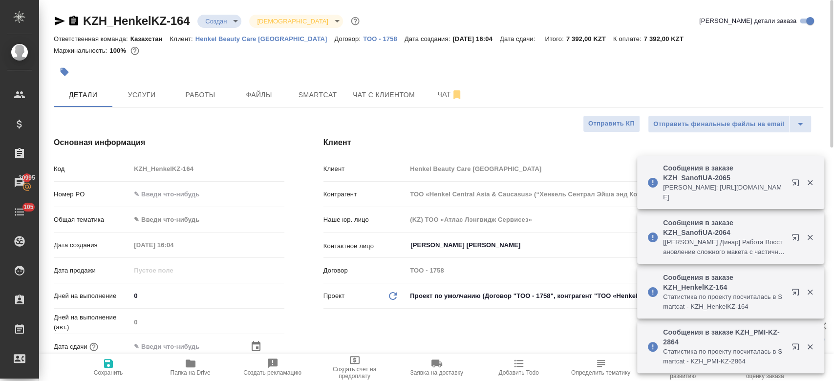
type textarea "x"
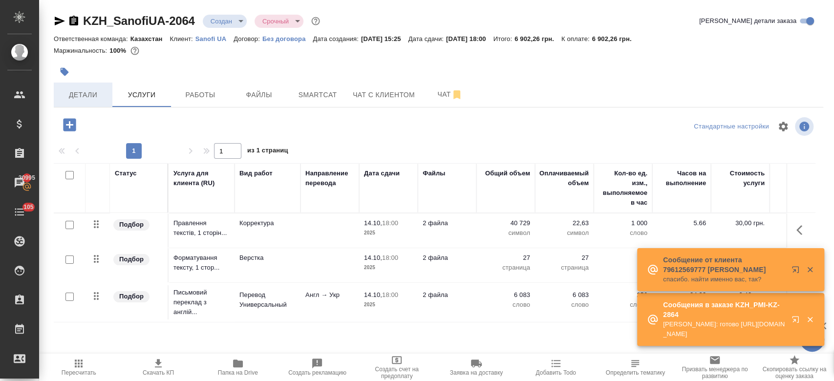
click at [81, 102] on button "Детали" at bounding box center [83, 95] width 59 height 24
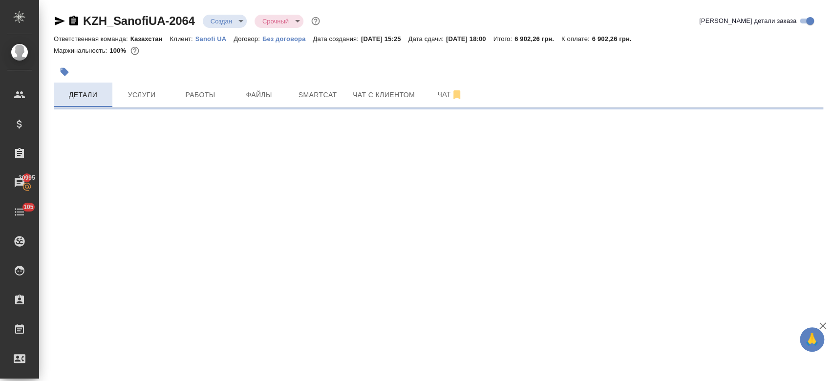
select select "RU"
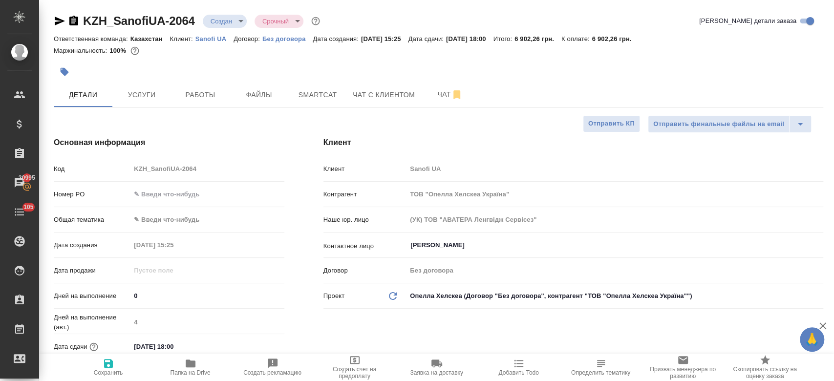
type textarea "x"
click at [439, 103] on button "Чат" at bounding box center [450, 95] width 59 height 24
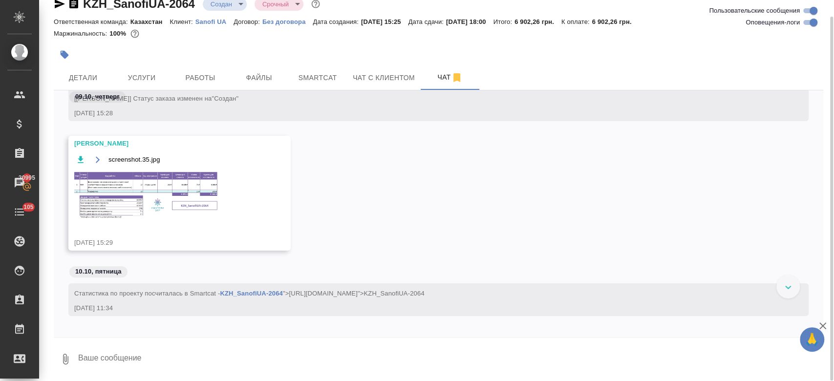
scroll to position [254, 0]
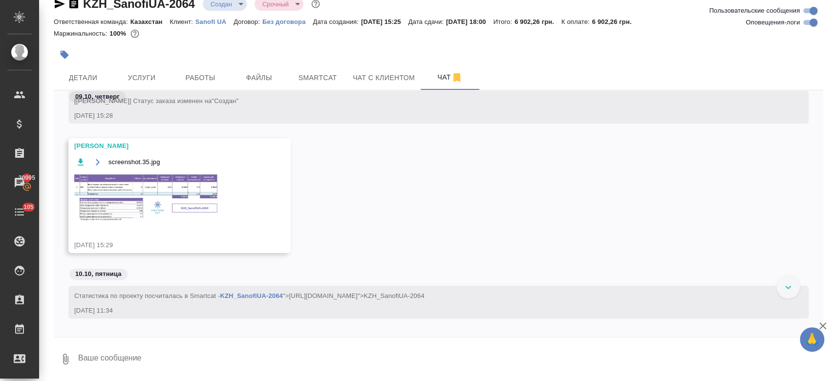
click at [203, 198] on img at bounding box center [147, 198] width 147 height 50
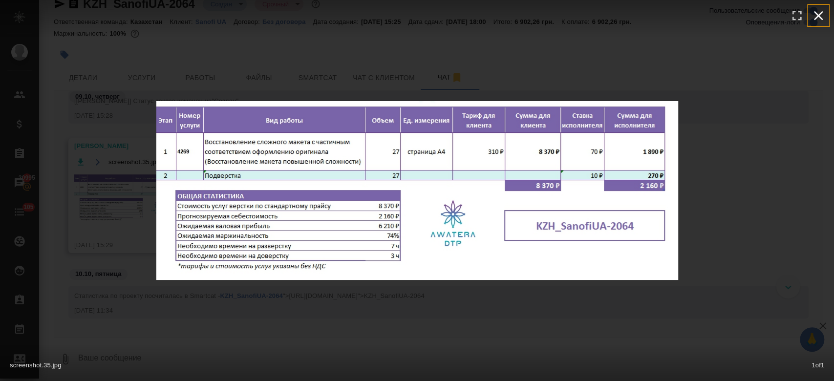
click at [819, 13] on icon "button" at bounding box center [818, 16] width 16 height 16
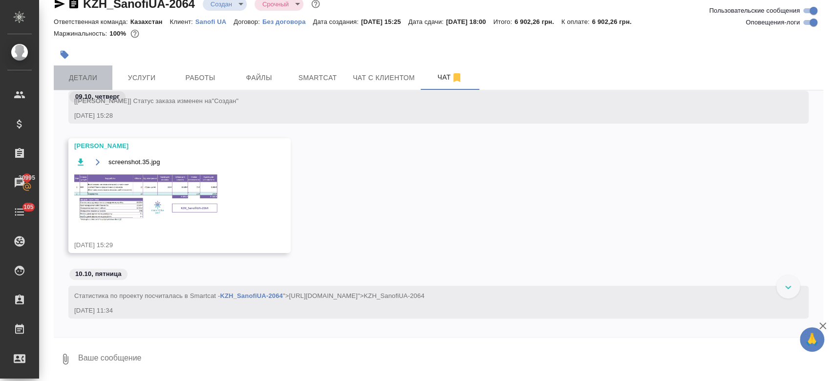
click at [80, 74] on span "Детали" at bounding box center [83, 78] width 47 height 12
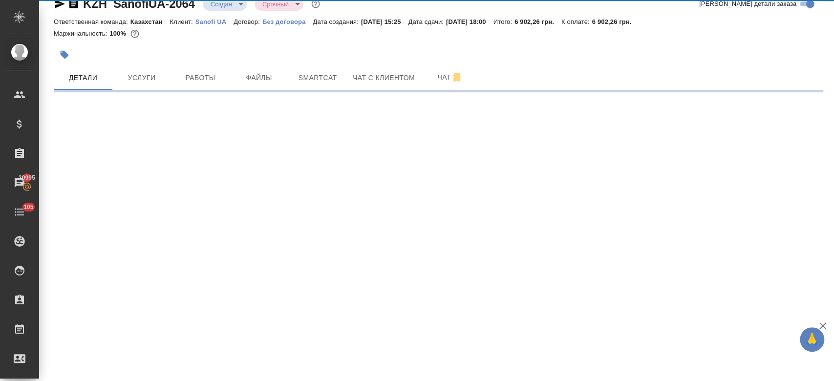
select select "RU"
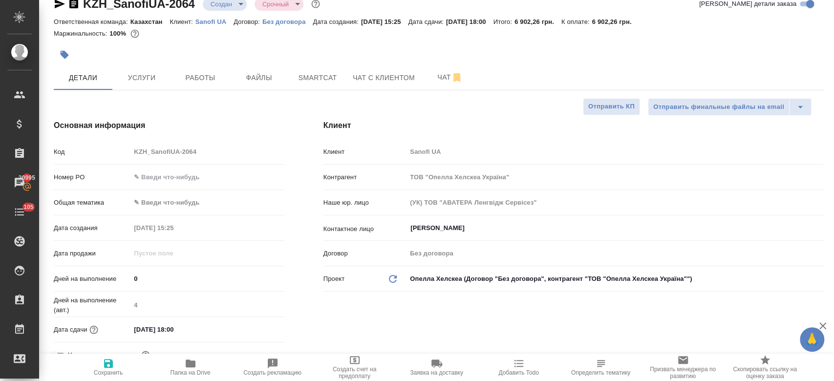
type textarea "x"
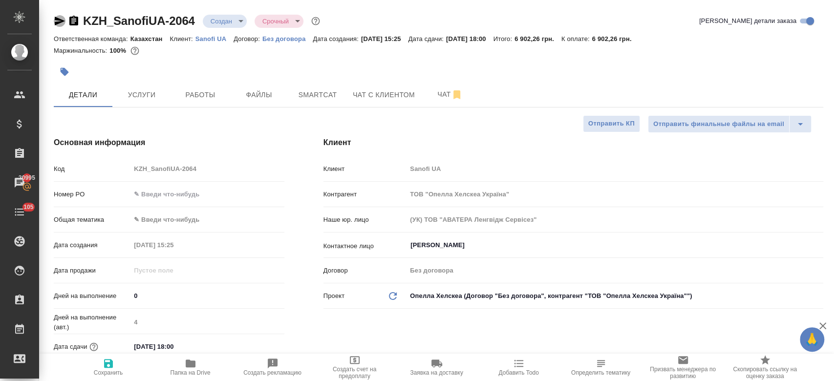
click at [55, 24] on icon "button" at bounding box center [60, 21] width 12 height 12
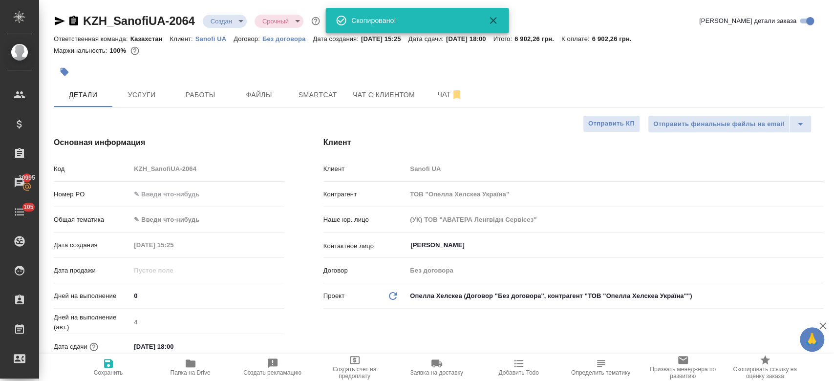
type textarea "x"
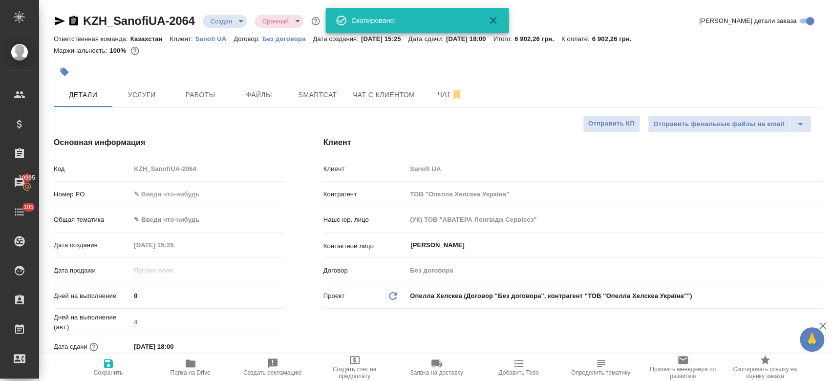
type textarea "x"
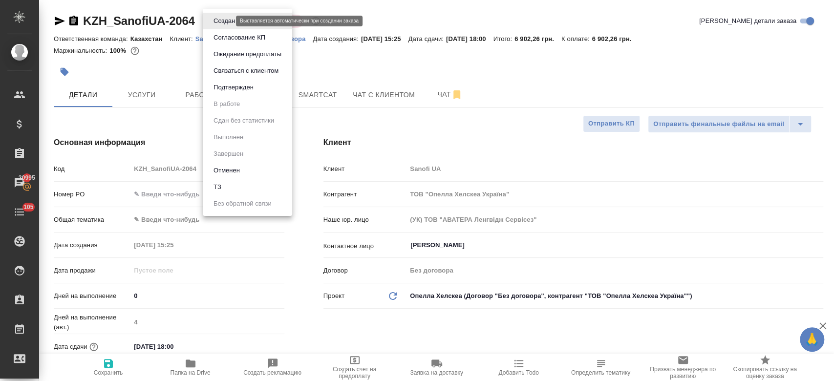
click at [227, 18] on body "🙏 .cls-1 fill:#fff; AWATERA Kosherbayeva Nazerke Клиенты Спецификации Заказы 20…" at bounding box center [417, 190] width 834 height 381
click at [350, 61] on div at bounding box center [417, 190] width 834 height 381
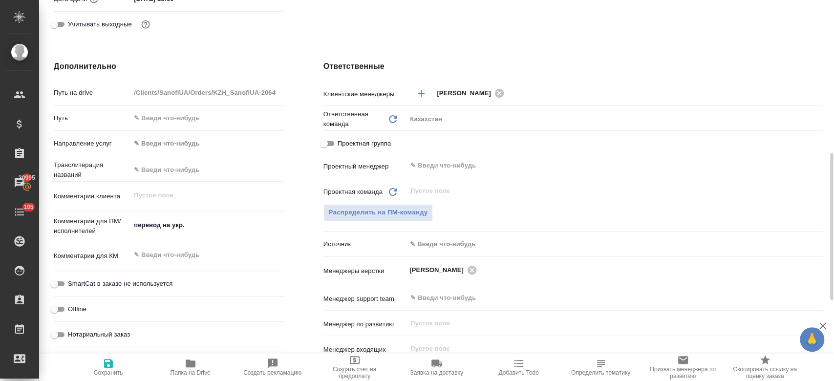
scroll to position [363, 0]
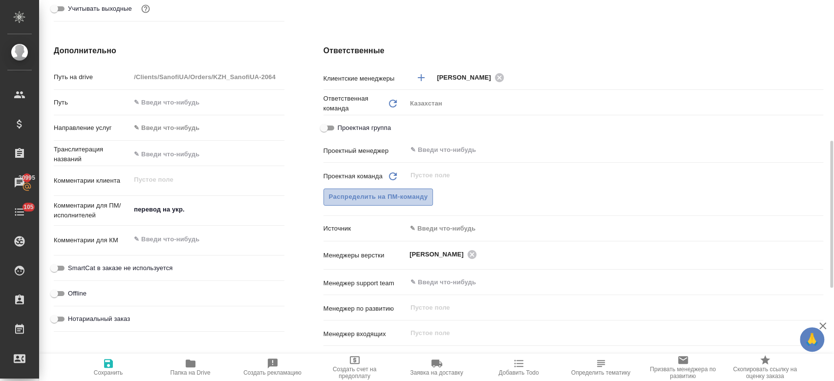
click at [399, 196] on span "Распределить на ПМ-команду" at bounding box center [378, 196] width 99 height 11
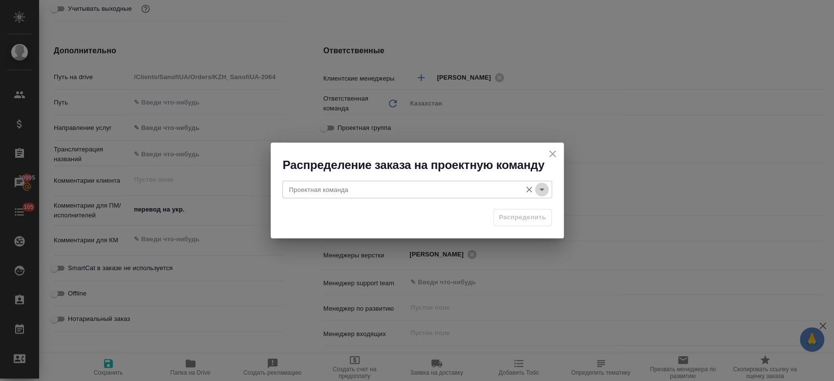
click at [540, 184] on icon "Open" at bounding box center [542, 190] width 12 height 12
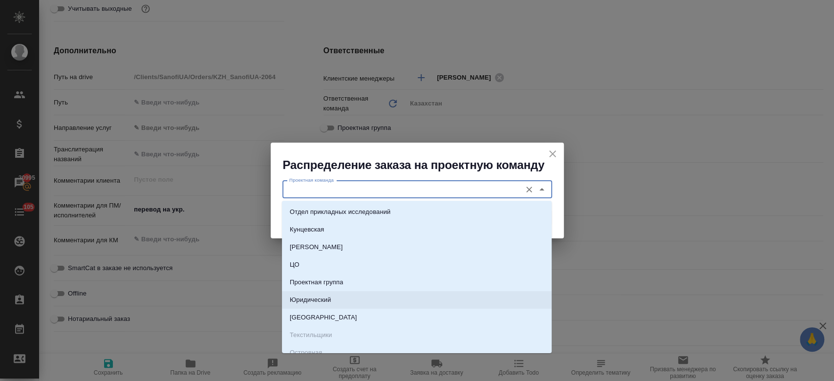
click at [424, 301] on li "Юридический" at bounding box center [417, 300] width 270 height 18
type input "Юридический"
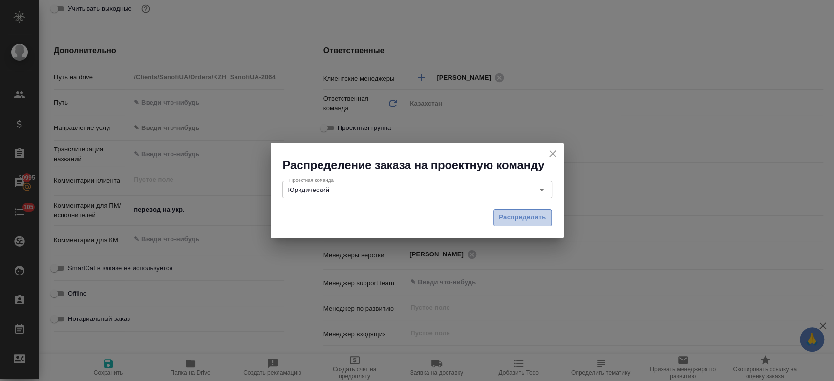
click at [516, 219] on span "Распределить" at bounding box center [522, 217] width 47 height 11
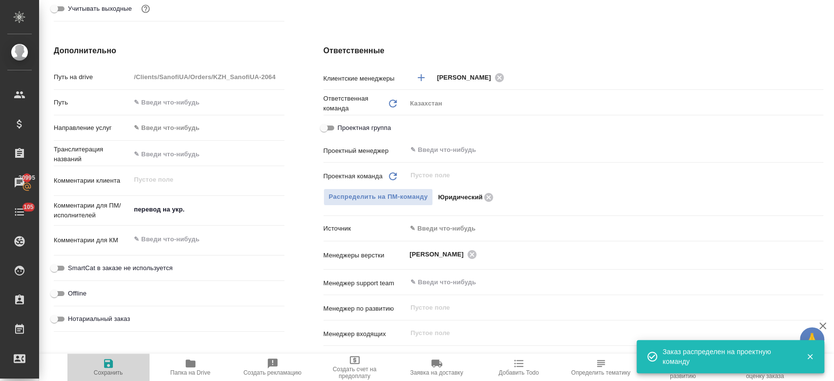
type textarea "x"
click at [108, 370] on span "Сохранить" at bounding box center [108, 372] width 29 height 7
type textarea "x"
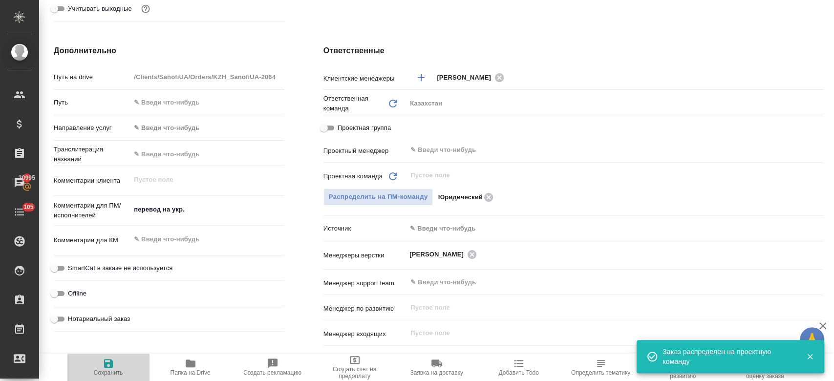
type textarea "x"
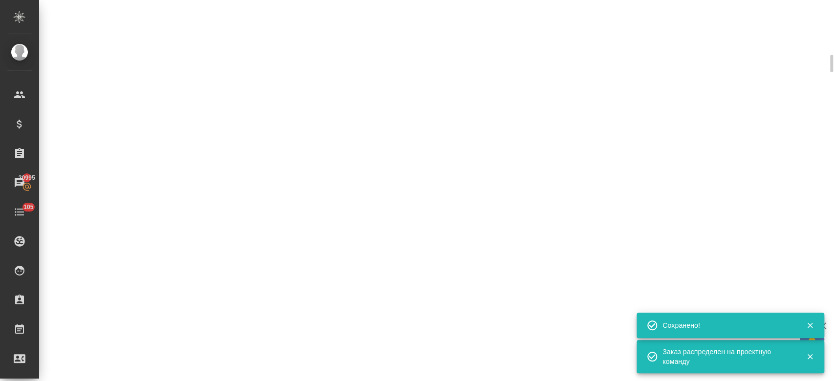
scroll to position [356, 0]
select select "RU"
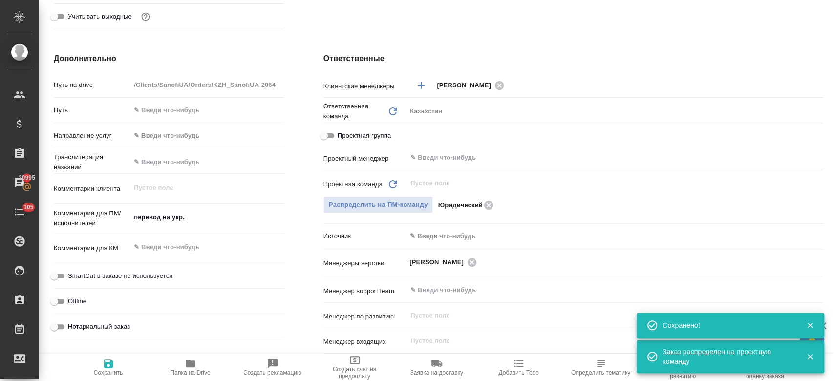
scroll to position [0, 0]
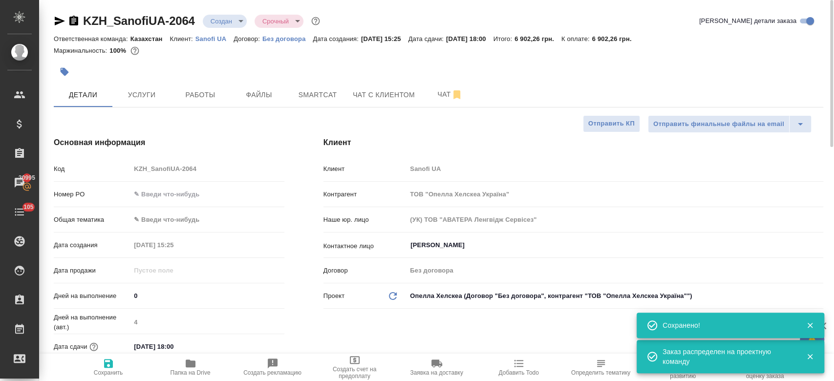
type textarea "x"
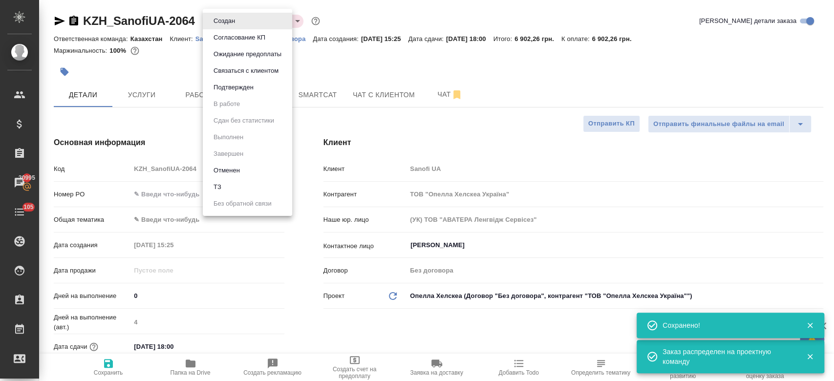
click at [232, 16] on body "🙏 .cls-1 fill:#fff; AWATERA Kosherbayeva Nazerke Клиенты Спецификации Заказы 20…" at bounding box center [417, 190] width 834 height 381
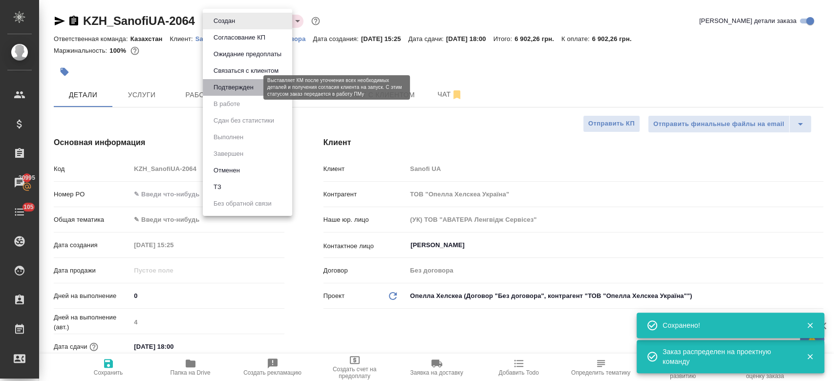
click at [234, 84] on button "Подтвержден" at bounding box center [234, 87] width 46 height 11
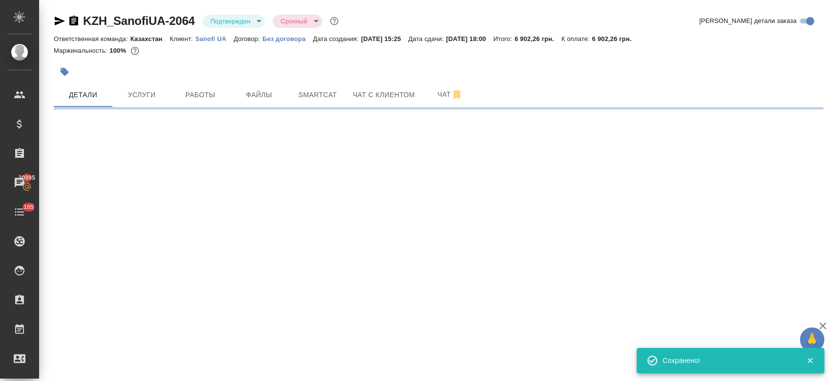
select select "RU"
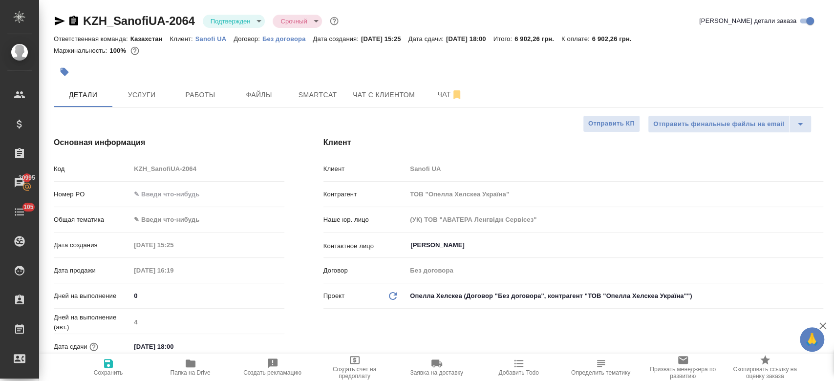
type textarea "x"
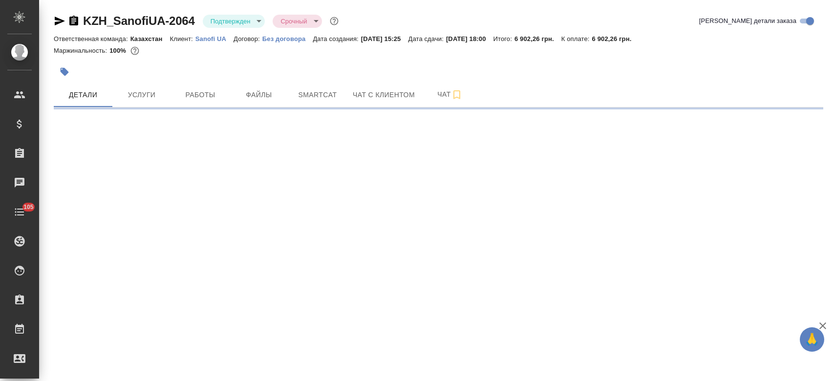
click at [254, 61] on div at bounding box center [438, 60] width 769 height 2
select select "RU"
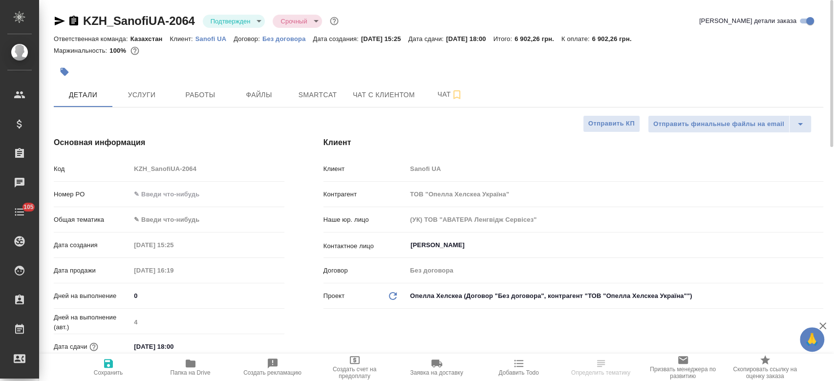
type textarea "x"
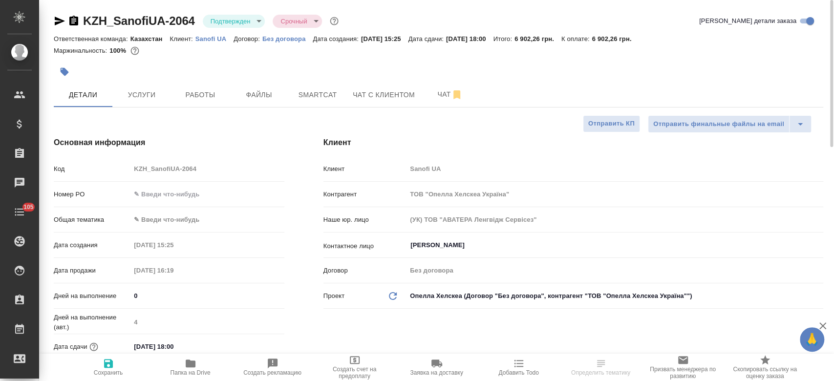
type textarea "x"
